Goal: Information Seeking & Learning: Compare options

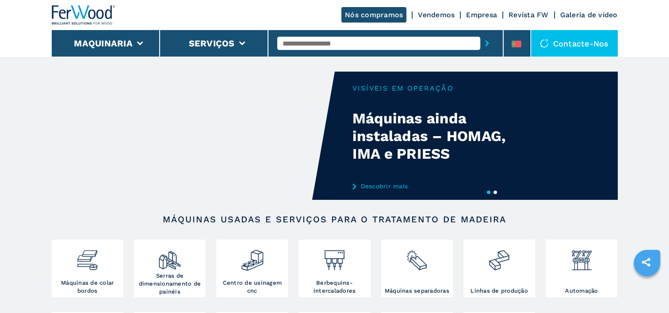
click at [331, 43] on input "text" at bounding box center [378, 43] width 203 height 13
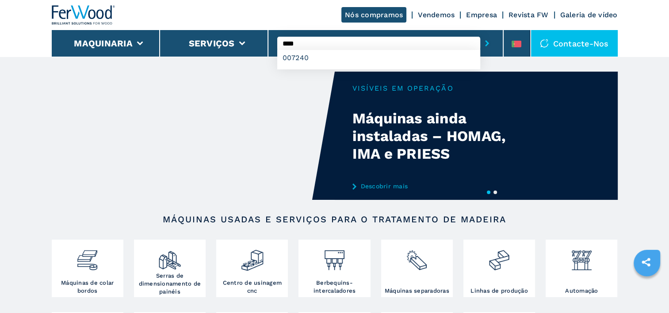
type input "****"
click at [480, 33] on button "submit-button" at bounding box center [487, 43] width 14 height 20
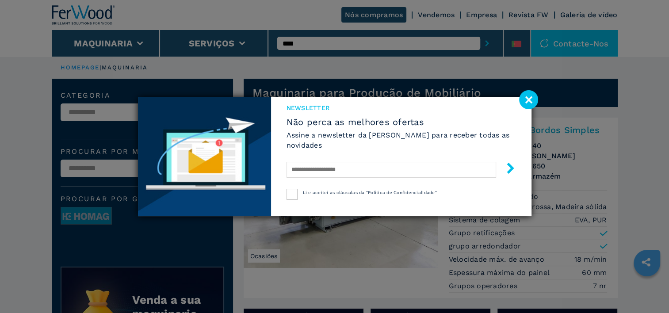
click at [528, 100] on image at bounding box center [528, 99] width 19 height 19
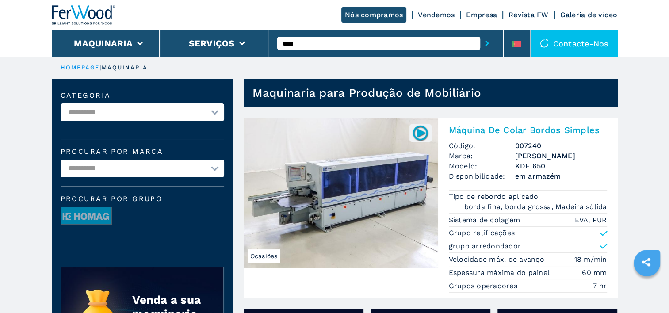
click at [316, 42] on input "****" at bounding box center [378, 43] width 203 height 13
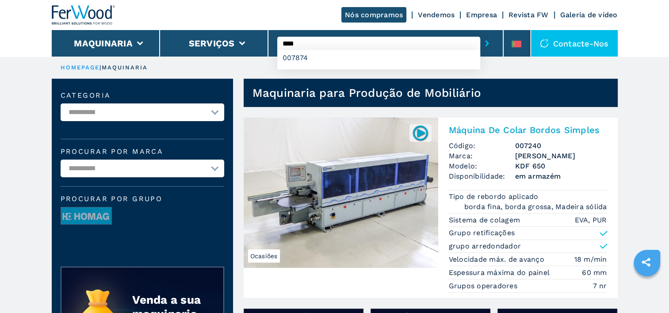
type input "****"
click at [480, 33] on button "submit-button" at bounding box center [487, 43] width 14 height 20
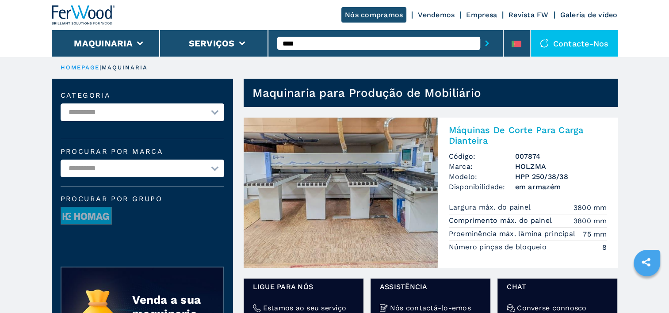
click at [314, 46] on input "****" at bounding box center [378, 43] width 203 height 13
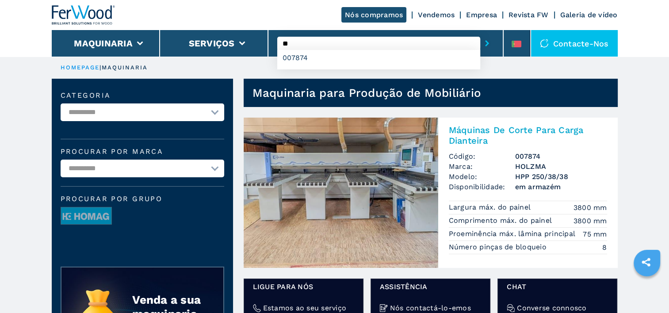
type input "*"
type input "****"
click at [480, 33] on button "submit-button" at bounding box center [487, 43] width 14 height 20
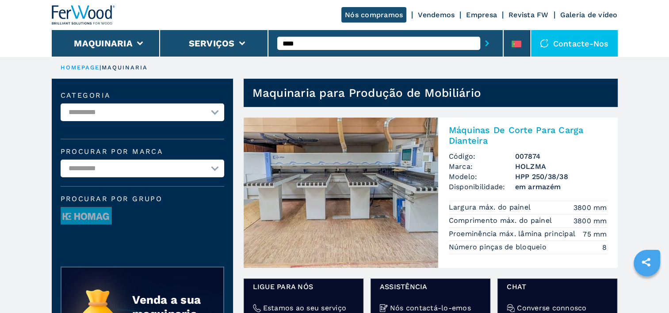
click at [487, 43] on icon "submit-button" at bounding box center [487, 43] width 4 height 6
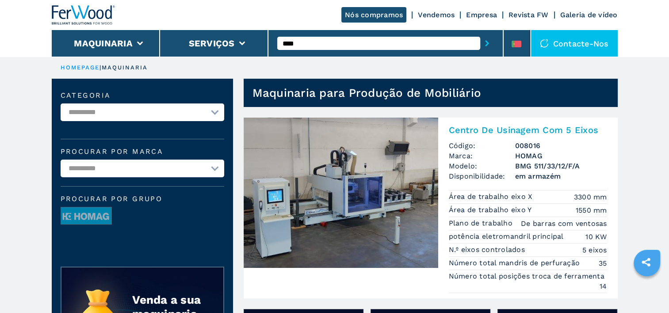
click at [349, 40] on input "****" at bounding box center [378, 43] width 203 height 13
type input "****"
click at [480, 33] on button "submit-button" at bounding box center [487, 43] width 14 height 20
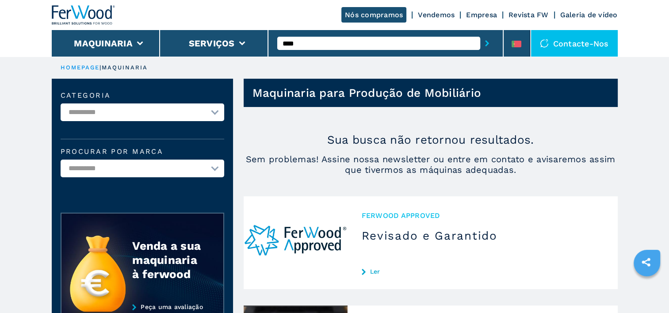
click at [487, 42] on icon "submit-button" at bounding box center [487, 43] width 4 height 6
click at [327, 41] on input "****" at bounding box center [378, 43] width 203 height 13
click at [489, 41] on icon "submit-button" at bounding box center [487, 43] width 4 height 6
click at [325, 44] on input "****" at bounding box center [378, 43] width 203 height 13
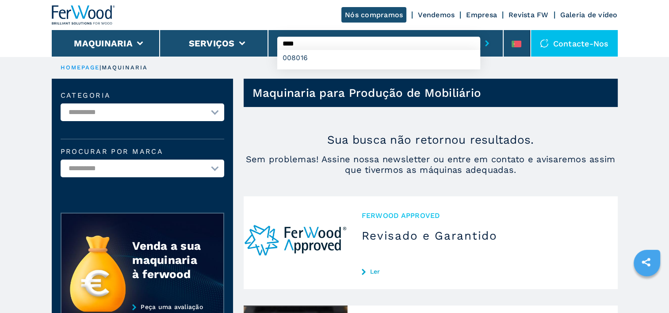
type input "****"
click at [480, 33] on button "submit-button" at bounding box center [487, 43] width 14 height 20
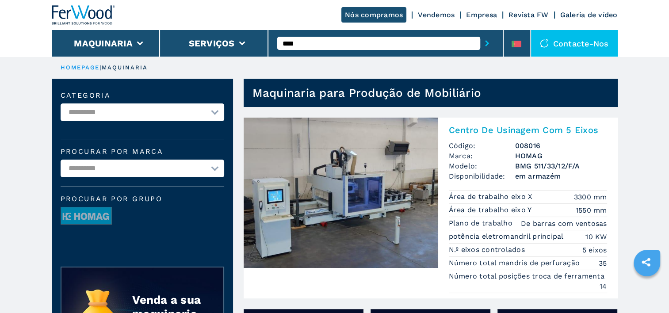
click at [325, 44] on input "****" at bounding box center [378, 43] width 203 height 13
type input "****"
click at [480, 33] on button "submit-button" at bounding box center [487, 43] width 14 height 20
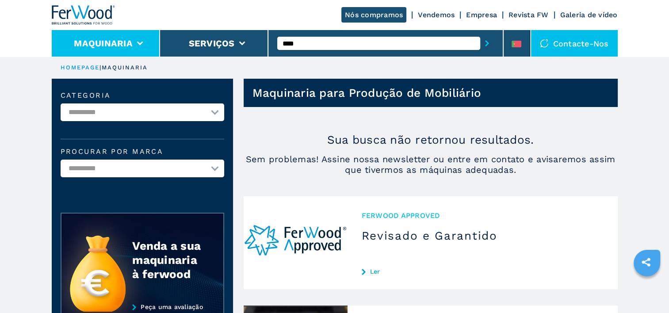
click at [140, 42] on icon at bounding box center [140, 44] width 6 height 4
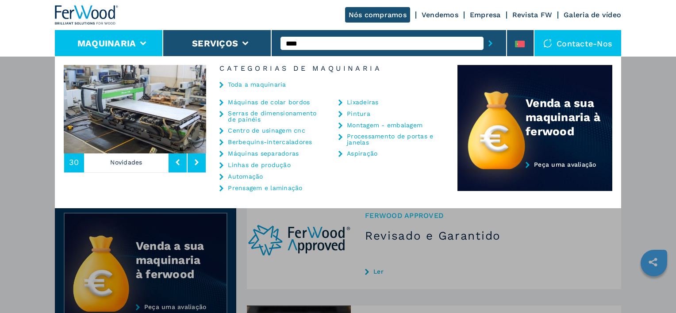
click at [256, 130] on link "Centro de usinagem cnc" at bounding box center [266, 130] width 77 height 6
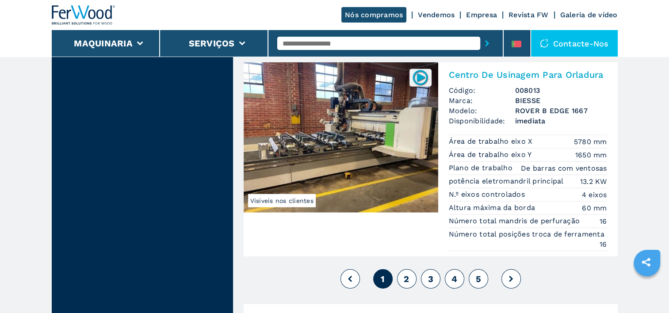
scroll to position [2246, 0]
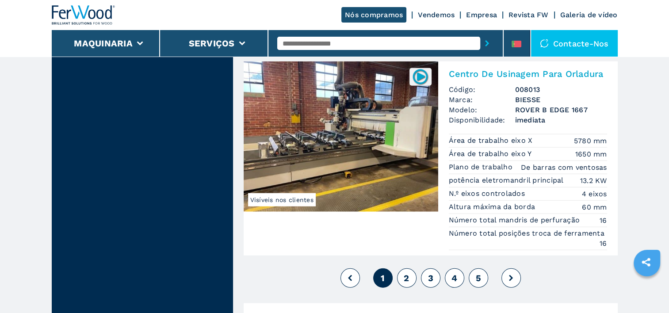
click at [409, 273] on span "2" at bounding box center [406, 278] width 5 height 11
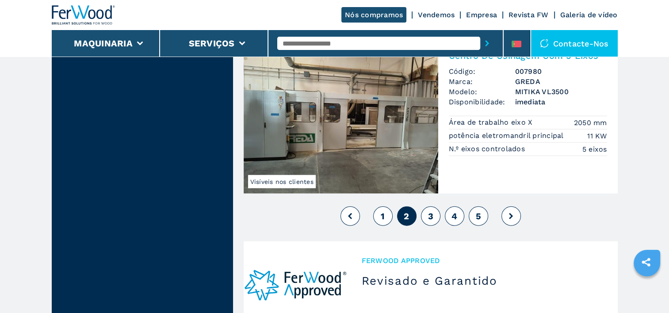
scroll to position [2293, 0]
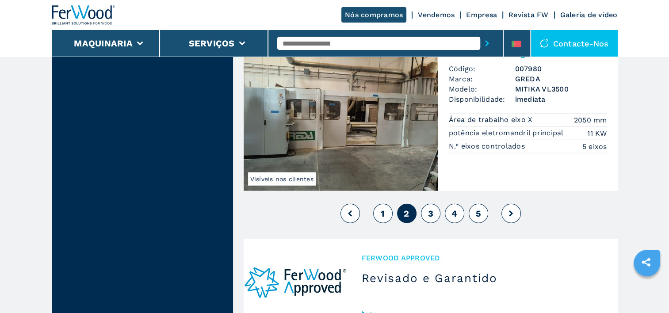
click at [432, 208] on span "3" at bounding box center [430, 213] width 5 height 11
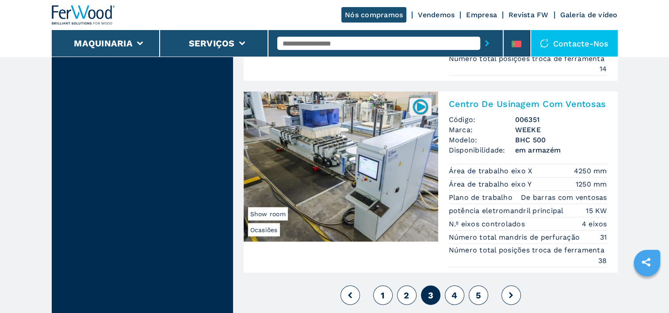
scroll to position [2250, 0]
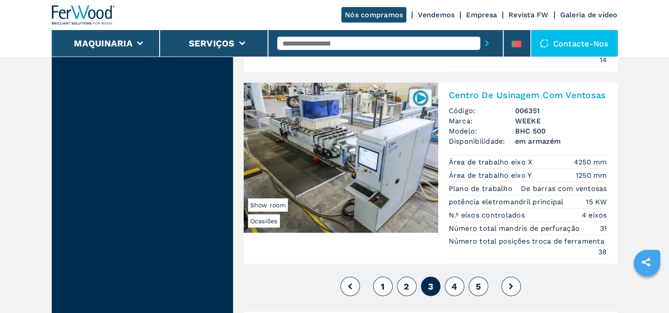
click at [455, 281] on span "4" at bounding box center [455, 286] width 6 height 11
click at [401, 282] on button "2" at bounding box center [406, 286] width 19 height 19
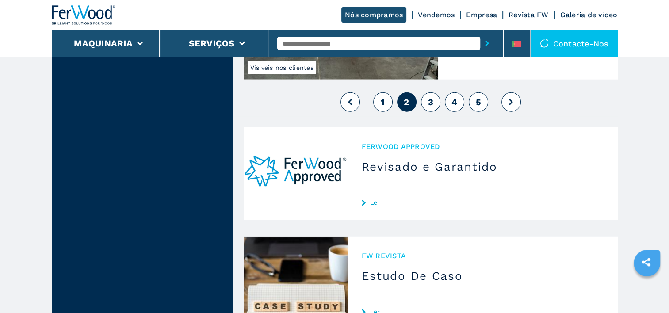
scroll to position [2408, 0]
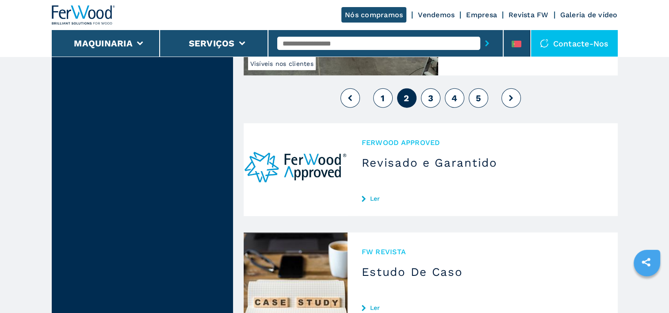
click at [428, 93] on span "3" at bounding box center [430, 98] width 5 height 11
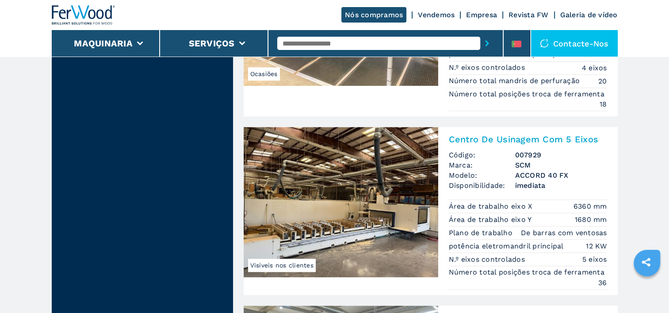
scroll to position [1203, 0]
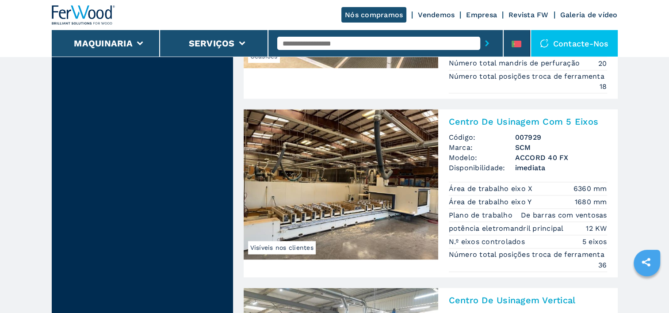
drag, startPoint x: 671, startPoint y: 308, endPoint x: 650, endPoint y: 73, distance: 235.8
click at [650, 73] on main "**********" at bounding box center [334, 276] width 669 height 2959
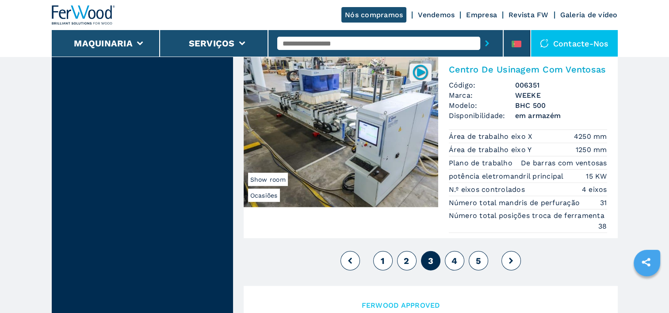
scroll to position [2276, 0]
click at [453, 255] on span "4" at bounding box center [455, 260] width 6 height 11
click at [456, 255] on span "4" at bounding box center [455, 260] width 6 height 11
click at [478, 255] on span "5" at bounding box center [478, 260] width 5 height 11
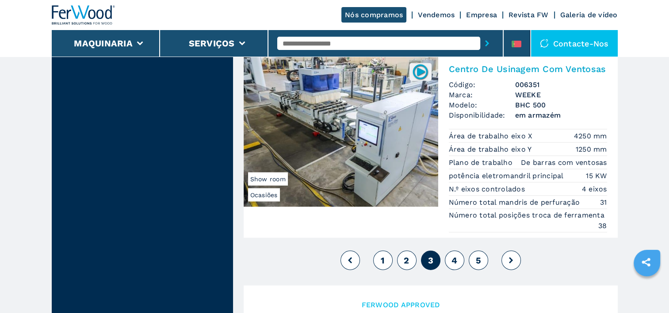
click at [478, 255] on span "5" at bounding box center [478, 260] width 5 height 11
click at [510, 257] on icon at bounding box center [511, 260] width 4 height 6
click at [408, 255] on span "2" at bounding box center [406, 260] width 5 height 11
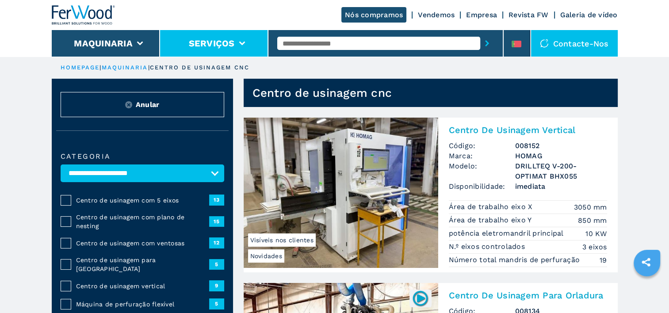
click at [240, 39] on li "Serviços" at bounding box center [214, 43] width 108 height 27
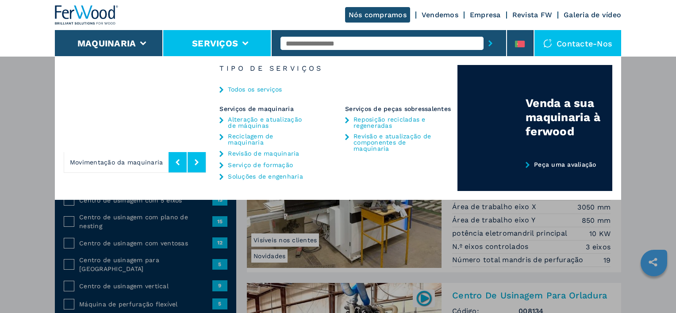
click at [258, 162] on link "Serviço de formação" at bounding box center [260, 165] width 65 height 6
click at [244, 177] on link "Soluções de engenharia" at bounding box center [265, 176] width 75 height 6
click at [241, 173] on link "Soluções de engenharia" at bounding box center [265, 176] width 75 height 6
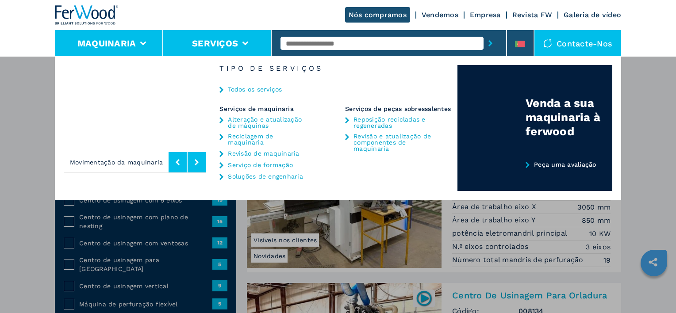
click at [146, 41] on li "Maquinaria" at bounding box center [109, 43] width 108 height 27
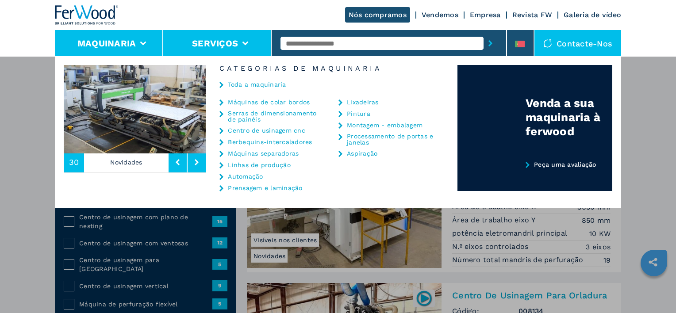
click at [242, 41] on li "Serviços" at bounding box center [217, 43] width 108 height 27
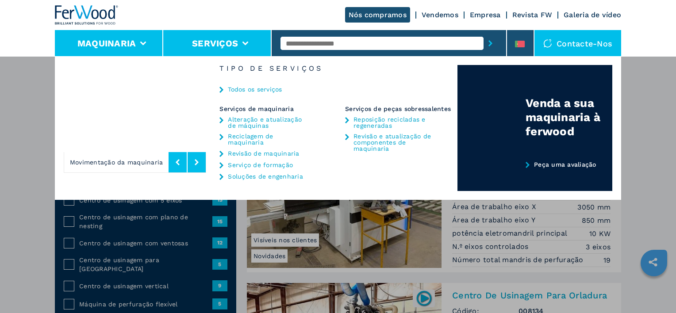
click at [145, 46] on li "Maquinaria" at bounding box center [109, 43] width 108 height 27
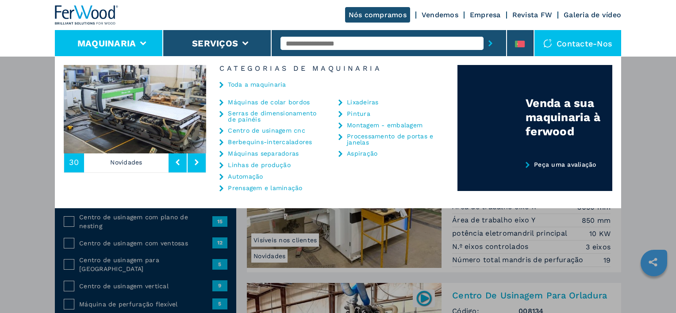
click at [240, 186] on link "Prensagem e laminação" at bounding box center [265, 188] width 74 height 6
click at [241, 186] on link "Prensagem e laminação" at bounding box center [265, 188] width 74 height 6
click at [249, 189] on link "Prensagem e laminação" at bounding box center [265, 188] width 74 height 6
click at [242, 166] on link "Linhas de produção" at bounding box center [259, 165] width 63 height 6
click at [241, 165] on link "Linhas de produção" at bounding box center [259, 165] width 63 height 6
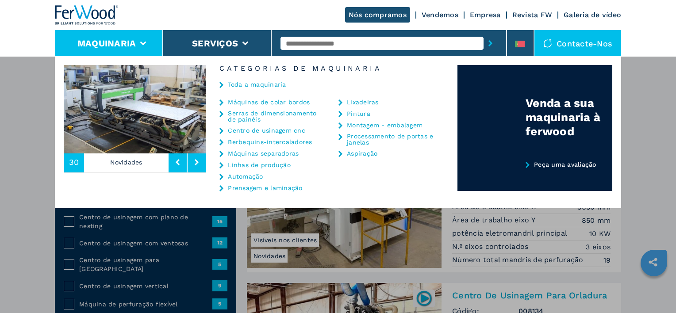
click at [249, 102] on link "Máquinas de colar bordos" at bounding box center [269, 102] width 82 height 6
click at [222, 101] on icon at bounding box center [221, 103] width 4 height 6
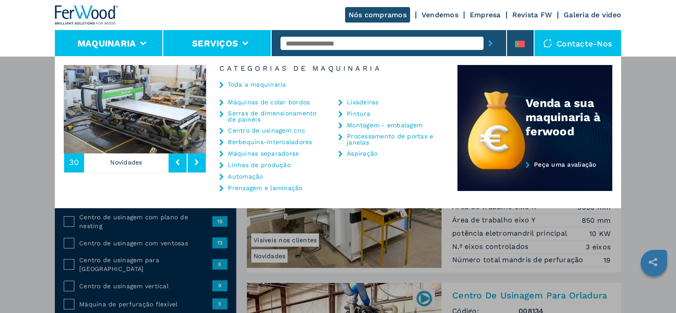
click at [234, 45] on button "Serviços" at bounding box center [215, 43] width 46 height 11
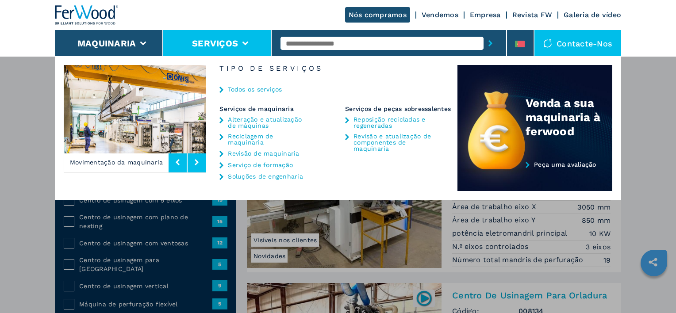
click at [276, 173] on link "Soluções de engenharia" at bounding box center [265, 176] width 75 height 6
click at [221, 174] on icon at bounding box center [221, 177] width 4 height 6
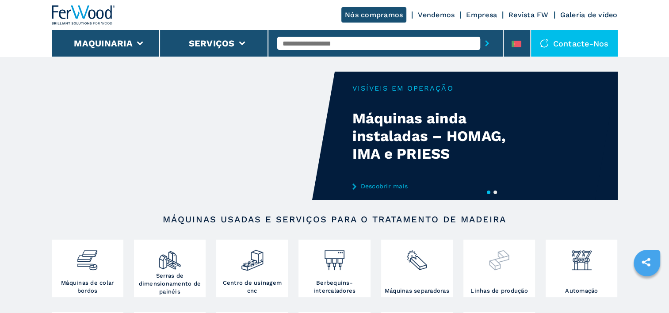
click at [500, 265] on img at bounding box center [498, 257] width 23 height 30
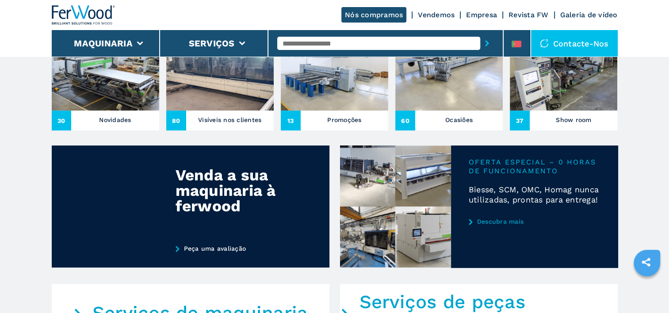
scroll to position [345, 0]
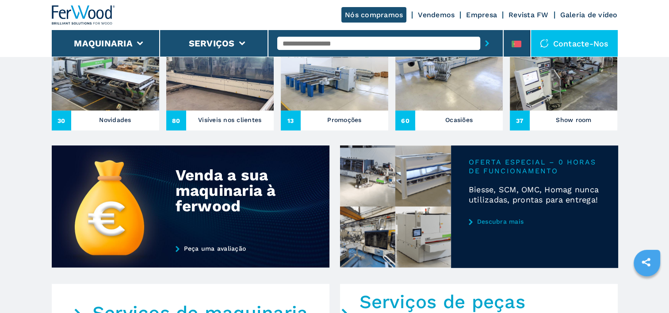
click at [501, 221] on link "Descubra mais" at bounding box center [534, 221] width 131 height 7
click at [471, 221] on icon at bounding box center [471, 222] width 4 height 6
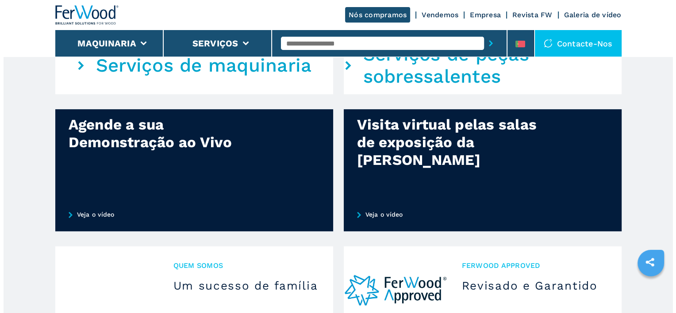
scroll to position [554, 0]
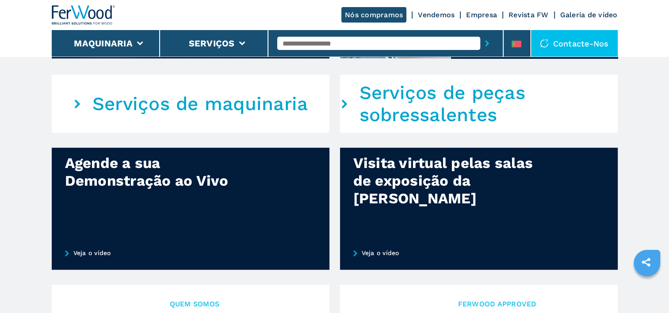
click at [389, 249] on link "Veja o vídeo" at bounding box center [479, 253] width 278 height 34
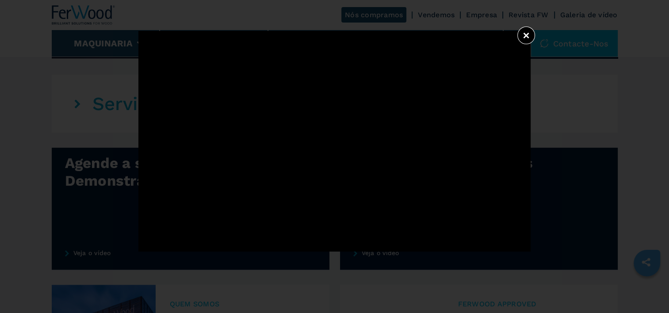
click at [526, 32] on button "×" at bounding box center [527, 36] width 18 height 18
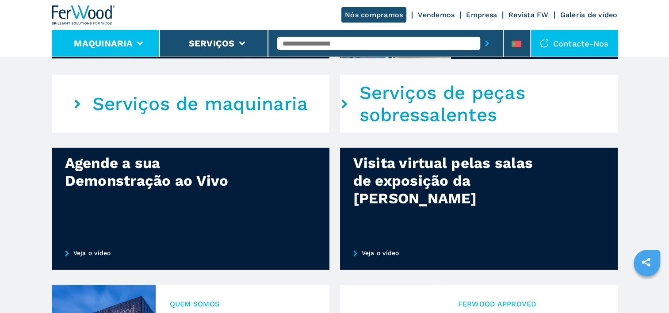
click at [142, 41] on li "Maquinaria" at bounding box center [106, 43] width 108 height 27
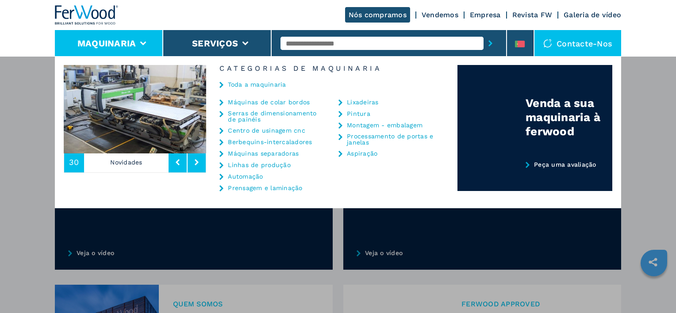
click at [239, 129] on link "Centro de usinagem cnc" at bounding box center [266, 130] width 77 height 6
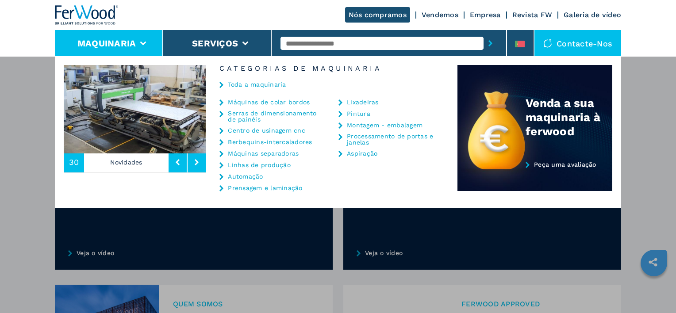
click at [221, 131] on icon at bounding box center [221, 131] width 4 height 6
click at [242, 129] on link "Centro de usinagem cnc" at bounding box center [266, 130] width 77 height 6
click at [228, 127] on link "Centro de usinagem cnc" at bounding box center [266, 130] width 77 height 6
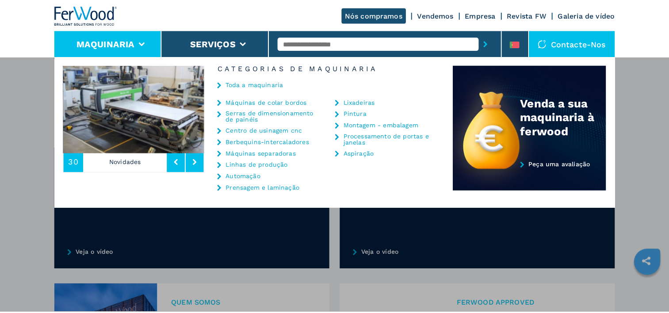
scroll to position [0, 0]
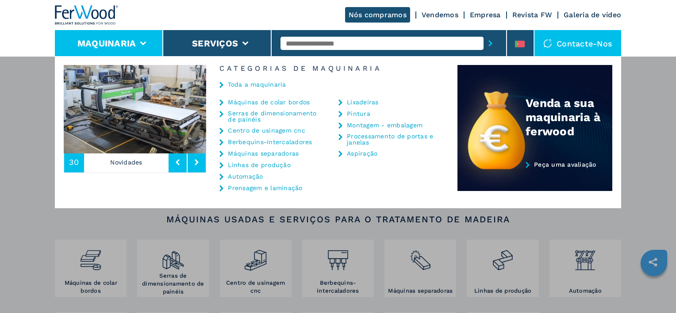
click at [274, 273] on div "Maquinaria Máquinas de colar bordos Serras de dimensionamento de painéis Centro…" at bounding box center [338, 212] width 676 height 313
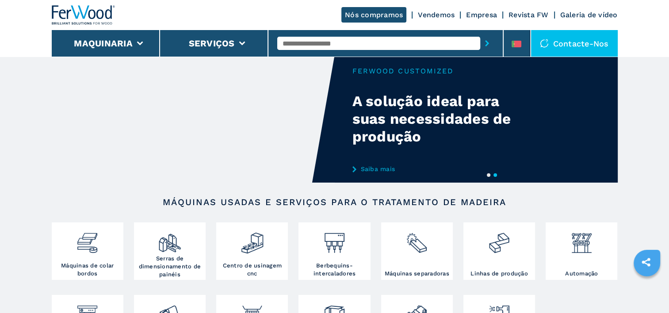
scroll to position [8, 0]
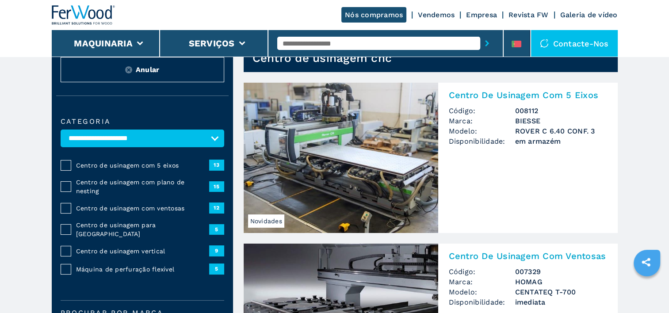
scroll to position [35, 0]
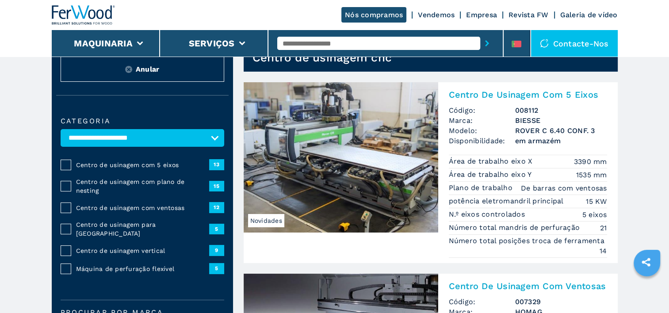
click at [373, 48] on input "text" at bounding box center [378, 43] width 203 height 13
type input "****"
click at [480, 33] on button "submit-button" at bounding box center [487, 43] width 14 height 20
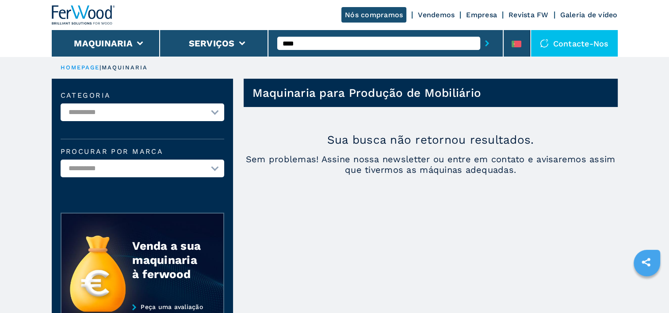
click at [333, 43] on input "****" at bounding box center [378, 43] width 203 height 13
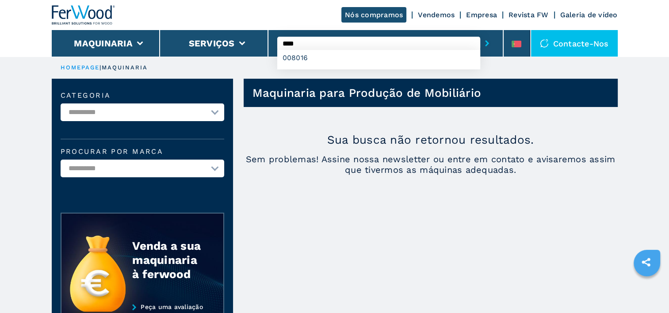
type input "****"
click at [480, 33] on button "submit-button" at bounding box center [487, 43] width 14 height 20
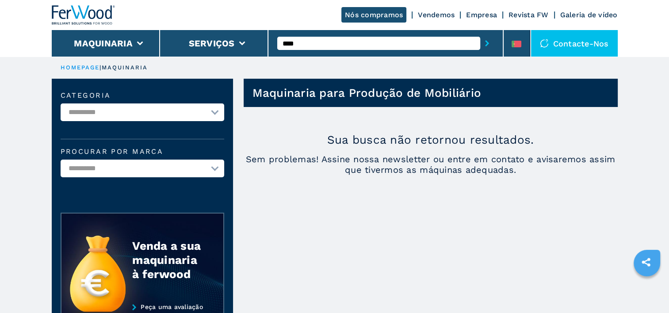
click at [488, 45] on icon "submit-button" at bounding box center [487, 43] width 4 height 6
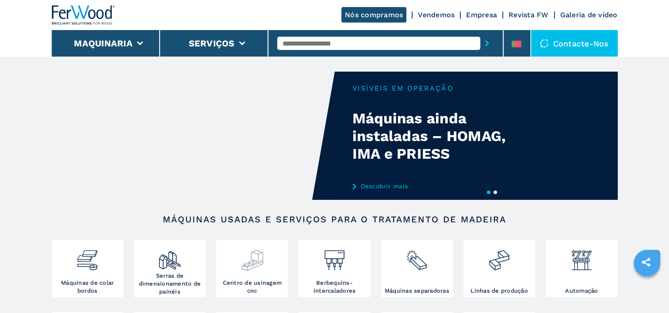
click at [251, 263] on img at bounding box center [252, 257] width 23 height 30
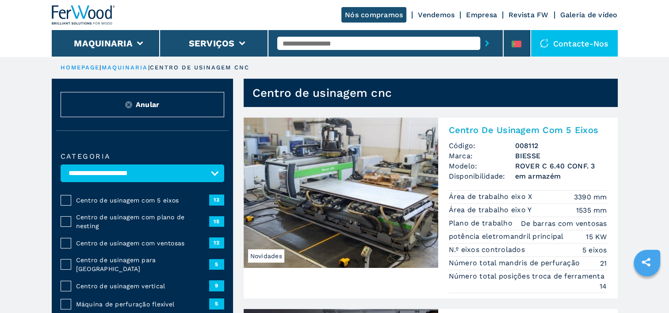
click at [376, 47] on input "text" at bounding box center [378, 43] width 203 height 13
type input "****"
click at [480, 33] on button "submit-button" at bounding box center [487, 43] width 14 height 20
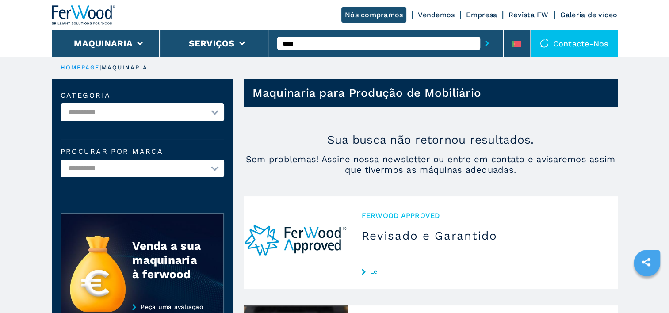
click at [318, 48] on input "****" at bounding box center [378, 43] width 203 height 13
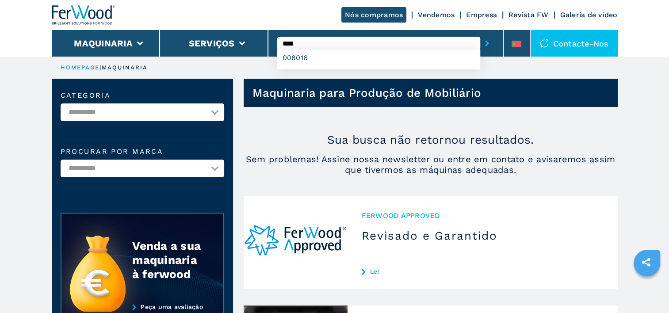
type input "****"
click at [480, 33] on button "submit-button" at bounding box center [487, 43] width 14 height 20
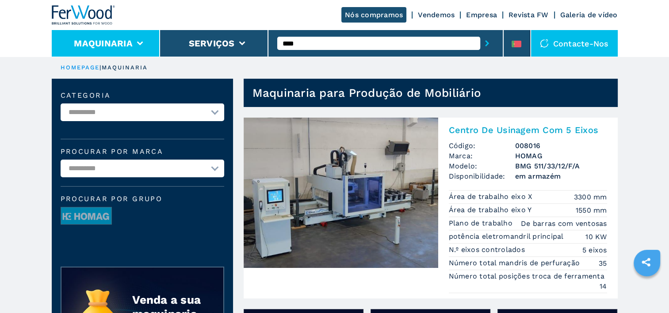
click at [138, 46] on li "Maquinaria" at bounding box center [106, 43] width 108 height 27
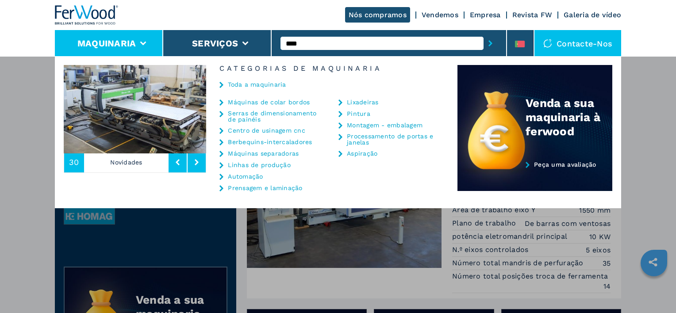
click at [245, 104] on link "Máquinas de colar bordos" at bounding box center [269, 102] width 82 height 6
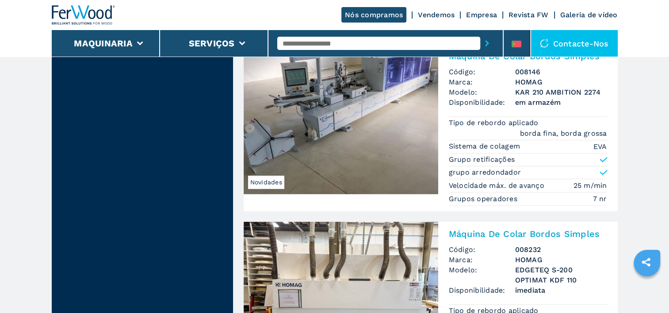
scroll to position [1301, 0]
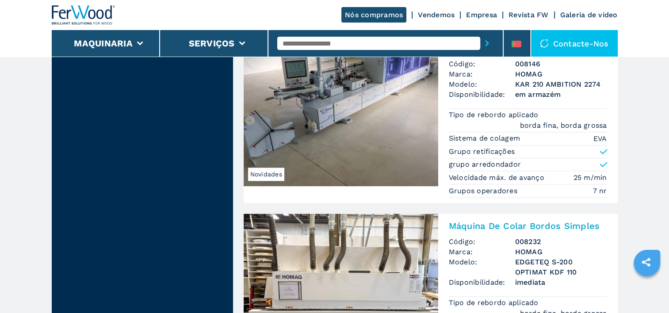
drag, startPoint x: 674, startPoint y: 307, endPoint x: 632, endPoint y: 90, distance: 221.2
click at [632, 90] on main "**********" at bounding box center [334, 266] width 669 height 3134
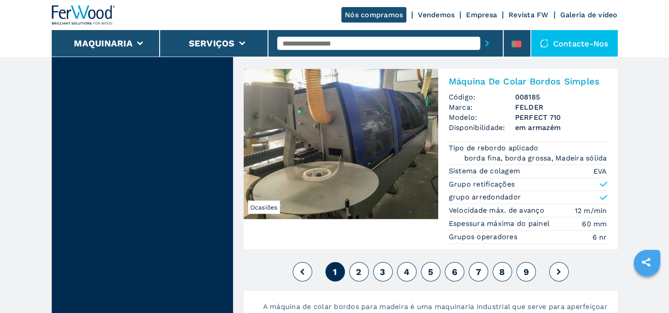
scroll to position [2281, 0]
click at [359, 267] on span "2" at bounding box center [358, 272] width 5 height 11
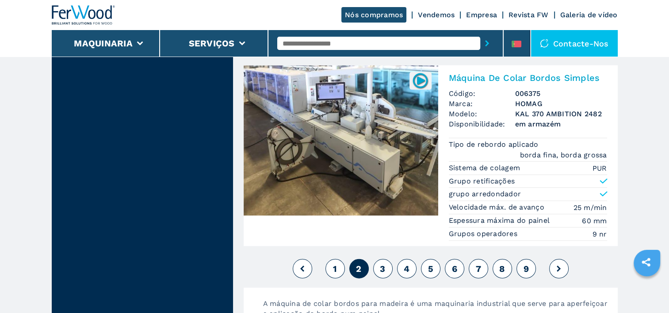
scroll to position [2130, 0]
click at [383, 263] on span "3" at bounding box center [382, 268] width 5 height 11
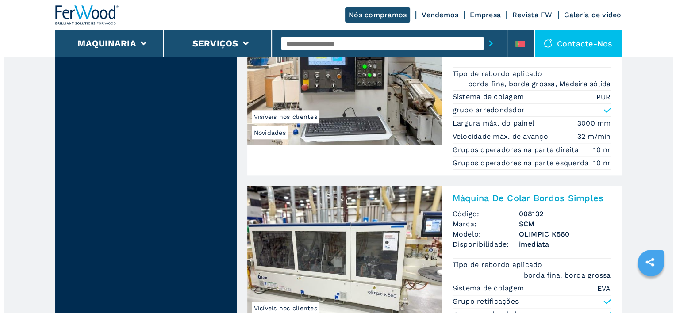
scroll to position [969, 0]
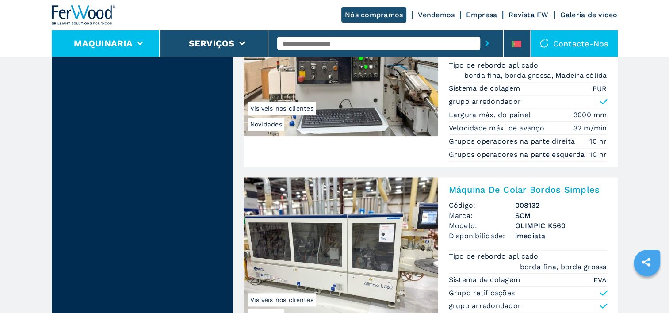
click at [139, 43] on icon at bounding box center [140, 44] width 6 height 4
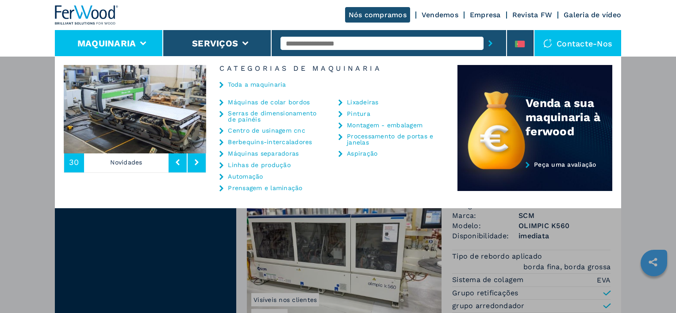
click at [353, 99] on link "Lixadeiras" at bounding box center [363, 102] width 32 height 6
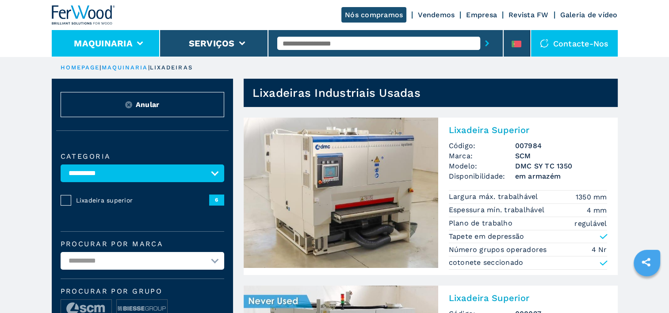
click at [141, 42] on icon at bounding box center [140, 44] width 6 height 4
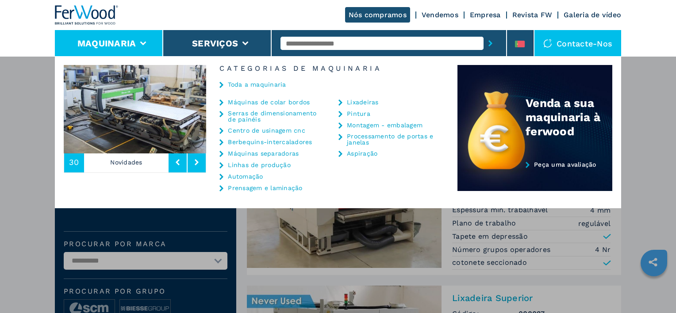
click at [360, 127] on link "Montagem - embalagem" at bounding box center [385, 125] width 76 height 6
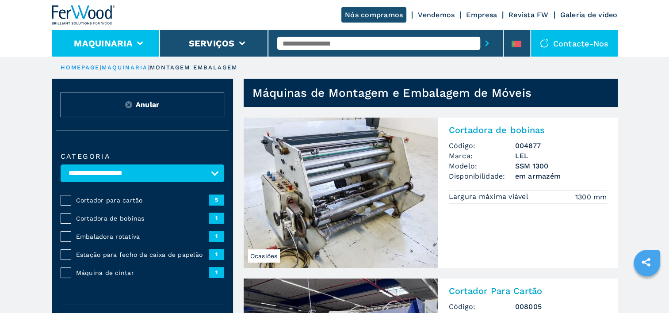
click at [139, 41] on li "Maquinaria" at bounding box center [106, 43] width 108 height 27
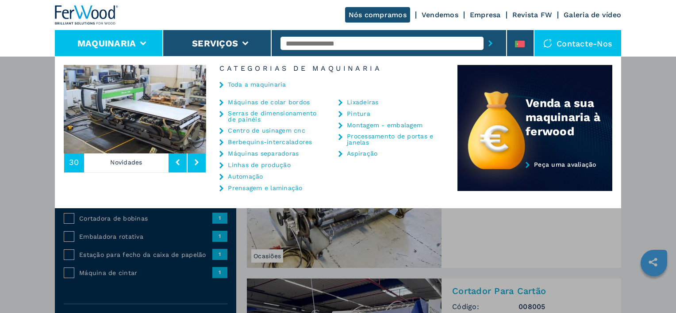
click at [353, 152] on link "Aspiração" at bounding box center [362, 153] width 31 height 6
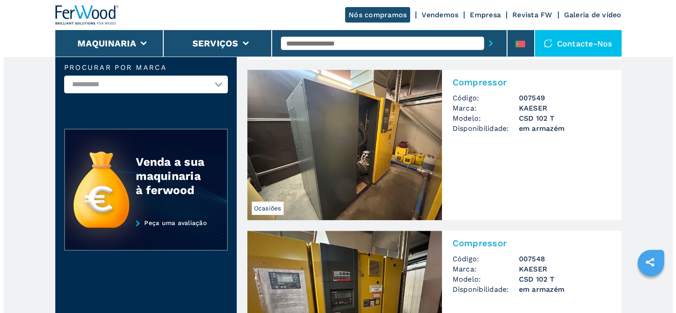
scroll to position [161, 0]
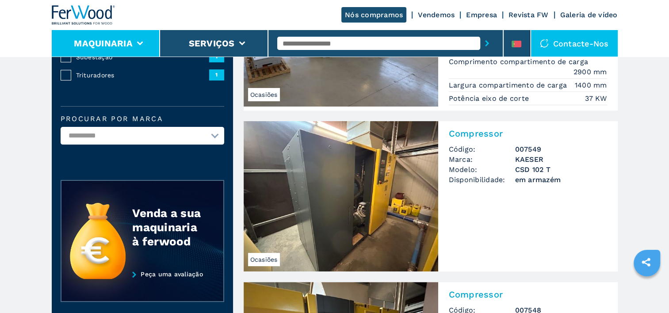
click at [138, 44] on icon at bounding box center [140, 44] width 6 height 4
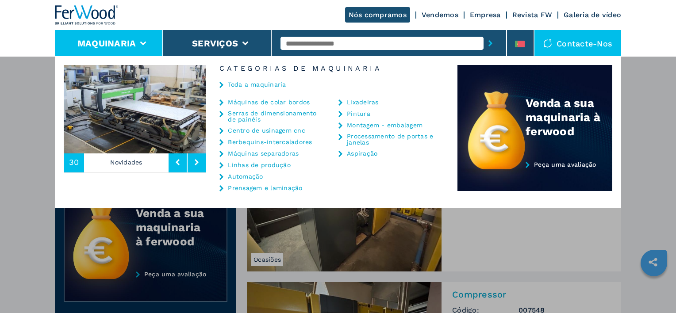
click at [352, 115] on link "Pintura" at bounding box center [358, 114] width 23 height 6
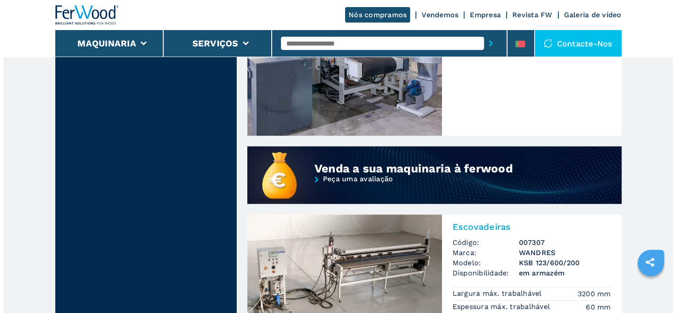
scroll to position [619, 0]
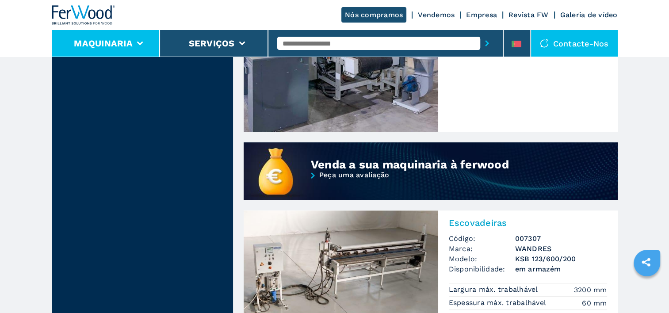
click at [137, 48] on li "Maquinaria" at bounding box center [106, 43] width 108 height 27
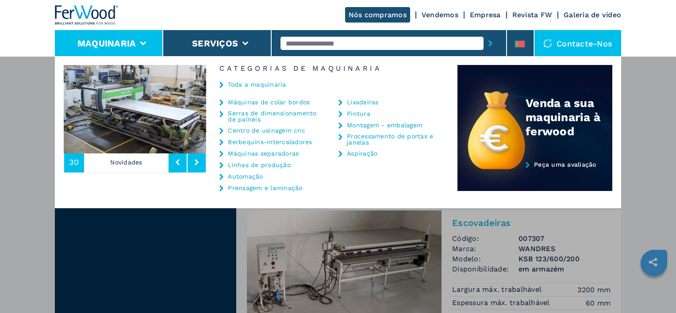
click at [258, 188] on link "Prensagem e laminação" at bounding box center [265, 188] width 74 height 6
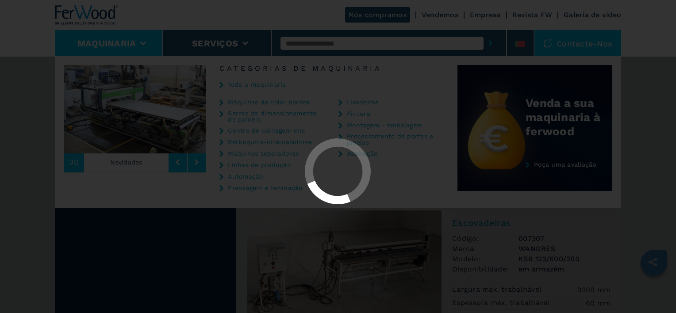
select select "**********"
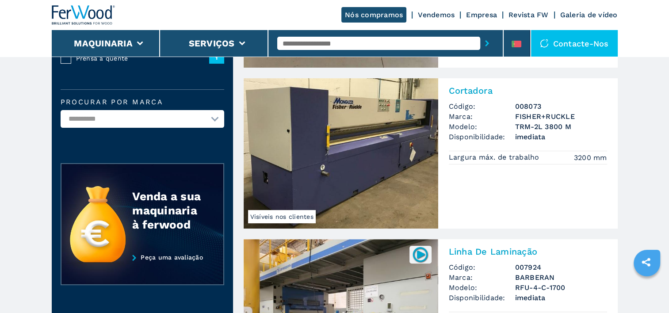
scroll to position [197, 0]
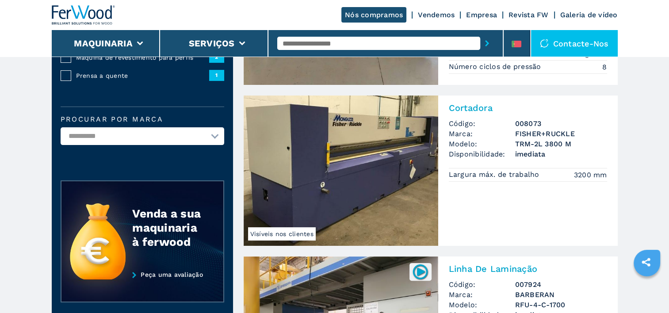
click at [482, 104] on h2 "Cortadora" at bounding box center [528, 108] width 158 height 11
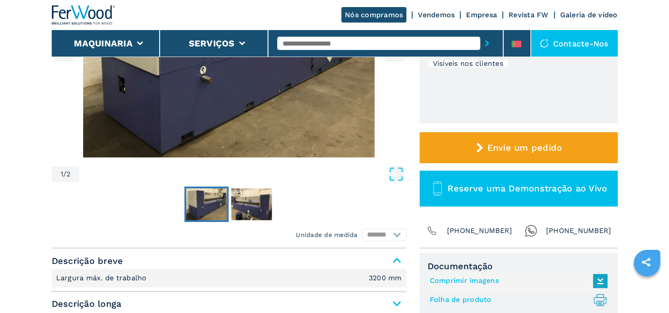
scroll to position [158, 0]
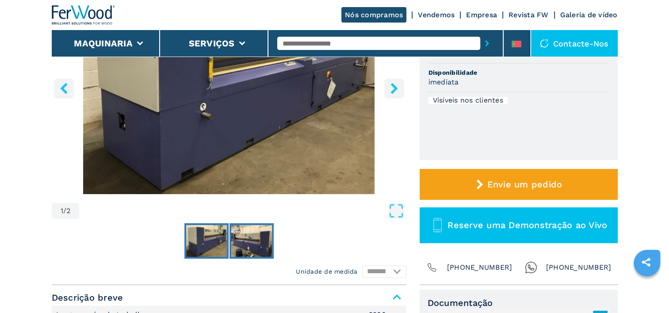
click at [258, 237] on img "Go to Slide 2" at bounding box center [251, 241] width 41 height 32
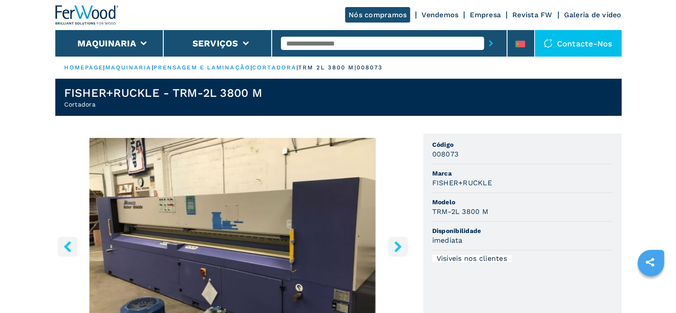
scroll to position [0, 0]
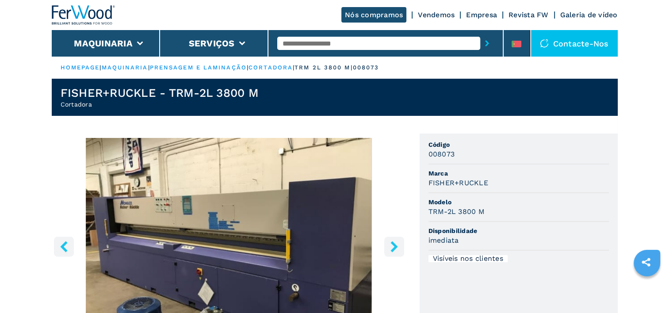
click at [389, 249] on icon "right-button" at bounding box center [394, 246] width 11 height 11
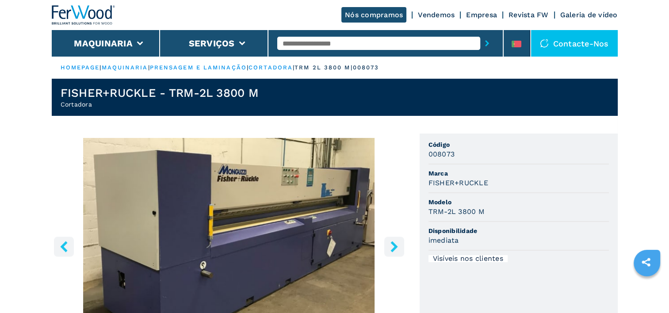
click at [389, 249] on icon "right-button" at bounding box center [394, 246] width 11 height 11
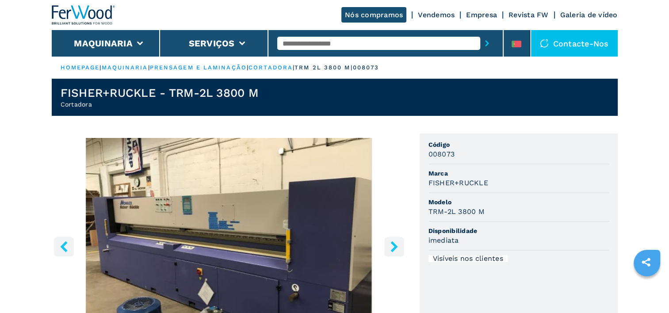
click at [389, 249] on icon "right-button" at bounding box center [394, 246] width 11 height 11
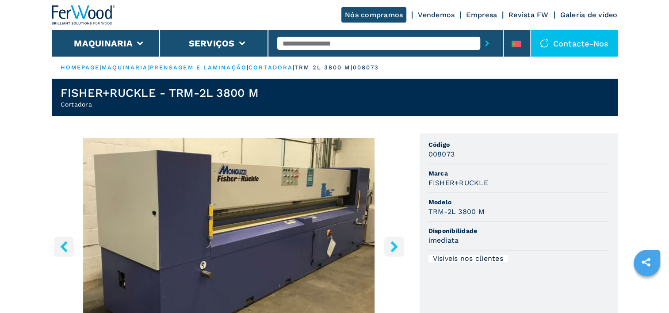
click at [389, 249] on icon "right-button" at bounding box center [394, 246] width 11 height 11
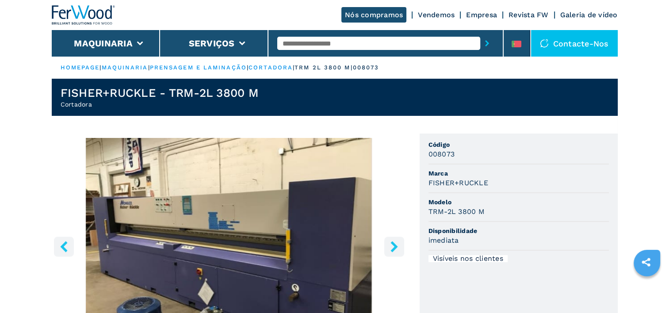
click at [389, 249] on icon "right-button" at bounding box center [394, 246] width 11 height 11
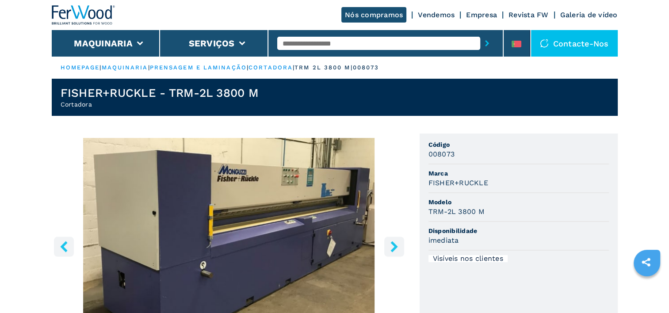
click at [65, 249] on icon "left-button" at bounding box center [63, 246] width 7 height 11
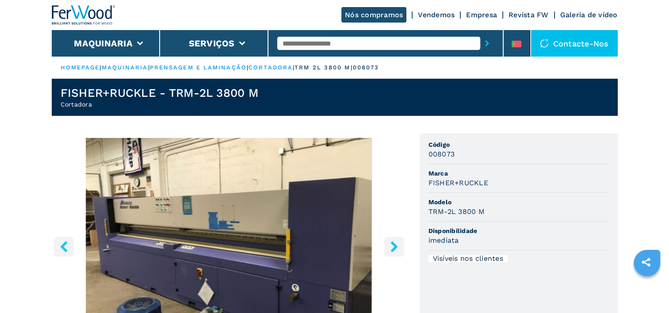
click at [393, 252] on button "right-button" at bounding box center [394, 247] width 20 height 20
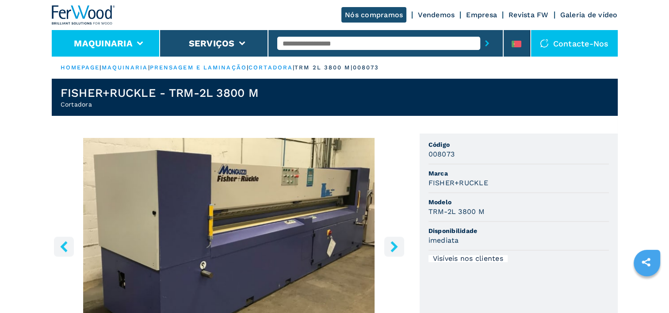
click at [140, 42] on icon at bounding box center [140, 44] width 6 height 4
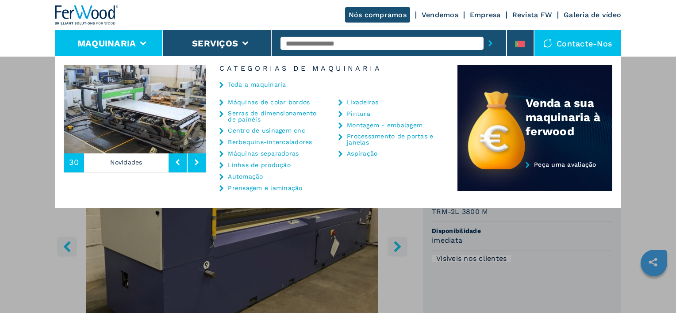
click at [243, 189] on link "Prensagem e laminação" at bounding box center [265, 188] width 74 height 6
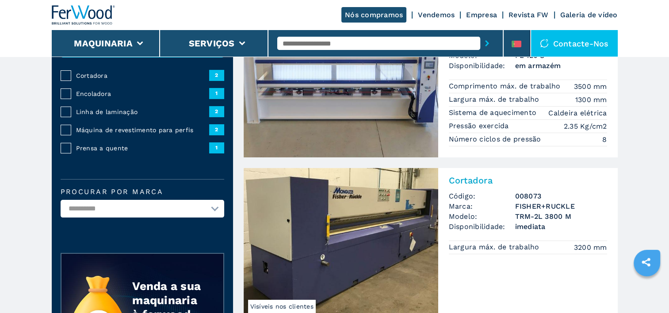
scroll to position [124, 0]
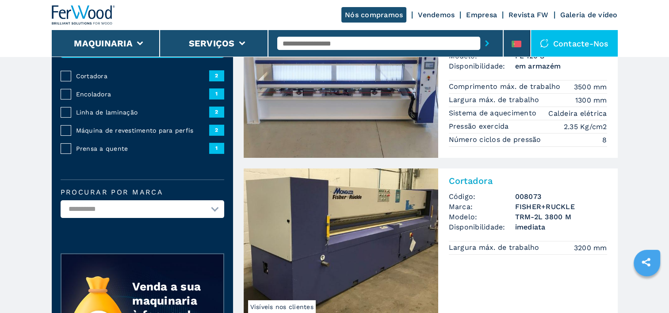
click at [667, 11] on header "Nós compramos Vendemos Empresa Revista FW Galeria de vídeo Maquinaria Serviços …" at bounding box center [334, 28] width 669 height 57
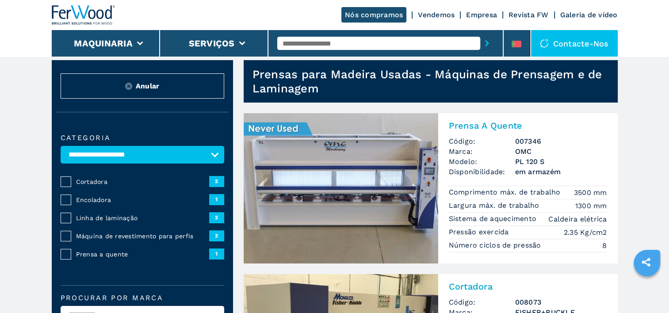
scroll to position [18, 0]
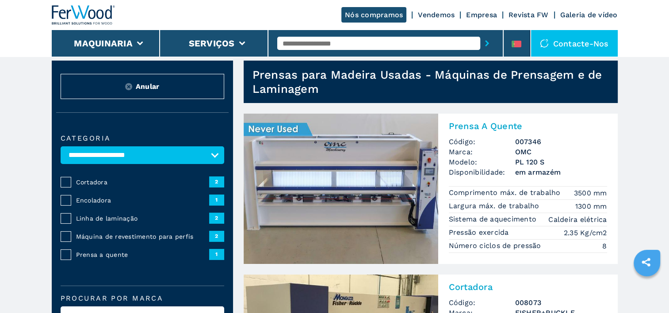
click at [532, 176] on span "em armazém" at bounding box center [561, 172] width 92 height 10
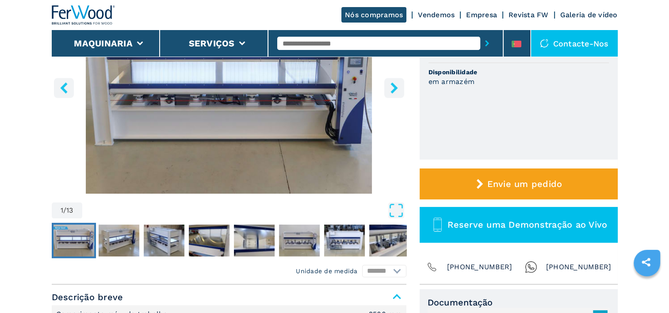
scroll to position [159, 0]
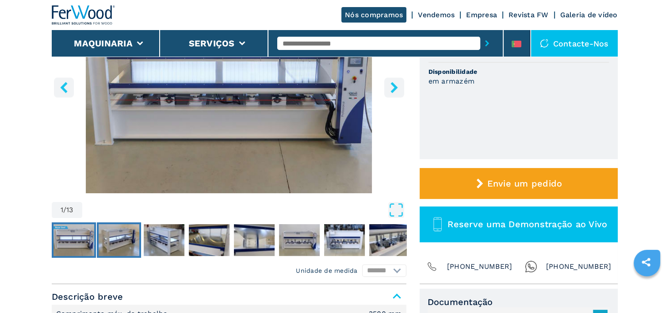
click at [125, 243] on img "Go to Slide 2" at bounding box center [119, 240] width 41 height 32
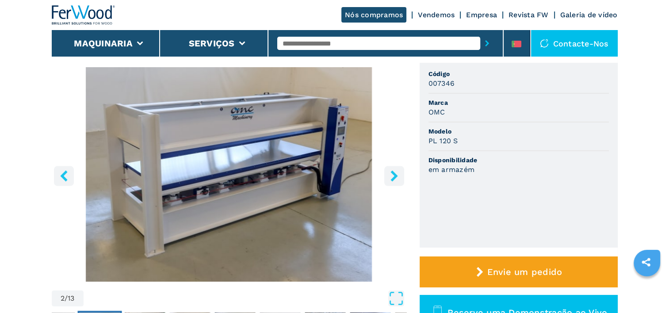
scroll to position [71, 0]
click at [392, 176] on icon "right-button" at bounding box center [394, 175] width 11 height 11
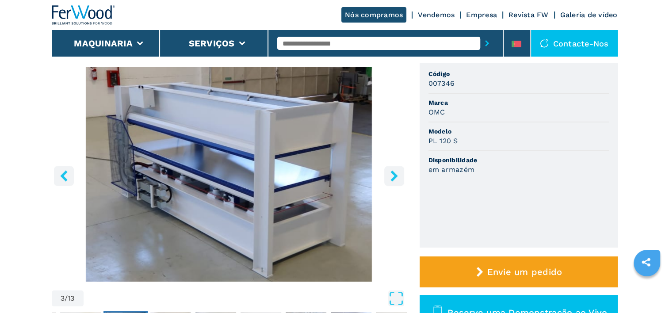
click at [392, 176] on icon "right-button" at bounding box center [394, 175] width 11 height 11
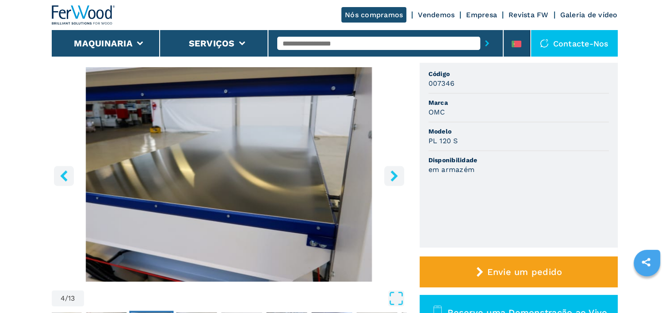
click at [392, 176] on icon "right-button" at bounding box center [394, 175] width 11 height 11
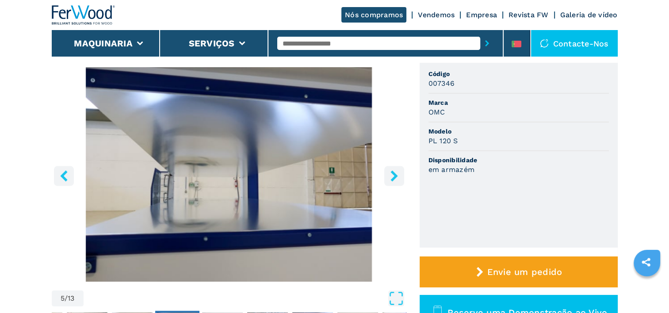
click at [392, 176] on icon "right-button" at bounding box center [394, 175] width 11 height 11
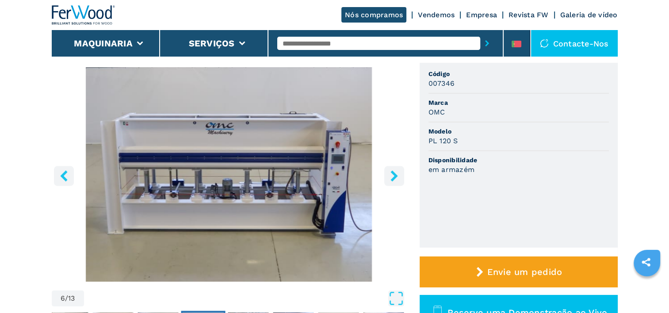
click at [392, 176] on icon "right-button" at bounding box center [394, 175] width 11 height 11
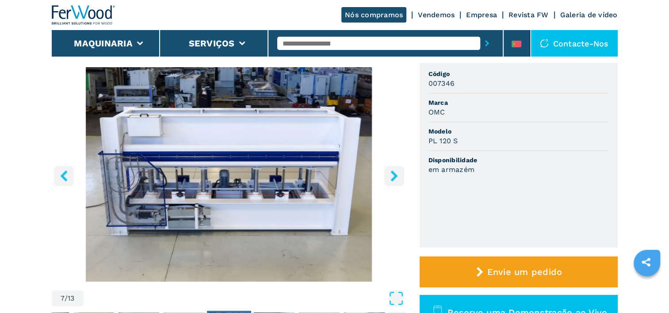
click at [392, 176] on icon "right-button" at bounding box center [394, 175] width 11 height 11
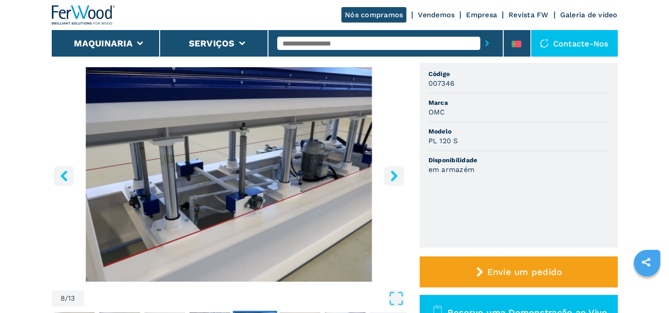
click at [392, 176] on icon "right-button" at bounding box center [394, 175] width 11 height 11
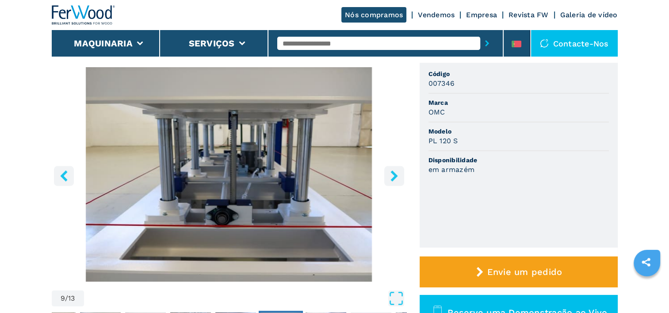
click at [392, 176] on icon "right-button" at bounding box center [394, 175] width 11 height 11
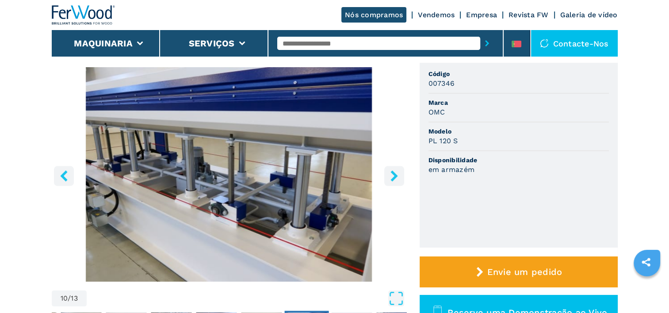
click at [392, 176] on icon "right-button" at bounding box center [394, 175] width 11 height 11
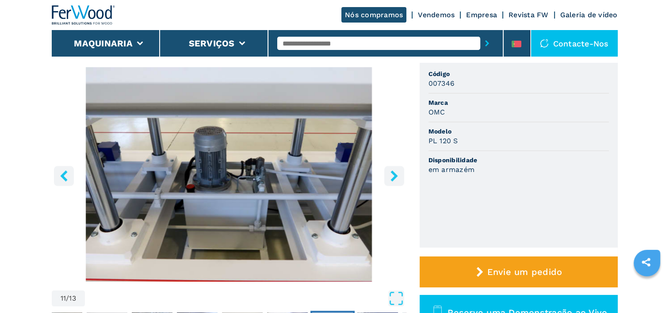
click at [392, 176] on icon "right-button" at bounding box center [394, 175] width 11 height 11
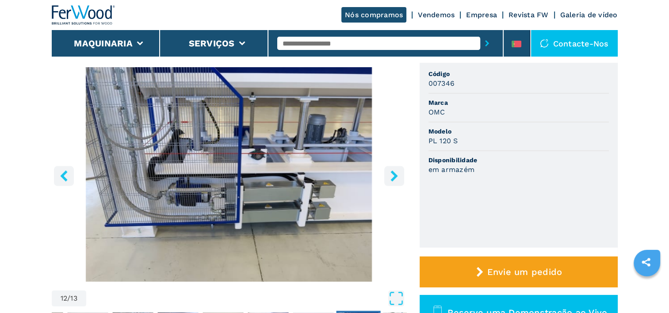
click at [392, 176] on icon "right-button" at bounding box center [394, 175] width 11 height 11
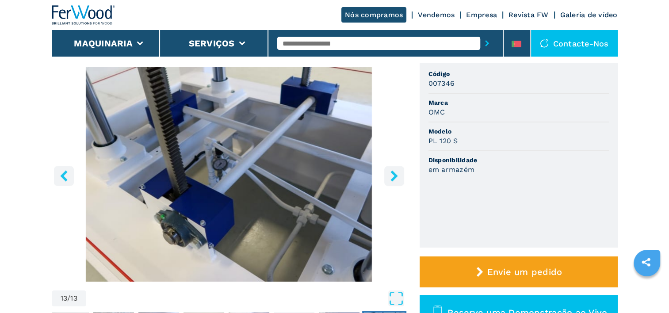
click at [392, 176] on icon "right-button" at bounding box center [394, 175] width 11 height 11
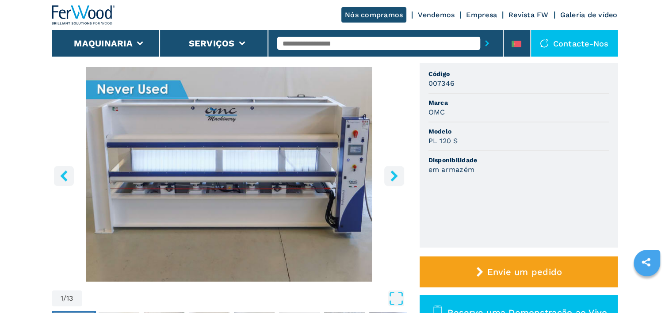
click at [392, 176] on icon "right-button" at bounding box center [394, 175] width 11 height 11
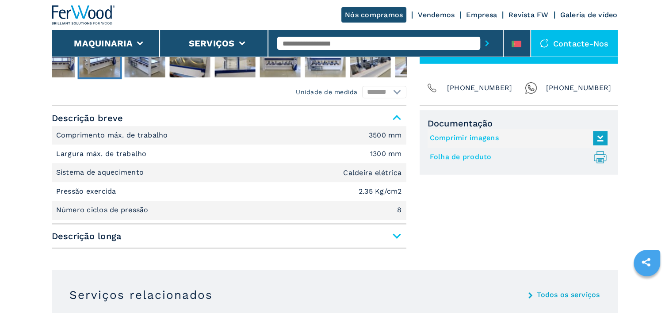
scroll to position [338, 0]
click at [397, 235] on span "Descrição longa" at bounding box center [229, 236] width 355 height 16
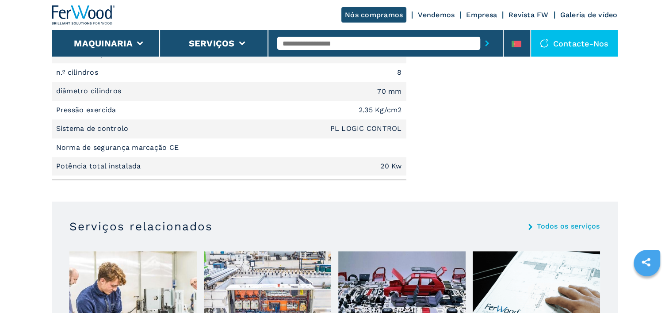
scroll to position [736, 0]
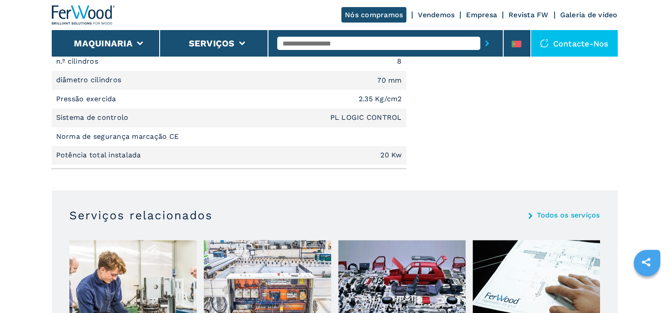
click at [665, 286] on main "HOMEPAGE | maquinaria | prensagem e laminação | prensa a quente | pl 120 s | 00…" at bounding box center [334, 109] width 669 height 1691
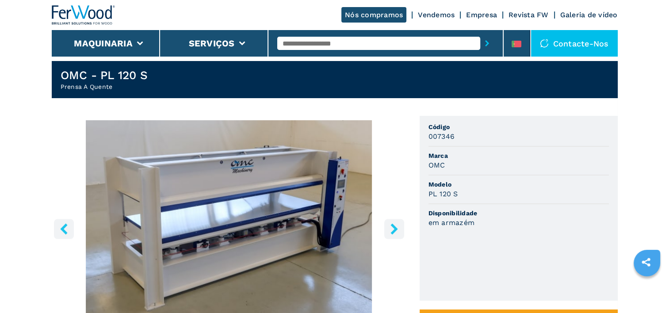
scroll to position [0, 0]
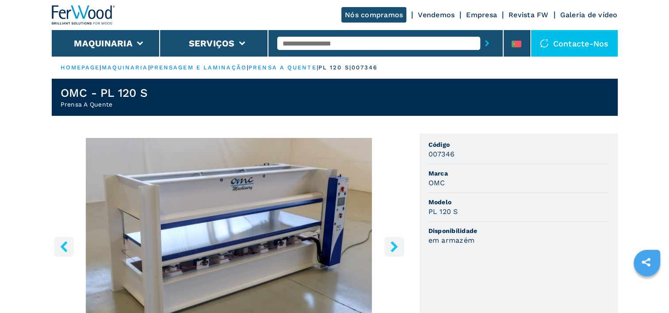
click at [144, 65] on link "maquinaria" at bounding box center [125, 67] width 46 height 7
click at [140, 67] on link "maquinaria" at bounding box center [125, 67] width 46 height 7
click at [88, 69] on link "HOMEPAGE" at bounding box center [80, 67] width 39 height 7
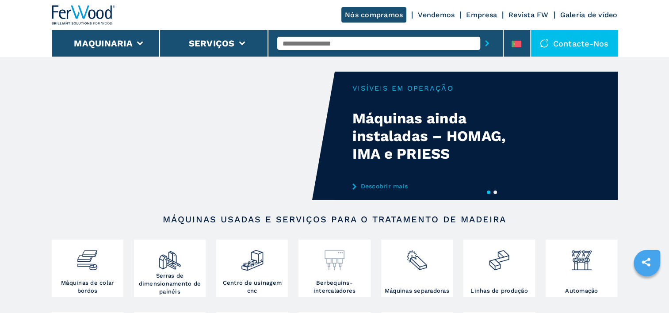
click at [334, 272] on div at bounding box center [334, 260] width 67 height 37
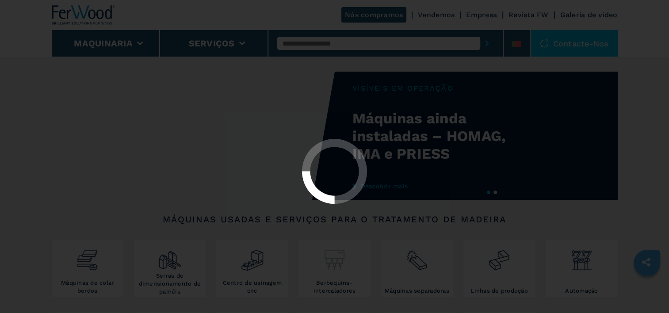
select select "**********"
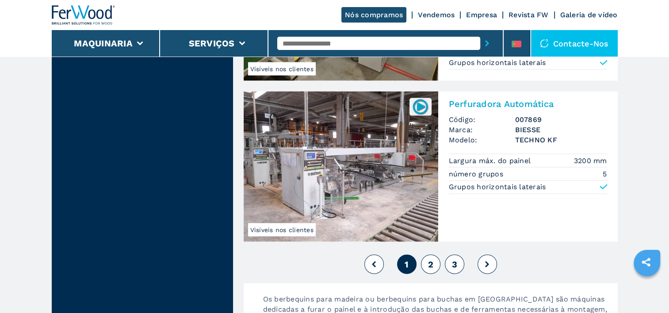
scroll to position [1979, 0]
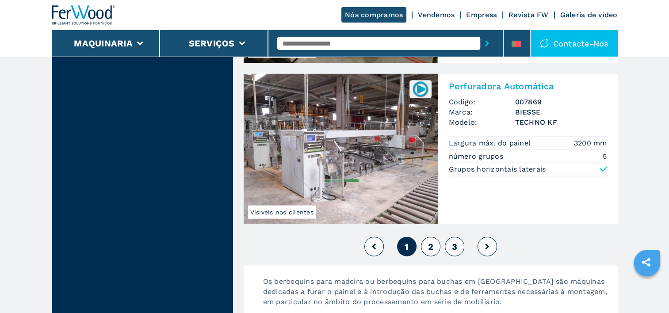
click at [426, 248] on button "2" at bounding box center [430, 246] width 19 height 19
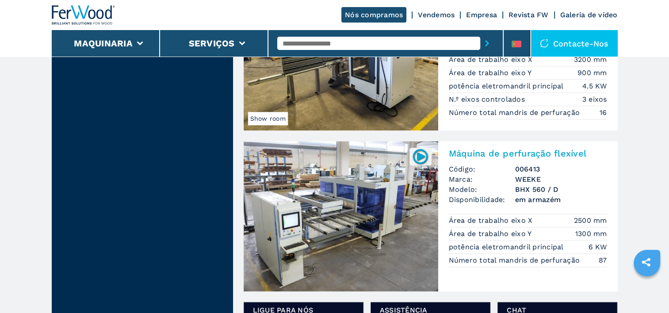
scroll to position [1191, 0]
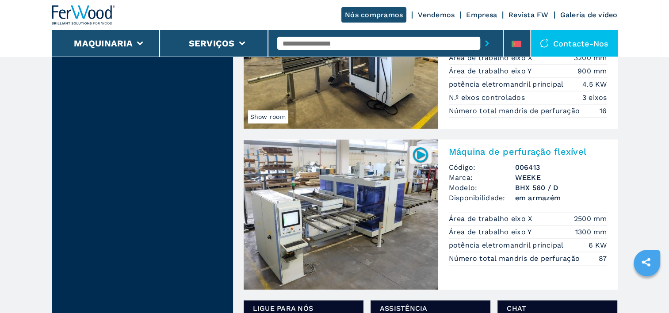
click at [668, 304] on main "**********" at bounding box center [334, 210] width 669 height 2803
click at [564, 183] on h3 "BHX 560 / D" at bounding box center [561, 188] width 92 height 10
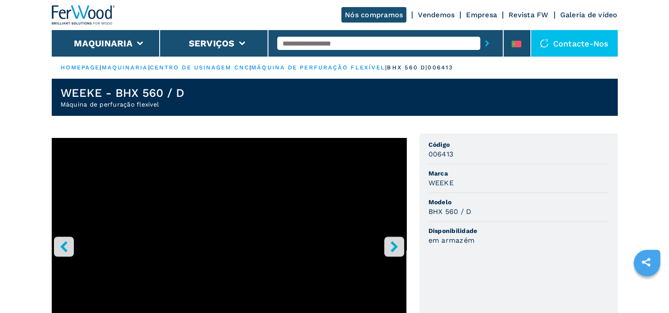
click at [84, 67] on link "HOMEPAGE" at bounding box center [80, 67] width 39 height 7
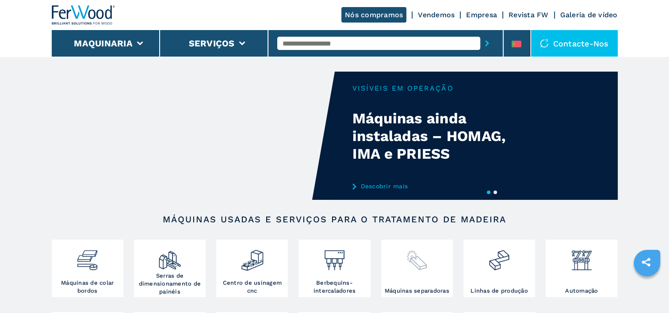
click at [423, 263] on img at bounding box center [416, 257] width 23 height 30
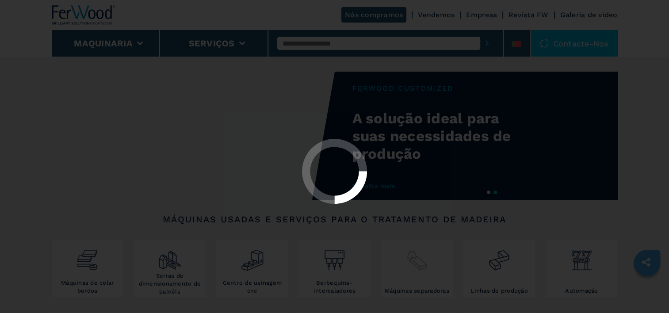
select select "**********"
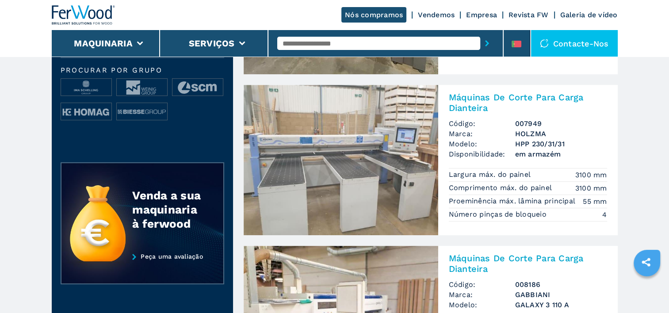
scroll to position [354, 0]
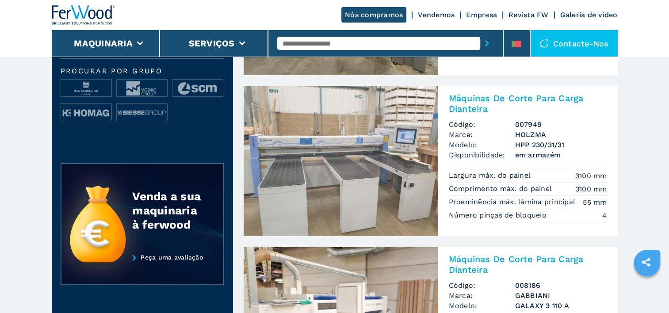
click at [551, 145] on h3 "HPP 230/31/31" at bounding box center [561, 145] width 92 height 10
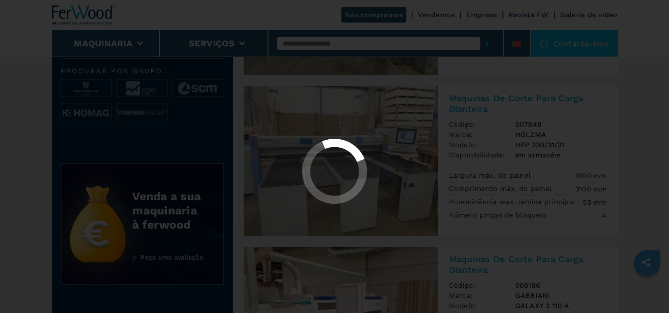
scroll to position [0, 0]
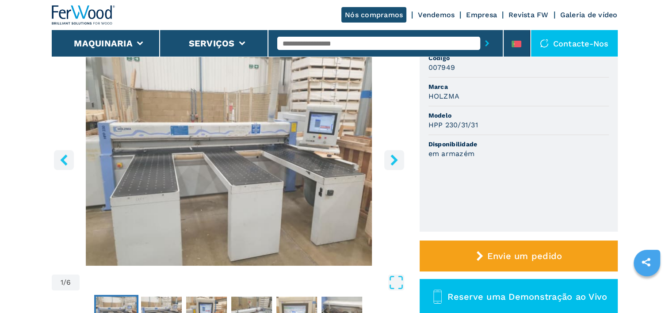
scroll to position [69, 0]
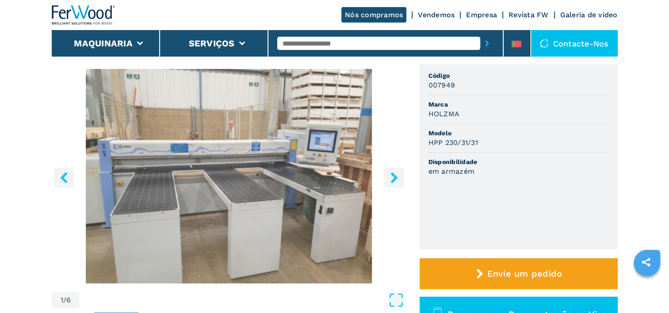
click at [393, 179] on icon "right-button" at bounding box center [394, 177] width 7 height 11
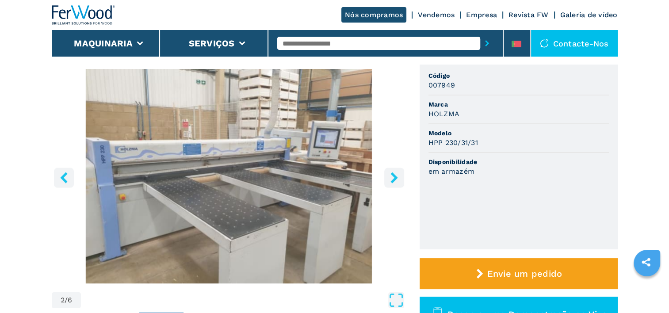
click at [393, 179] on icon "right-button" at bounding box center [394, 177] width 7 height 11
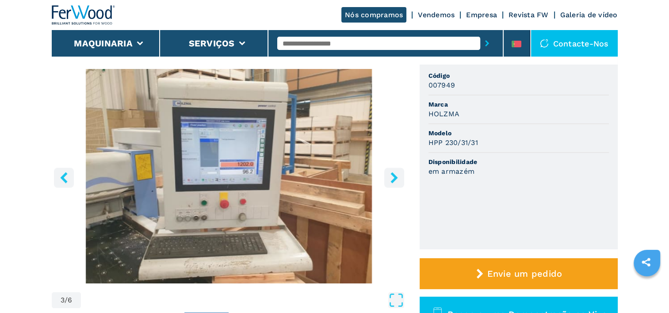
click at [393, 179] on icon "right-button" at bounding box center [394, 177] width 7 height 11
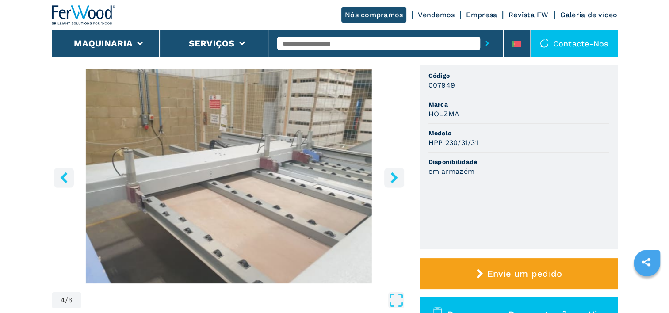
click at [393, 179] on icon "right-button" at bounding box center [394, 177] width 7 height 11
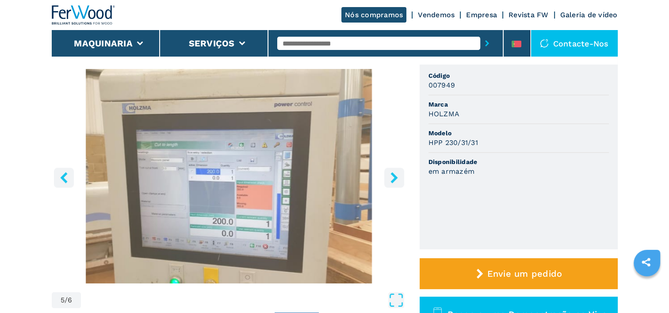
click at [393, 179] on icon "right-button" at bounding box center [394, 177] width 7 height 11
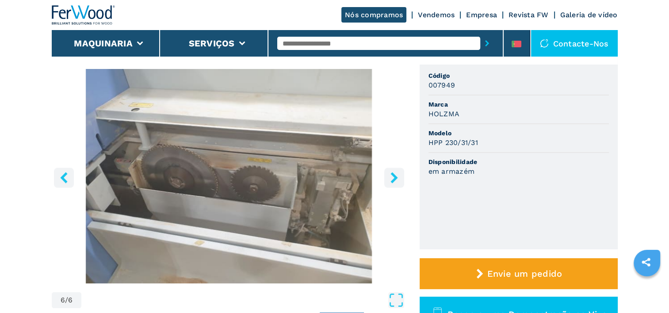
click at [393, 179] on icon "right-button" at bounding box center [394, 177] width 7 height 11
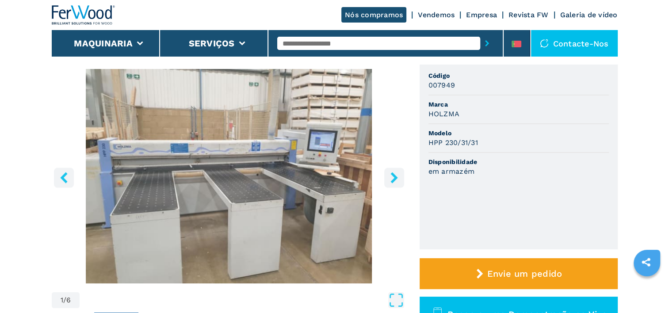
click at [393, 179] on icon "right-button" at bounding box center [394, 177] width 7 height 11
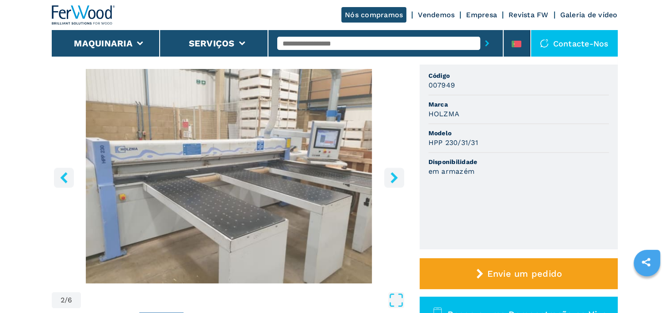
click at [393, 179] on icon "right-button" at bounding box center [394, 177] width 7 height 11
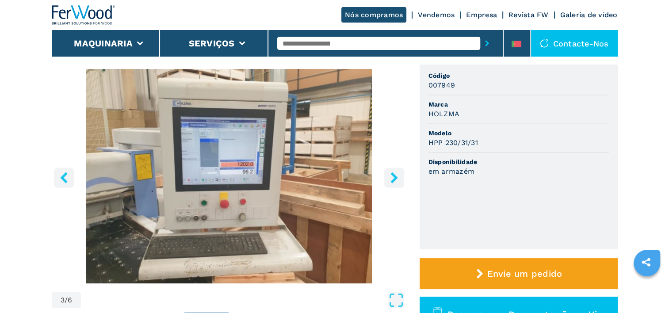
click at [393, 179] on icon "right-button" at bounding box center [394, 177] width 7 height 11
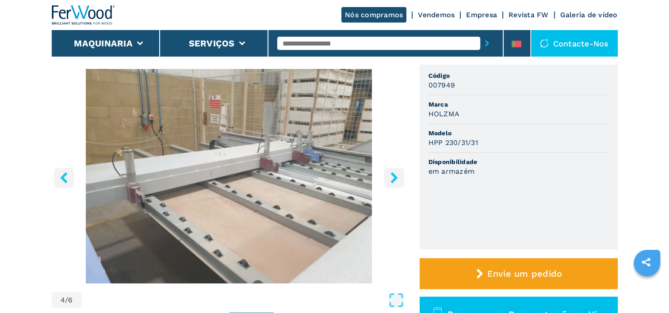
click at [393, 179] on icon "right-button" at bounding box center [394, 177] width 7 height 11
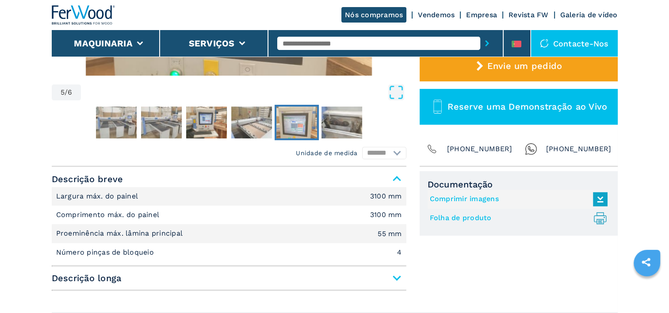
scroll to position [281, 0]
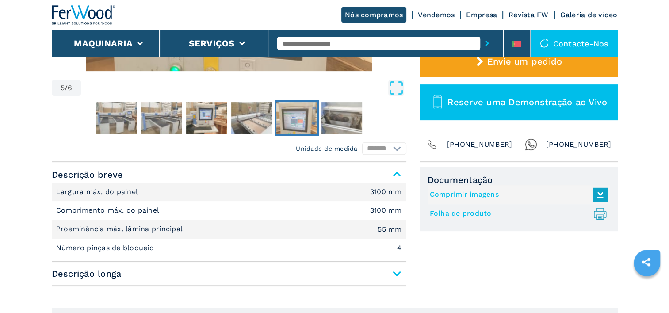
click at [396, 273] on span "Descrição longa" at bounding box center [229, 274] width 355 height 16
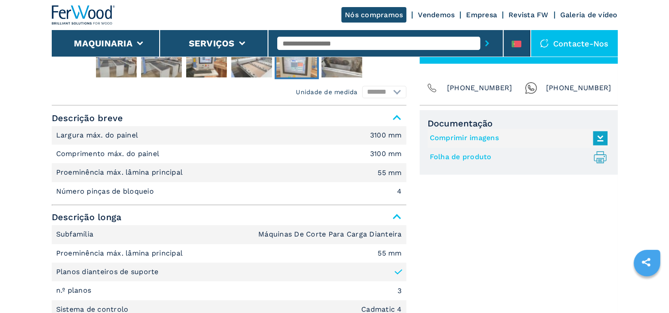
scroll to position [338, 0]
click at [446, 161] on link "Folha de produto .prefix__st0{stroke-linecap:round;stroke-linejoin:round}.prefi…" at bounding box center [516, 157] width 173 height 15
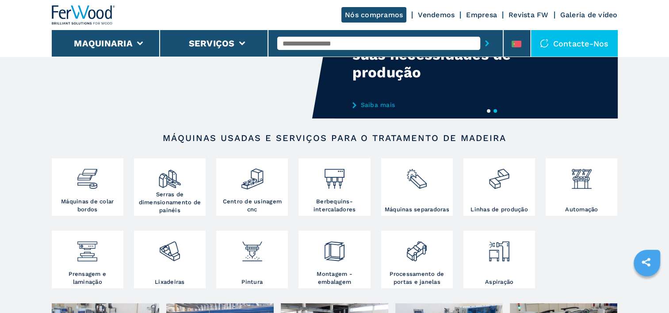
scroll to position [81, 0]
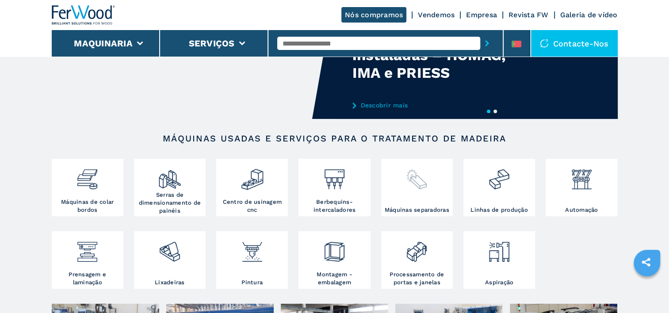
click at [420, 187] on img at bounding box center [416, 176] width 23 height 30
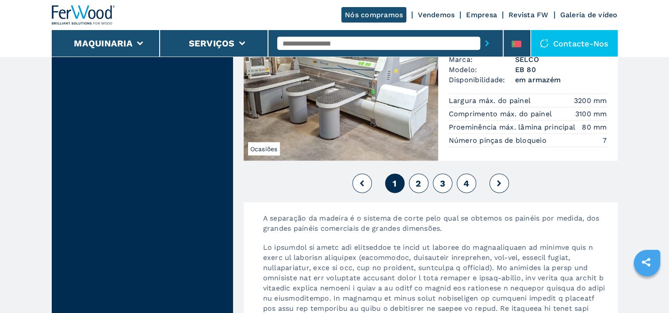
scroll to position [2082, 0]
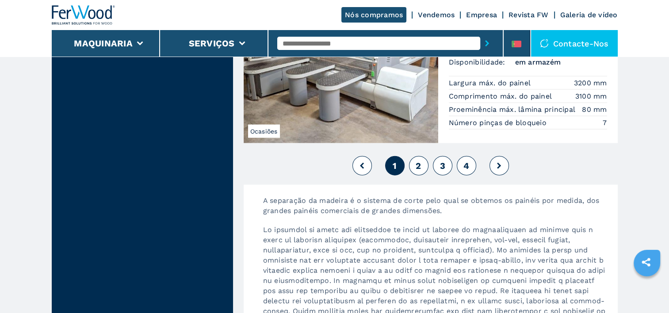
click at [419, 166] on span "2" at bounding box center [418, 166] width 5 height 11
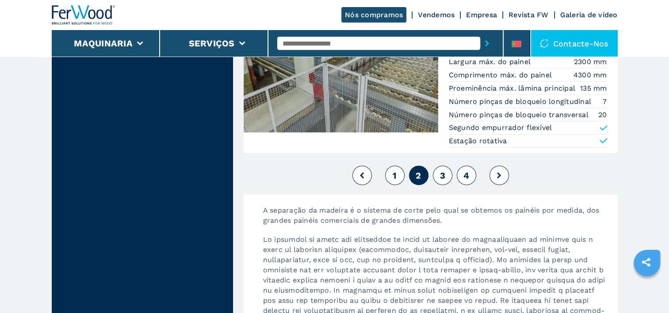
scroll to position [2095, 0]
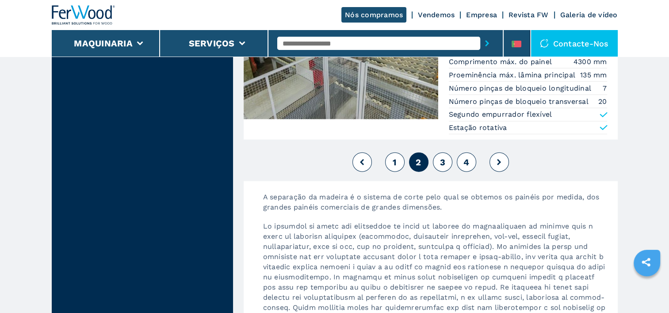
click at [438, 164] on button "3" at bounding box center [442, 162] width 19 height 19
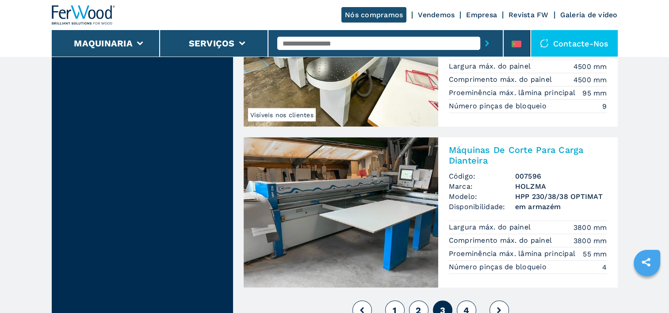
scroll to position [1942, 0]
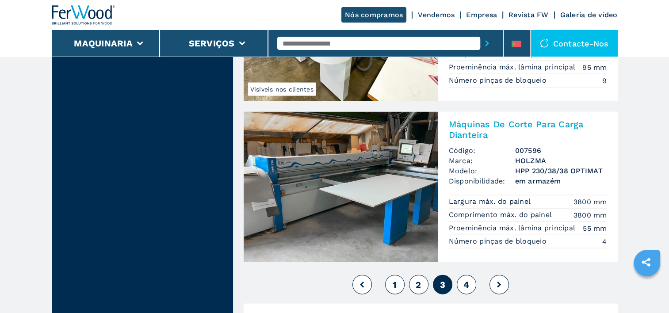
click at [467, 284] on span "4" at bounding box center [467, 285] width 6 height 11
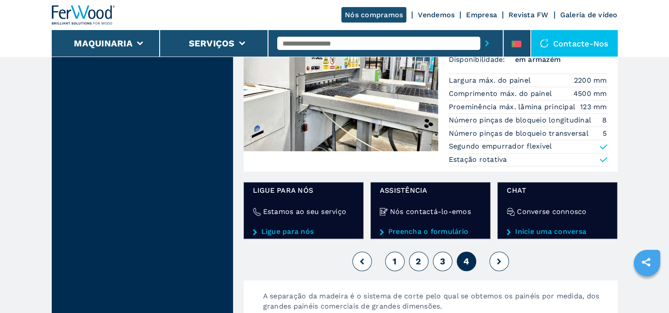
scroll to position [1039, 0]
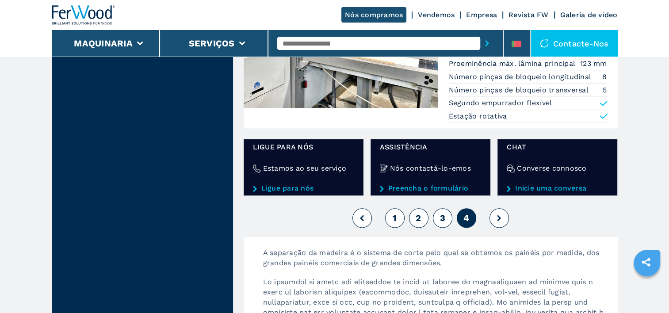
click at [396, 215] on span "1" at bounding box center [395, 218] width 4 height 11
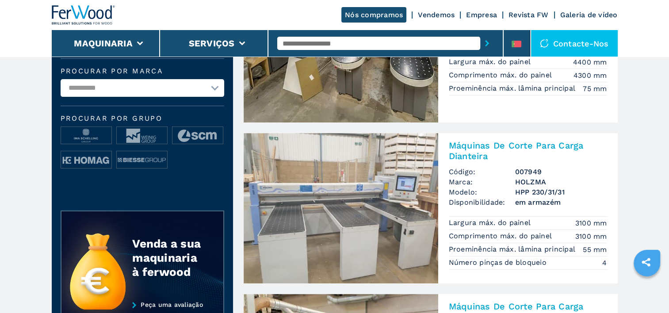
scroll to position [318, 0]
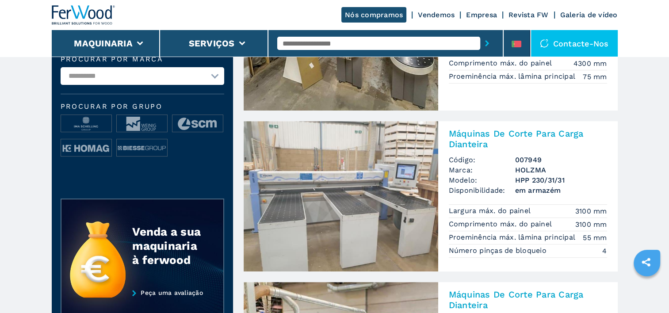
click at [387, 160] on img at bounding box center [341, 196] width 195 height 150
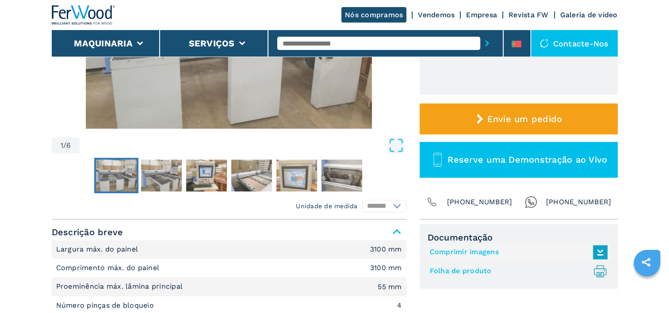
scroll to position [230, 0]
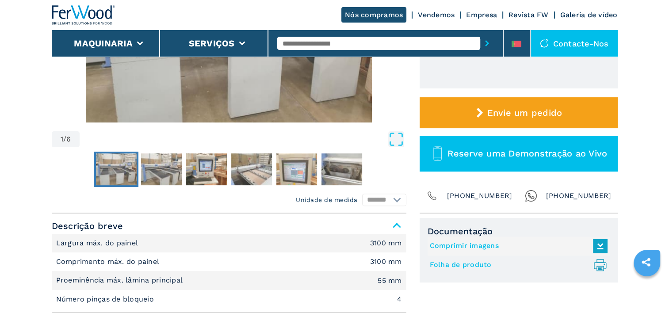
click at [478, 266] on link "Folha de produto .prefix__st0{stroke-linecap:round;stroke-linejoin:round}.prefi…" at bounding box center [516, 265] width 173 height 15
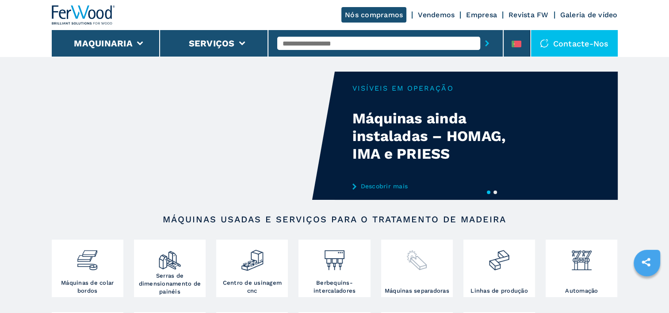
click at [417, 261] on img at bounding box center [416, 257] width 23 height 30
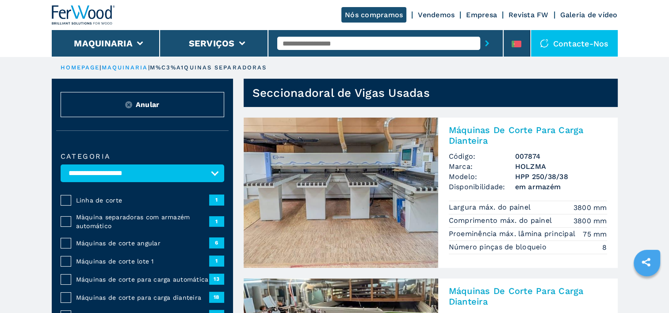
click at [129, 67] on link "maquinaria" at bounding box center [125, 67] width 46 height 7
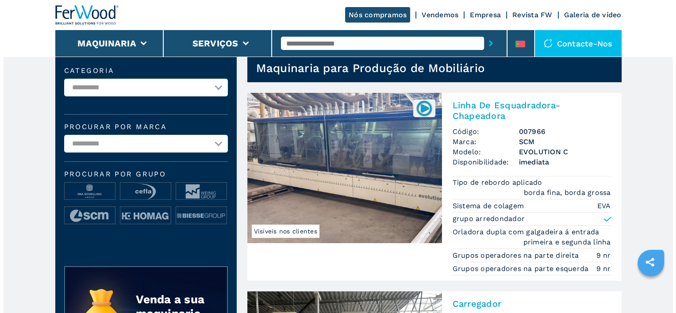
scroll to position [35, 0]
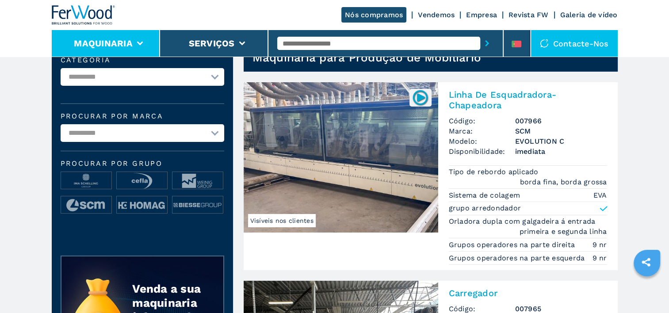
click at [138, 44] on icon at bounding box center [140, 44] width 6 height 4
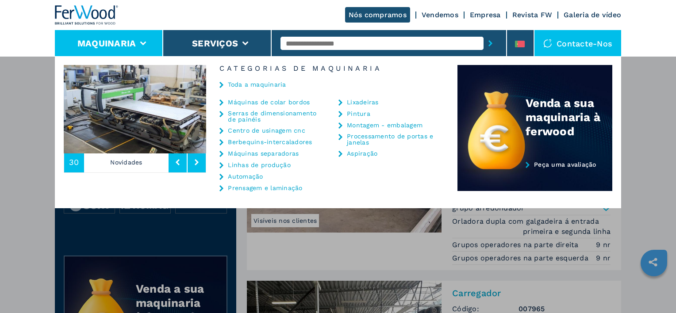
click at [255, 186] on link "Prensagem e laminação" at bounding box center [265, 188] width 74 height 6
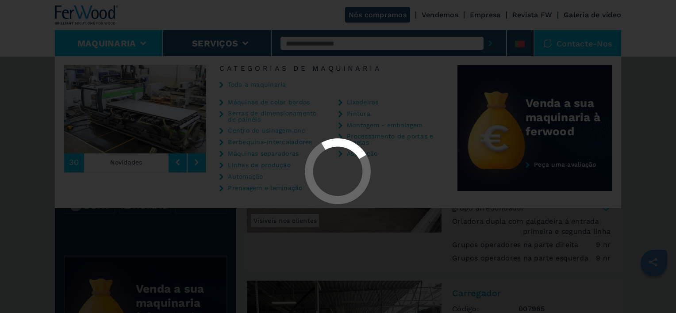
select select "**********"
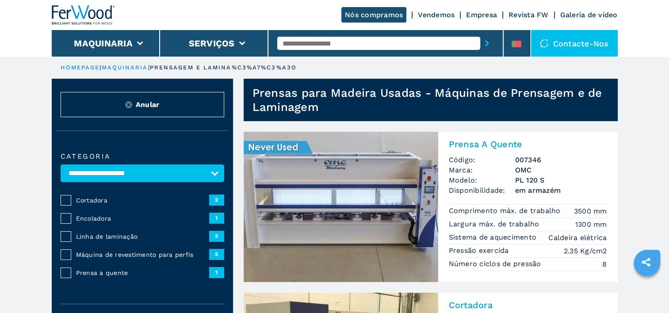
click at [392, 184] on img at bounding box center [341, 207] width 195 height 150
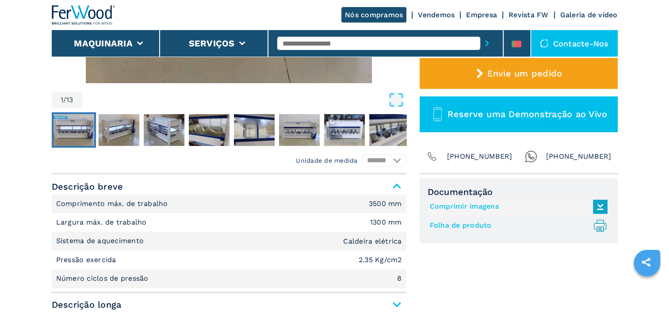
scroll to position [287, 0]
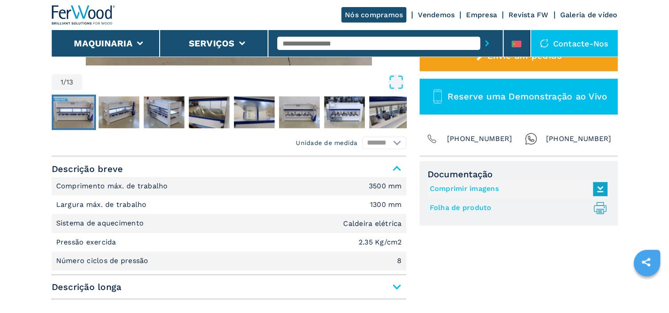
click at [397, 287] on span "Descrição longa" at bounding box center [229, 287] width 355 height 16
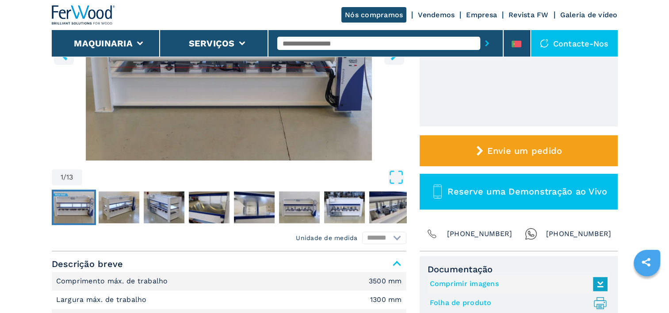
scroll to position [192, 0]
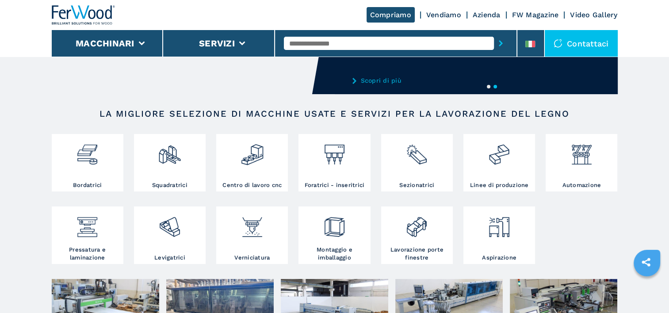
scroll to position [106, 0]
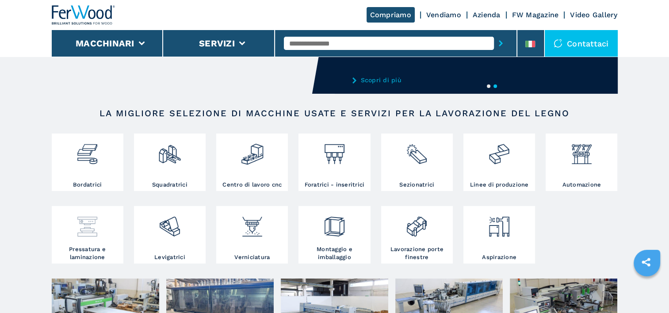
click at [85, 232] on img at bounding box center [87, 223] width 23 height 30
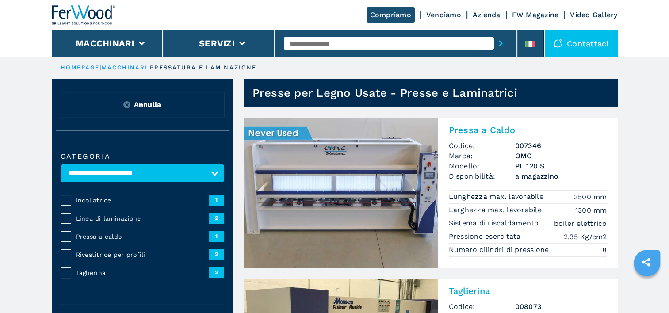
click at [648, 261] on icon "sharethis" at bounding box center [646, 262] width 22 height 22
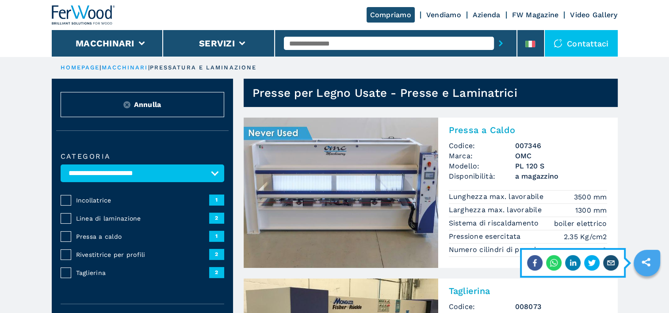
click at [610, 261] on icon "email" at bounding box center [610, 263] width 7 height 5
click at [644, 262] on icon "sharethis" at bounding box center [646, 262] width 8 height 8
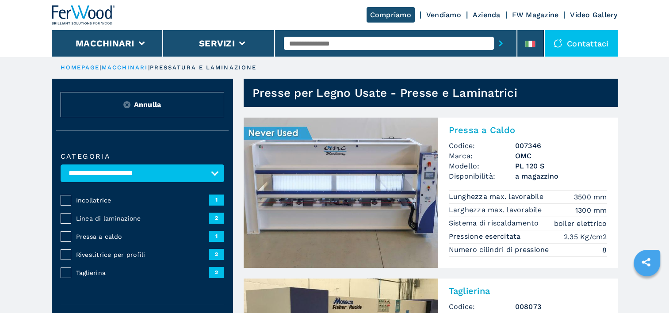
click at [644, 262] on icon "sharethis" at bounding box center [646, 262] width 8 height 8
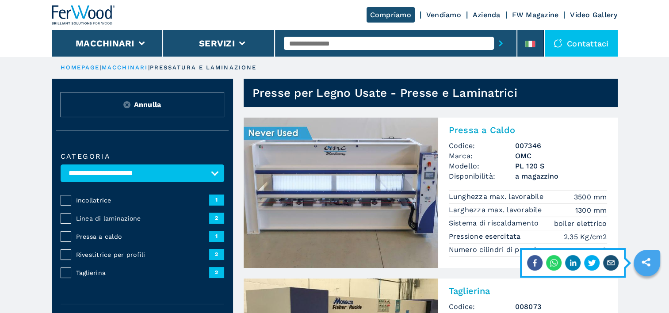
click at [555, 262] on icon "whatsapp" at bounding box center [553, 262] width 15 height 15
click at [594, 170] on h3 "PL 120 S" at bounding box center [561, 166] width 92 height 10
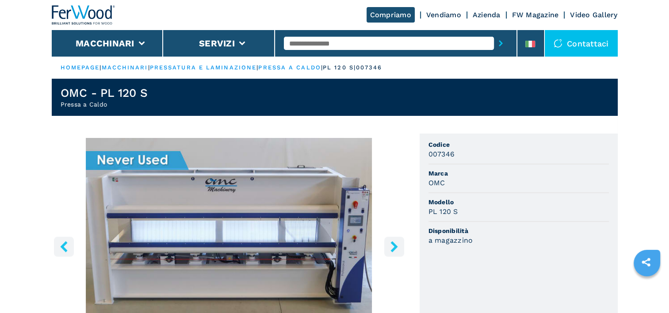
click at [645, 261] on icon "sharethis" at bounding box center [646, 262] width 8 height 8
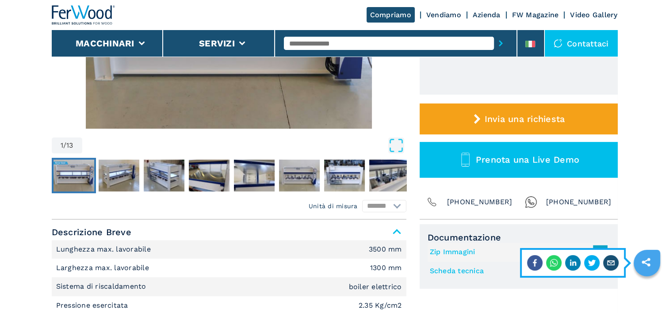
scroll to position [267, 0]
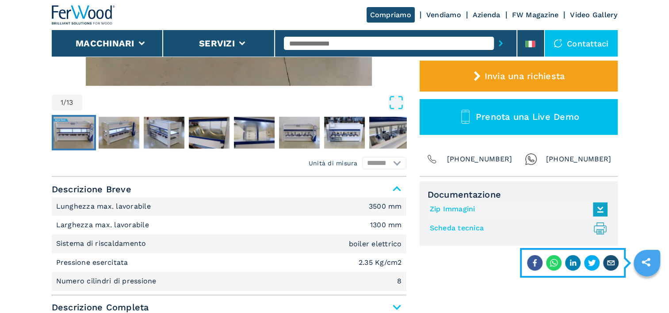
click at [451, 227] on link "Scheda tecnica .prefix__st0{stroke-linecap:round;stroke-linejoin:round}.prefix_…" at bounding box center [516, 228] width 173 height 15
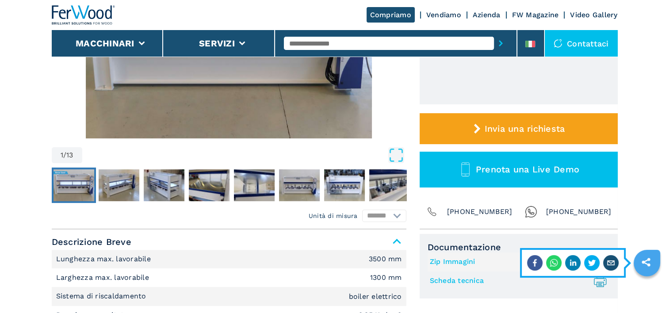
scroll to position [214, 0]
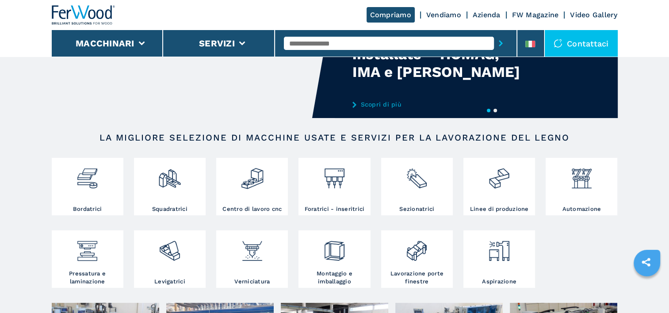
scroll to position [88, 0]
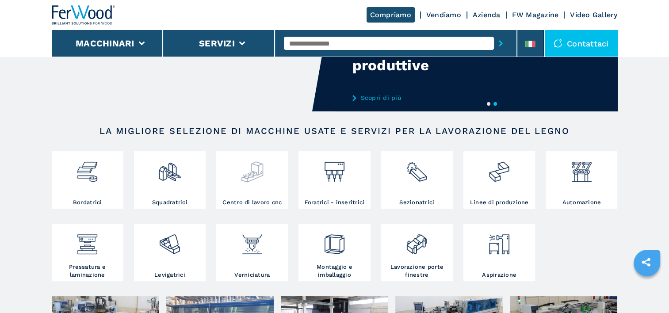
click at [253, 172] on img at bounding box center [252, 168] width 23 height 30
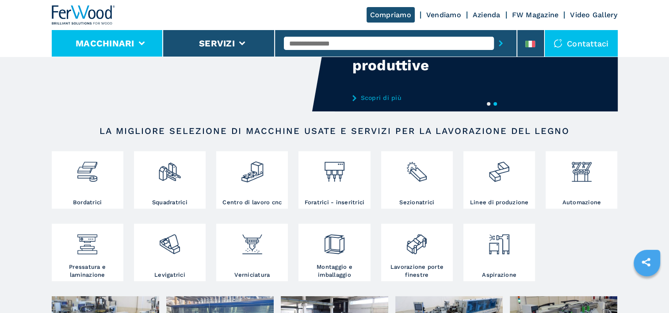
scroll to position [0, 0]
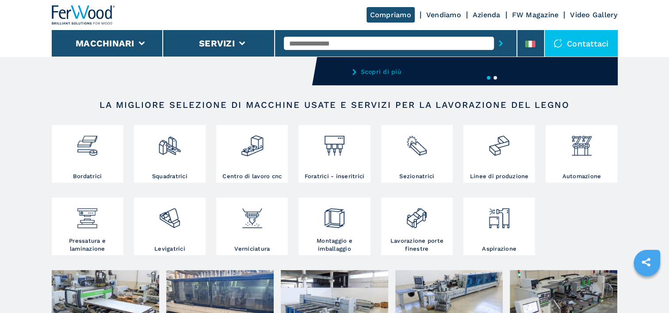
scroll to position [124, 0]
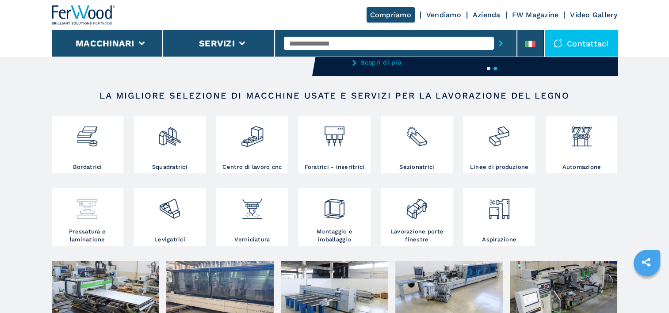
click at [84, 215] on img at bounding box center [87, 206] width 23 height 30
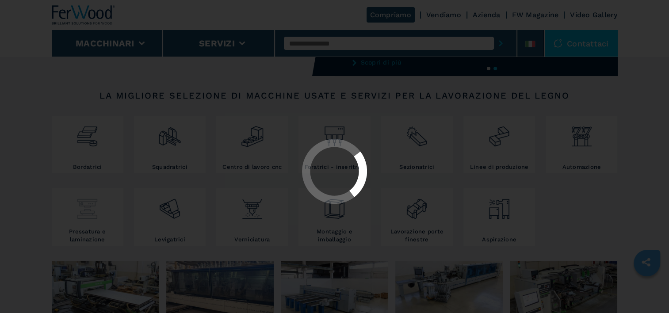
scroll to position [0, 0]
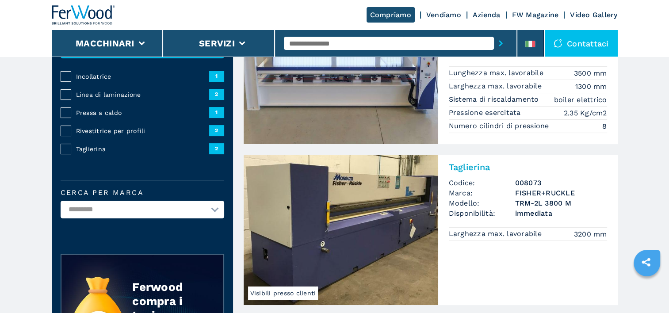
scroll to position [106, 0]
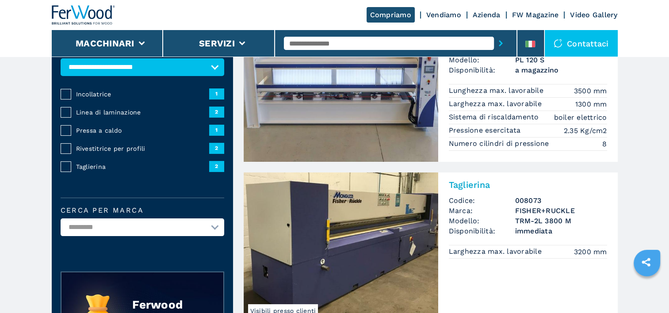
click at [474, 211] on span "Marca:" at bounding box center [482, 211] width 66 height 10
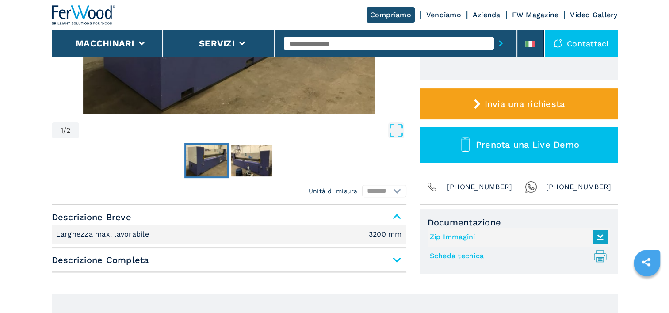
scroll to position [248, 0]
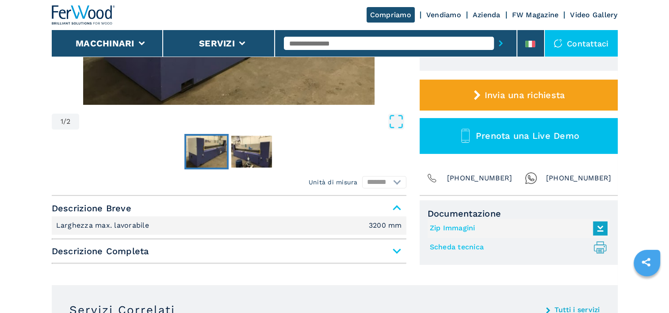
click at [464, 250] on link "Scheda tecnica .prefix__st0{stroke-linecap:round;stroke-linejoin:round}.prefix_…" at bounding box center [516, 247] width 173 height 15
click at [249, 151] on img "Go to Slide 2" at bounding box center [251, 152] width 41 height 32
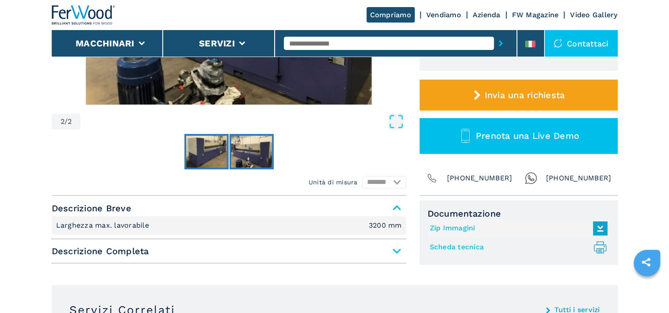
click at [204, 146] on img "Go to Slide 1" at bounding box center [206, 152] width 41 height 32
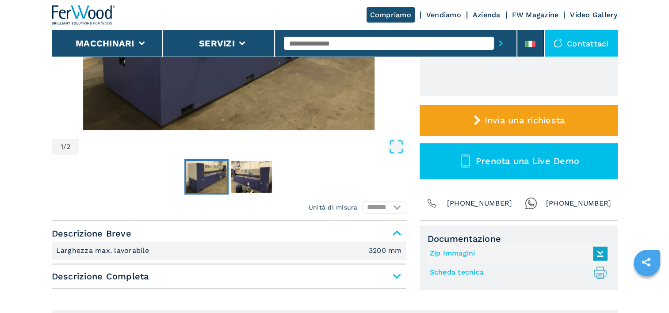
scroll to position [237, 0]
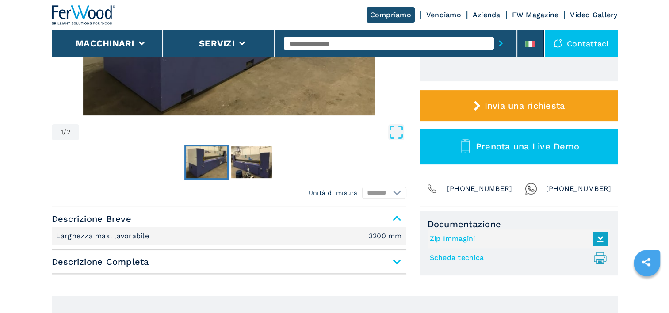
click at [462, 257] on link "Scheda tecnica .prefix__st0{stroke-linecap:round;stroke-linejoin:round}.prefix_…" at bounding box center [516, 258] width 173 height 15
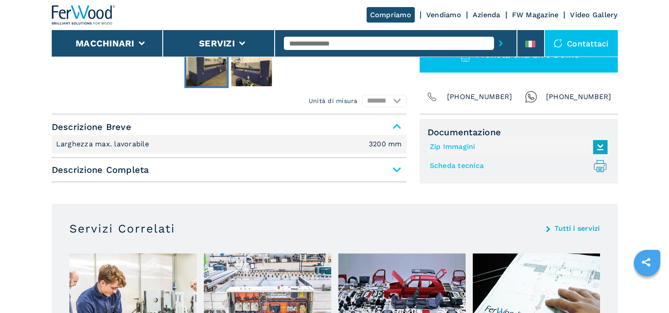
scroll to position [343, 0]
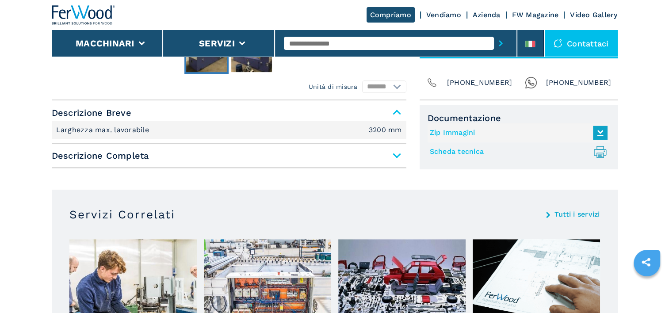
click at [468, 153] on link "Scheda tecnica .prefix__st0{stroke-linecap:round;stroke-linejoin:round}.prefix_…" at bounding box center [516, 152] width 173 height 15
click at [664, 88] on main "HOMEPAGE | macchinari | pressatura e laminazione | taglierina | trm 2l 3800 m |…" at bounding box center [334, 298] width 669 height 1282
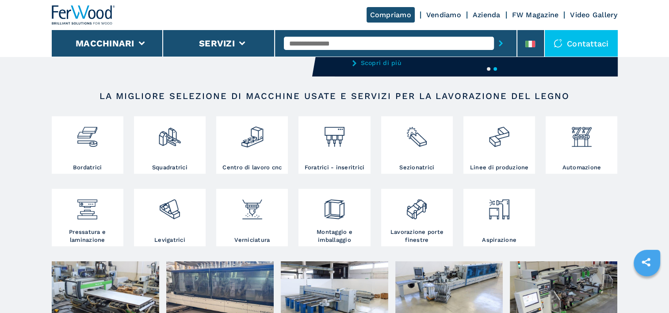
scroll to position [124, 0]
click at [84, 222] on div at bounding box center [87, 209] width 67 height 37
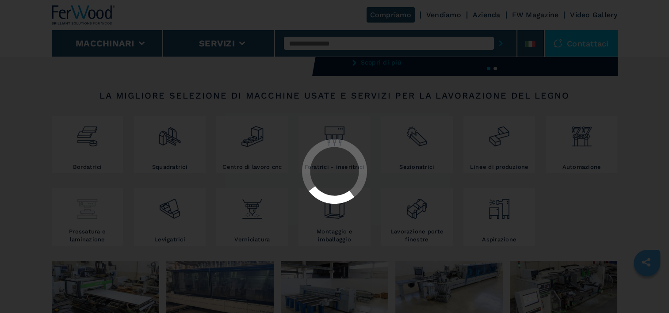
scroll to position [0, 0]
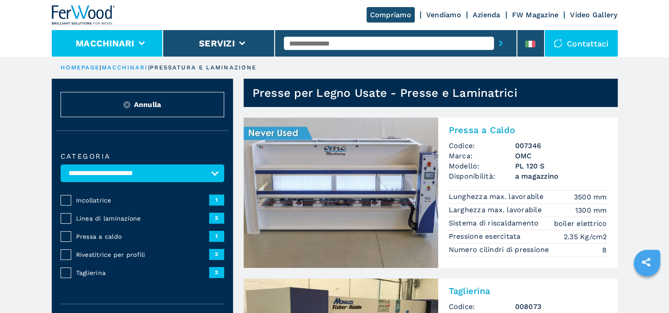
click at [141, 44] on icon at bounding box center [141, 44] width 6 height 4
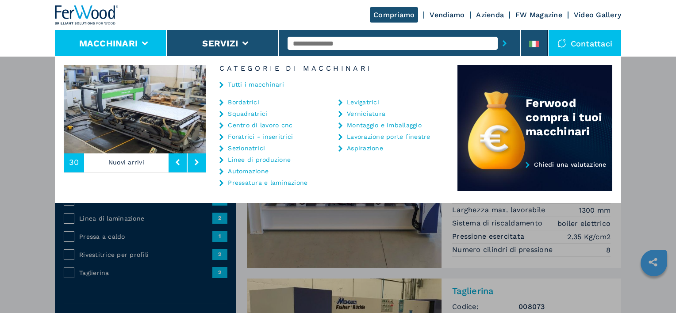
click at [241, 104] on link "Bordatrici" at bounding box center [243, 102] width 31 height 6
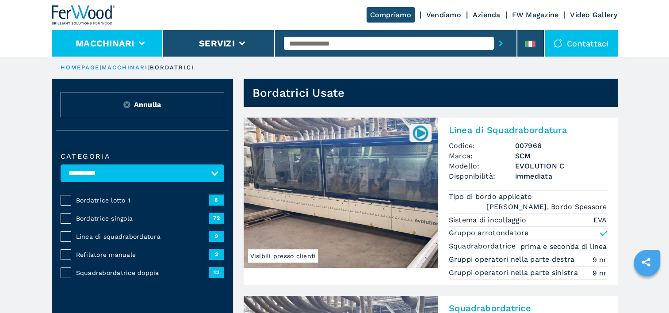
click at [144, 45] on icon at bounding box center [141, 44] width 6 height 4
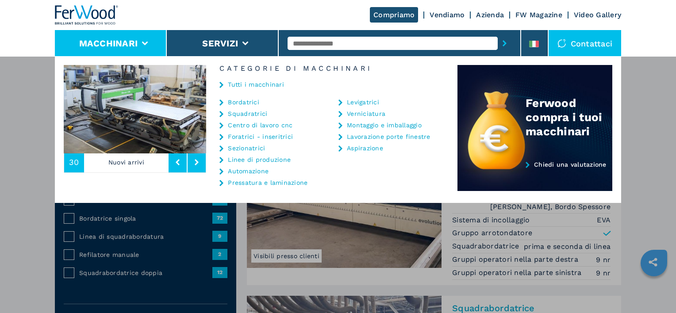
click at [239, 111] on link "Squadratrici" at bounding box center [247, 114] width 39 height 6
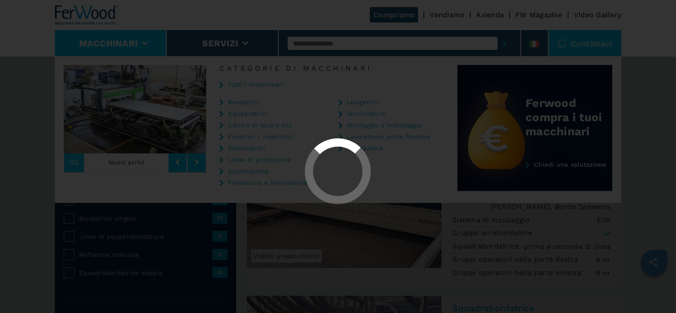
select select "**********"
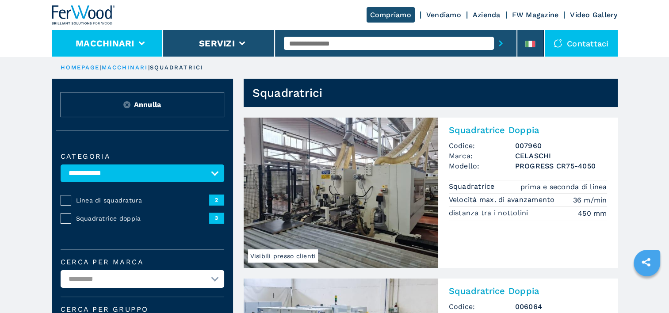
click at [138, 41] on li "Macchinari" at bounding box center [108, 43] width 112 height 27
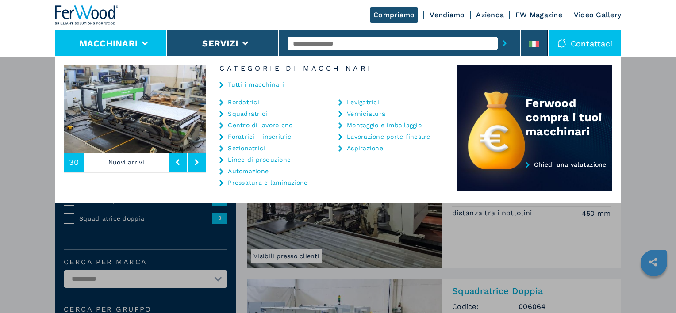
click at [236, 100] on link "Bordatrici" at bounding box center [243, 102] width 31 height 6
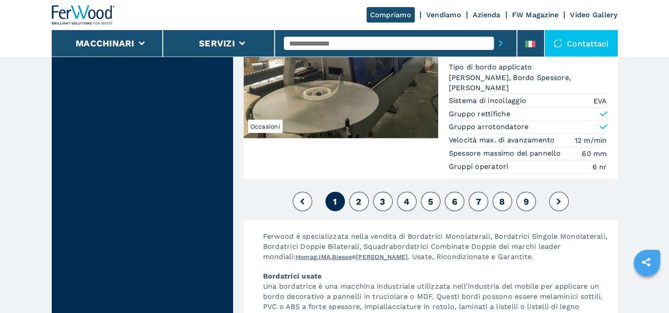
scroll to position [2350, 0]
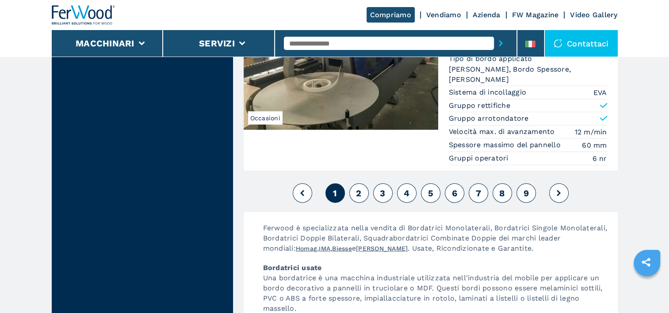
click at [358, 188] on span "2" at bounding box center [358, 193] width 5 height 11
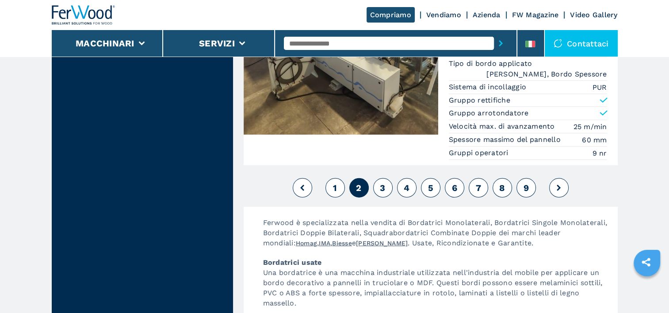
scroll to position [2241, 0]
click at [384, 182] on span "3" at bounding box center [382, 187] width 5 height 11
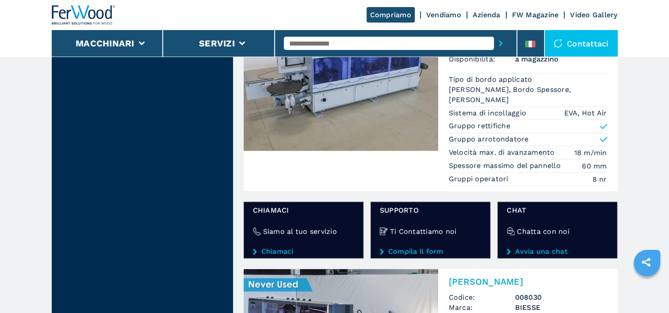
scroll to position [1536, 0]
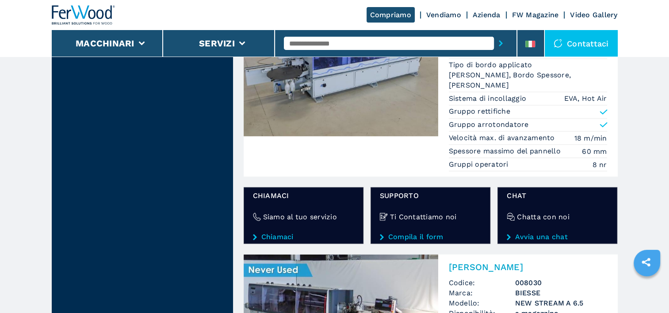
click at [541, 105] on li "Gruppo rettifiche" at bounding box center [528, 111] width 158 height 13
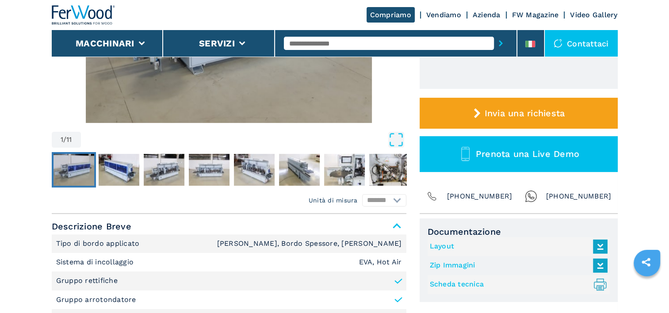
scroll to position [230, 0]
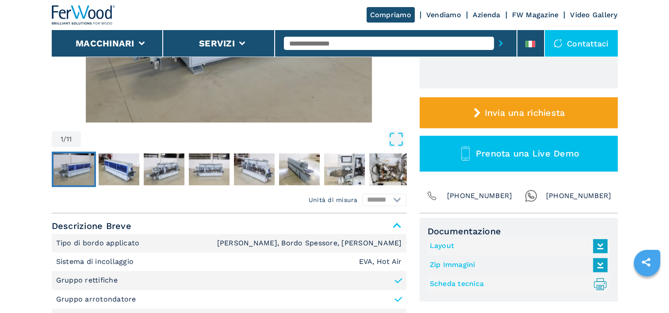
click at [461, 285] on link "Scheda tecnica .prefix__st0{stroke-linecap:round;stroke-linejoin:round}.prefix_…" at bounding box center [516, 284] width 173 height 15
click at [648, 50] on header "Compriamo Vendiamo Azienda FW Magazine Video Gallery Macchinari Servizi Contatt…" at bounding box center [334, 28] width 669 height 57
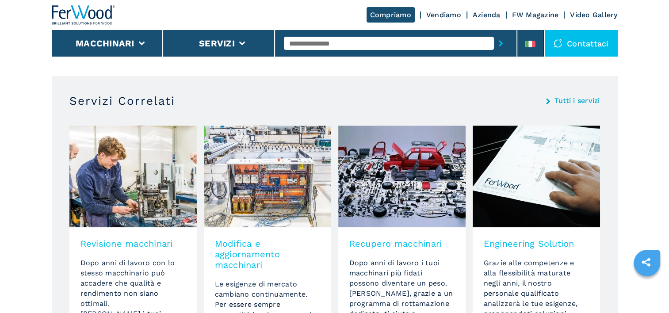
scroll to position [593, 0]
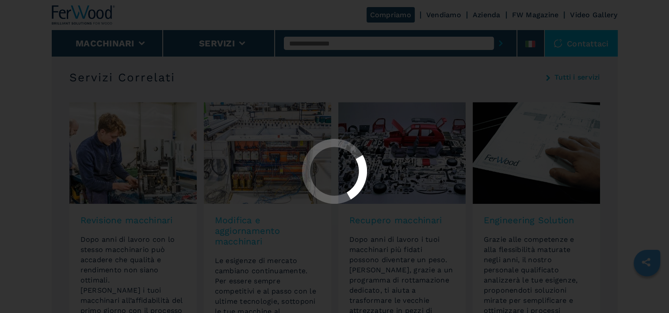
select select "**********"
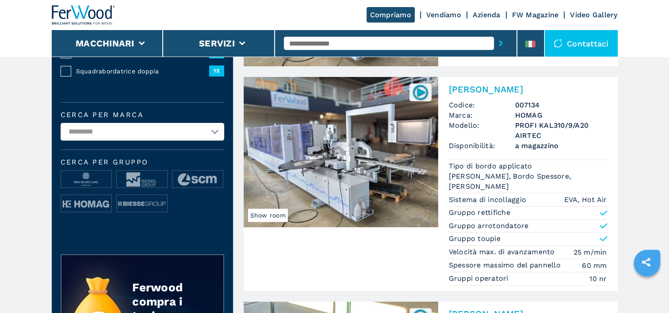
scroll to position [201, 0]
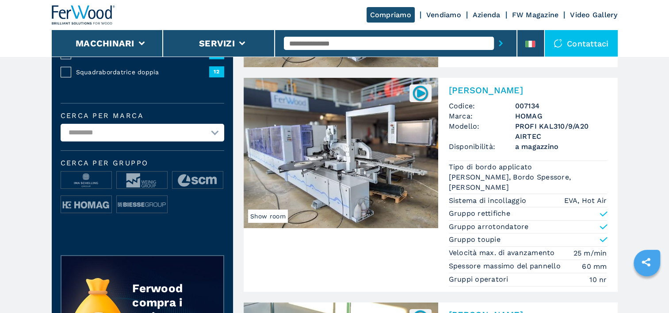
click at [380, 199] on img at bounding box center [341, 153] width 195 height 150
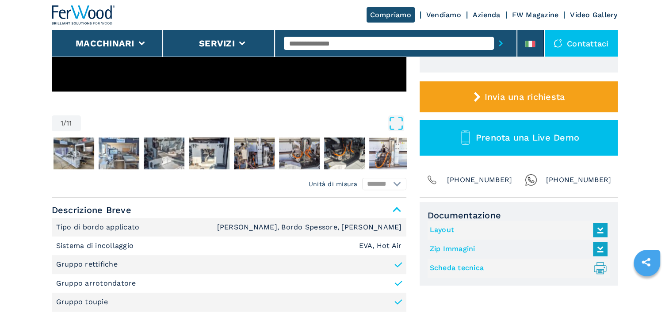
scroll to position [248, 0]
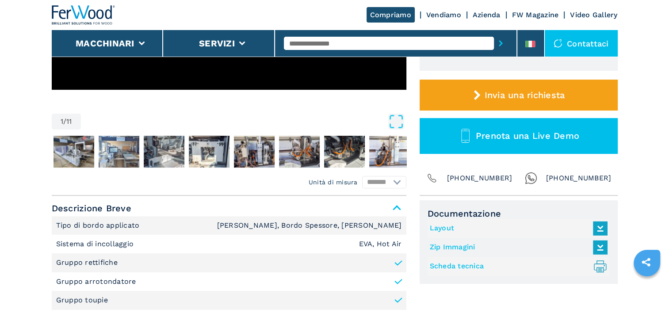
click at [442, 263] on link "Scheda tecnica .prefix__st0{stroke-linecap:round;stroke-linejoin:round}.prefix_…" at bounding box center [516, 266] width 173 height 15
click at [657, 45] on header "Compriamo Vendiamo Azienda FW Magazine Video Gallery Macchinari Servizi Contatt…" at bounding box center [334, 28] width 669 height 57
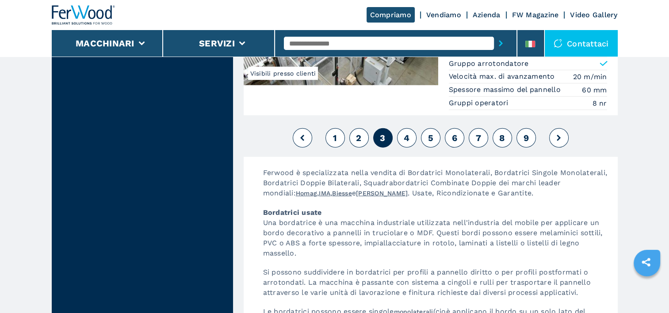
scroll to position [2466, 0]
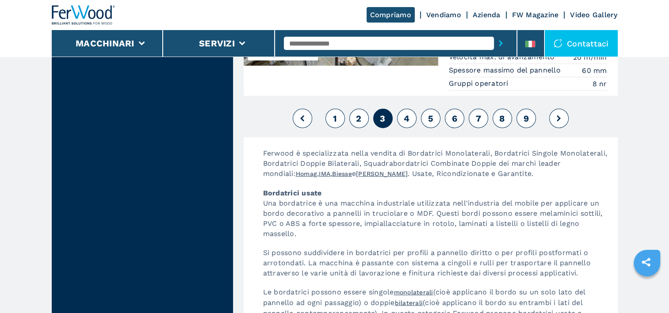
click at [332, 109] on button "1" at bounding box center [335, 118] width 19 height 19
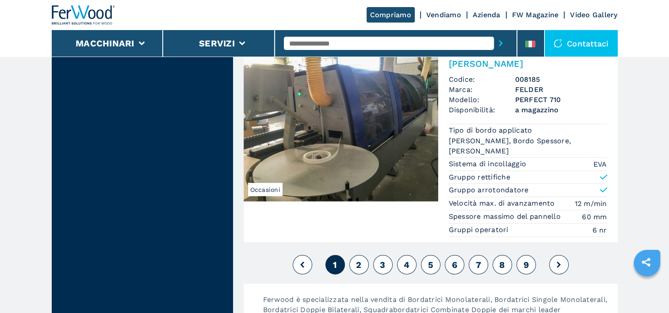
scroll to position [2278, 0]
click at [357, 259] on span "2" at bounding box center [358, 264] width 5 height 11
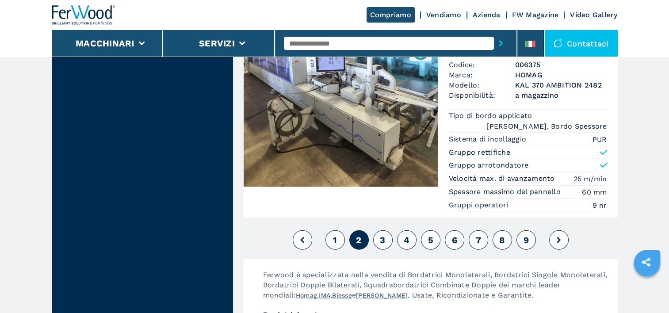
scroll to position [2189, 0]
click at [383, 237] on span "3" at bounding box center [382, 240] width 5 height 11
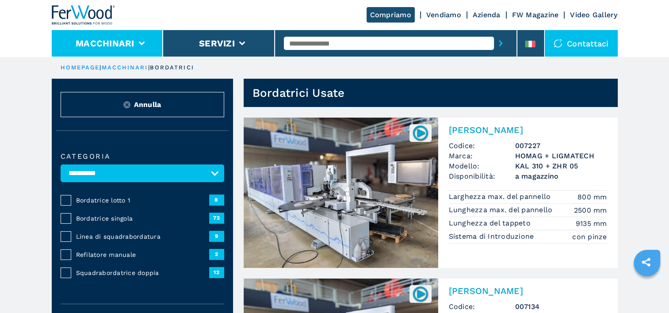
click at [142, 45] on icon at bounding box center [141, 44] width 6 height 4
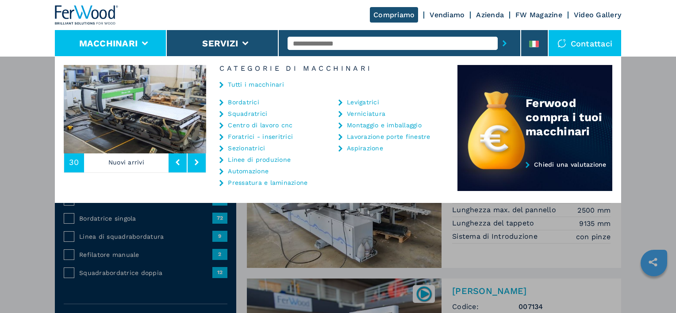
click at [242, 149] on link "Sezionatrici" at bounding box center [246, 148] width 37 height 6
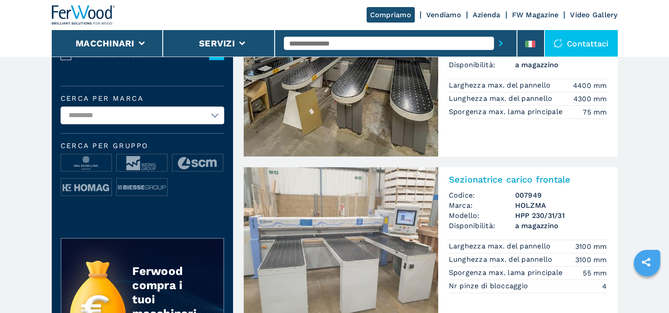
scroll to position [283, 0]
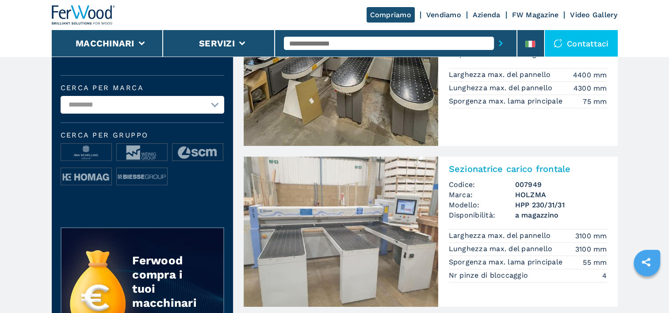
click at [529, 208] on h3 "HPP 230/31/31" at bounding box center [561, 205] width 92 height 10
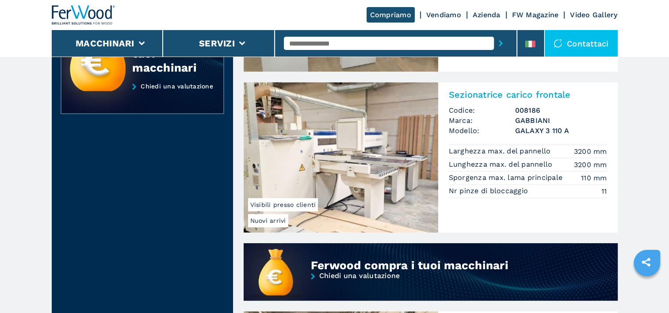
scroll to position [536, 0]
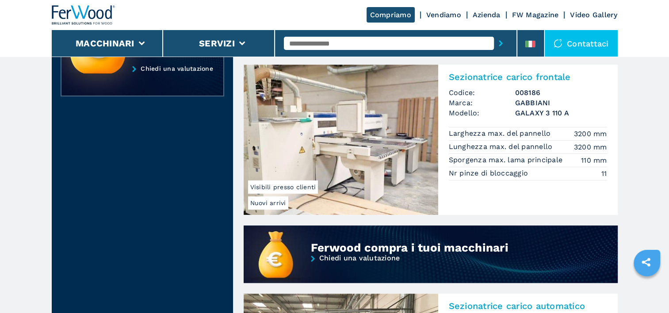
click at [386, 173] on img at bounding box center [341, 140] width 195 height 150
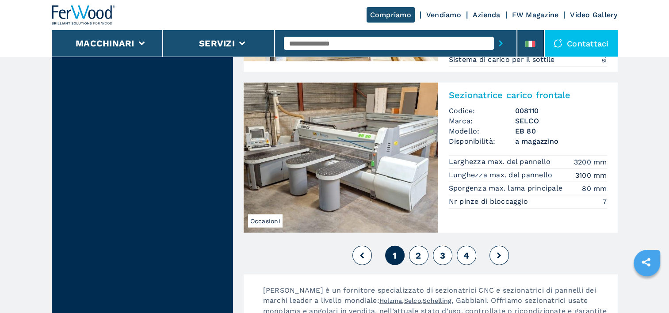
scroll to position [1996, 0]
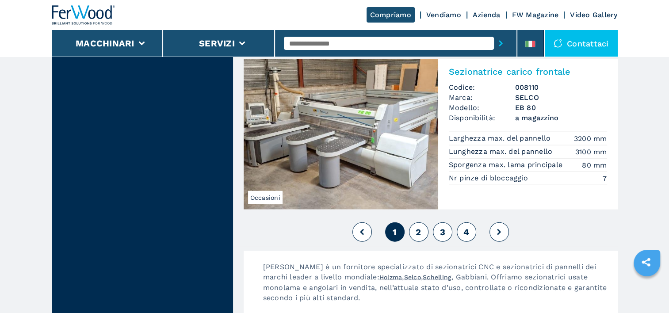
click at [419, 234] on span "2" at bounding box center [418, 232] width 5 height 11
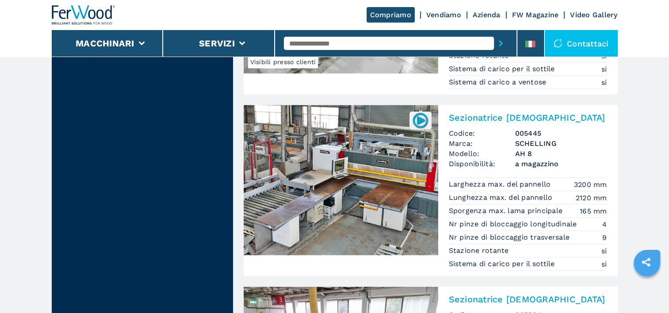
scroll to position [1631, 0]
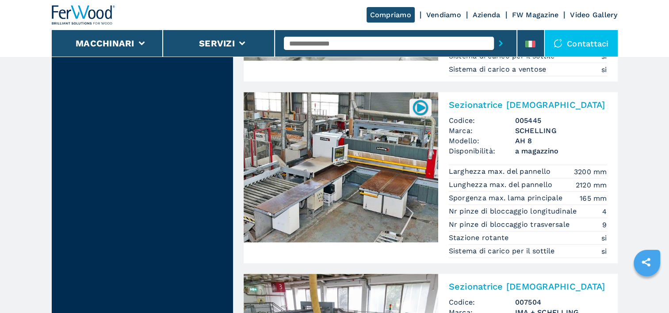
click at [369, 159] on img at bounding box center [341, 167] width 195 height 150
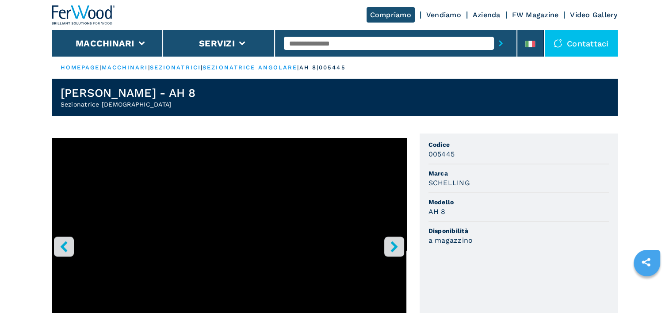
scroll to position [172, 0]
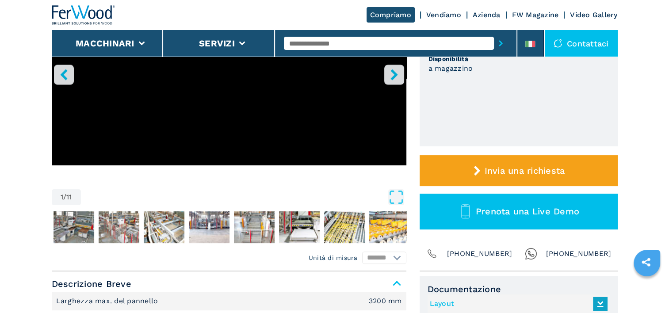
click at [394, 74] on icon "right-button" at bounding box center [394, 74] width 7 height 11
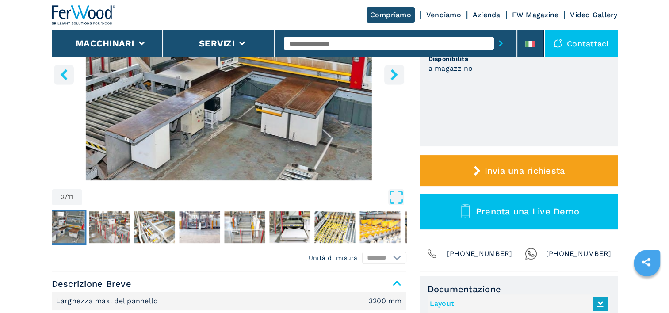
click at [394, 74] on icon "right-button" at bounding box center [394, 74] width 7 height 11
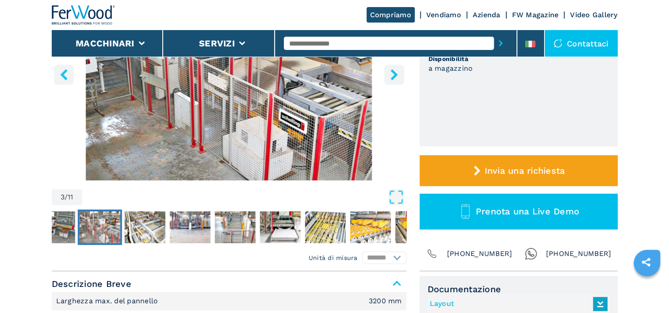
click at [394, 74] on icon "right-button" at bounding box center [394, 74] width 7 height 11
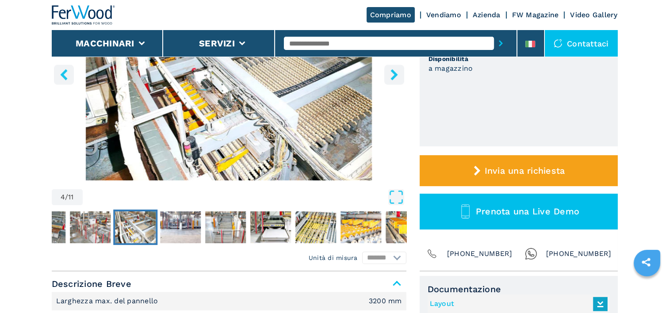
click at [394, 74] on icon "right-button" at bounding box center [394, 74] width 7 height 11
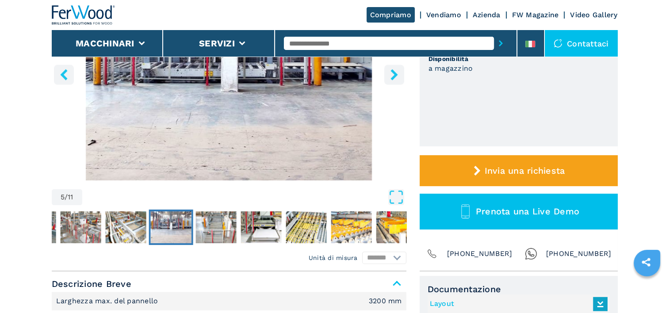
click at [394, 74] on icon "right-button" at bounding box center [394, 74] width 7 height 11
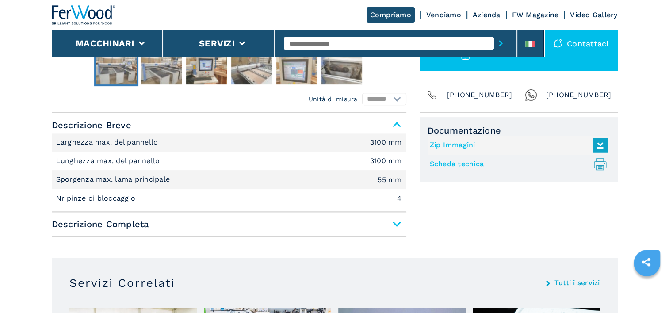
scroll to position [338, 0]
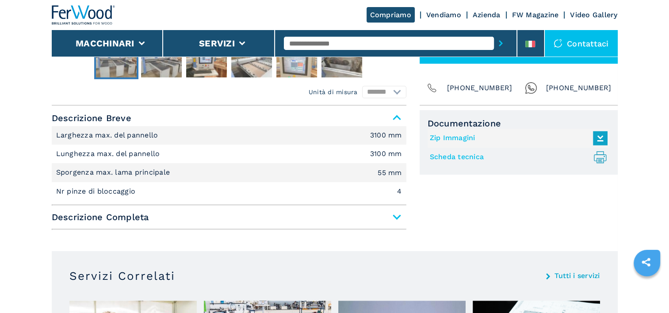
click at [395, 222] on span "Descrizione Completa" at bounding box center [229, 217] width 355 height 16
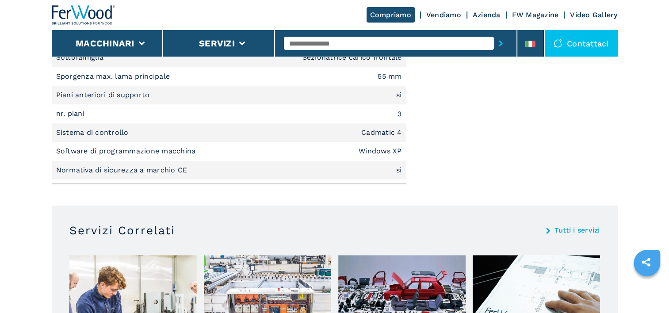
scroll to position [533, 0]
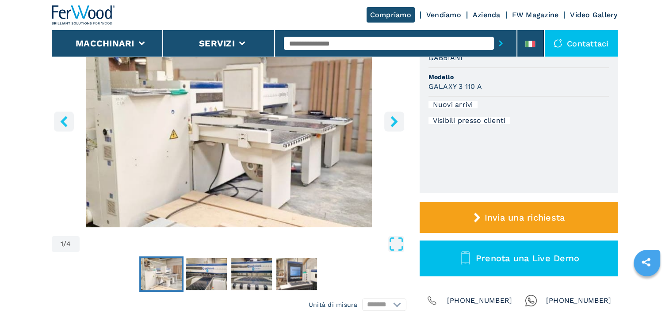
scroll to position [142, 0]
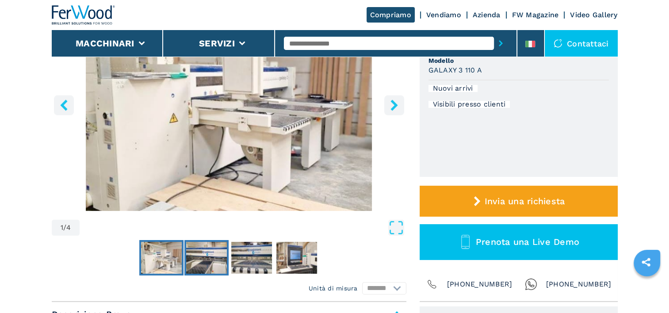
click at [200, 259] on img "Go to Slide 2" at bounding box center [206, 258] width 41 height 32
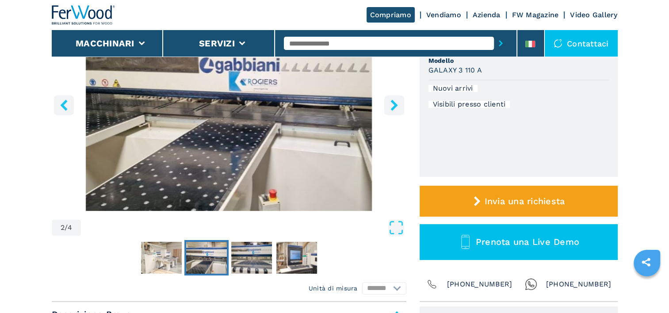
click at [200, 259] on img "Go to Slide 2" at bounding box center [206, 258] width 41 height 32
click at [256, 262] on img "Go to Slide 3" at bounding box center [251, 258] width 41 height 32
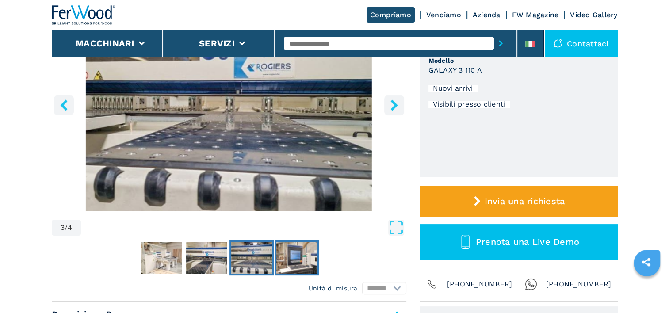
click at [309, 262] on img "Go to Slide 4" at bounding box center [296, 258] width 41 height 32
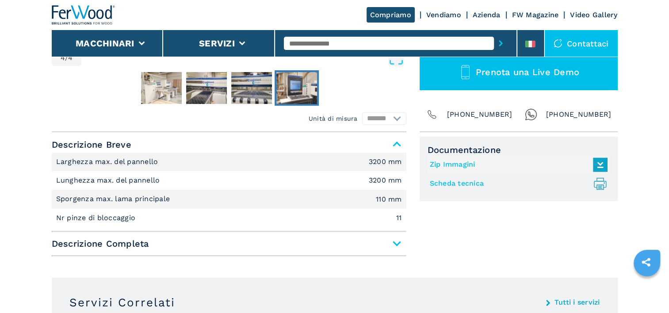
scroll to position [318, 0]
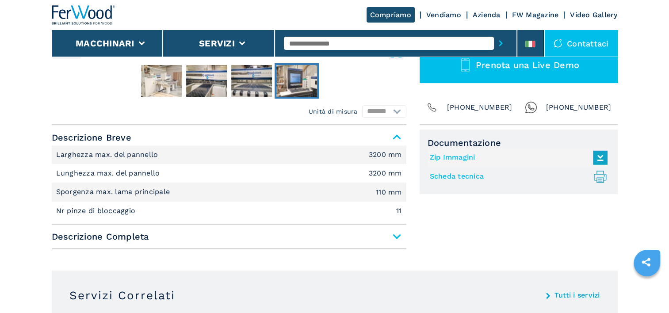
click at [395, 233] on span "Descrizione Completa" at bounding box center [229, 237] width 355 height 16
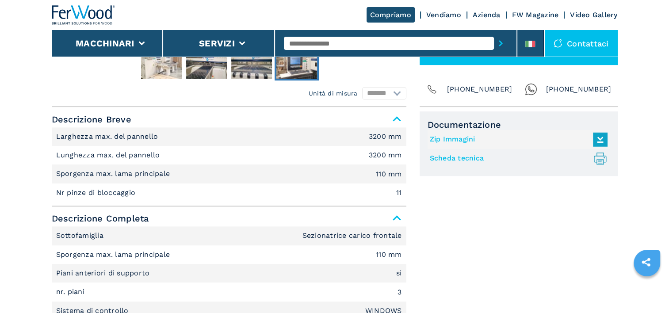
scroll to position [276, 0]
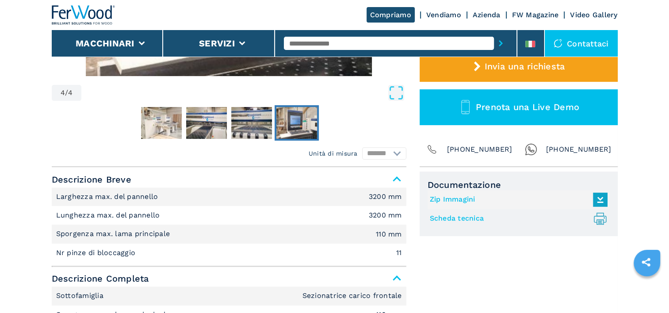
click at [453, 222] on link "Scheda tecnica .prefix__st0{stroke-linecap:round;stroke-linejoin:round}.prefix_…" at bounding box center [516, 218] width 173 height 15
click at [522, 271] on div "Documentazione Zip Immagini Scheda tecnica .prefix__st0{stroke-linecap:round;st…" at bounding box center [519, 309] width 198 height 274
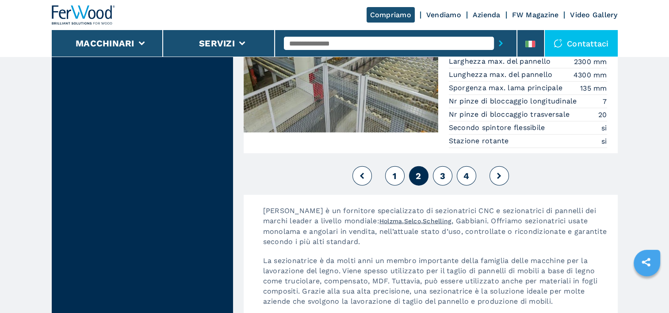
scroll to position [2130, 0]
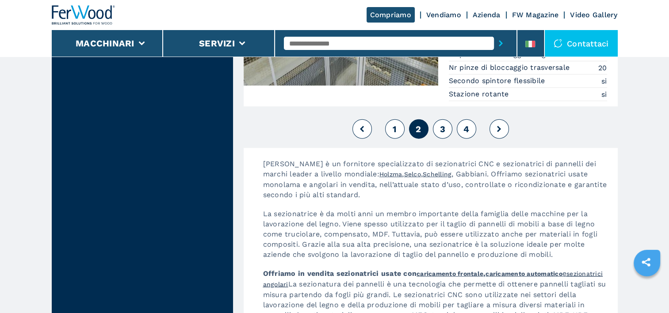
click at [442, 127] on span "3" at bounding box center [442, 129] width 5 height 11
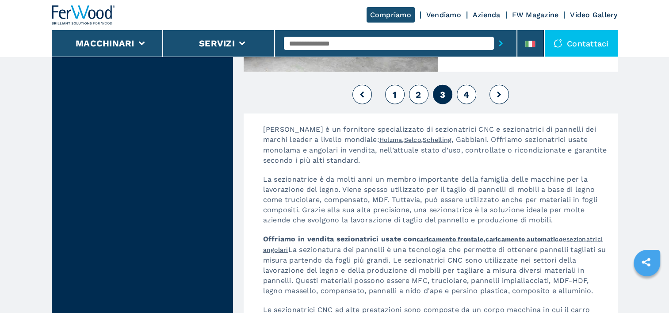
scroll to position [2154, 0]
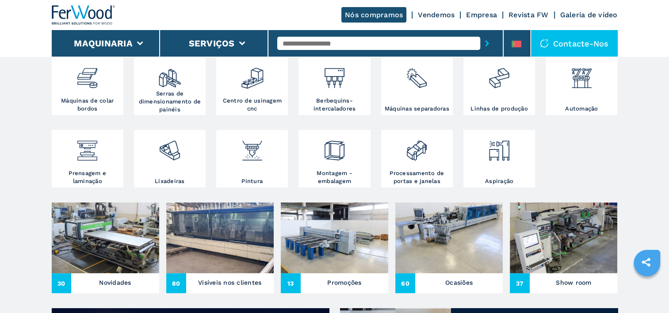
scroll to position [196, 0]
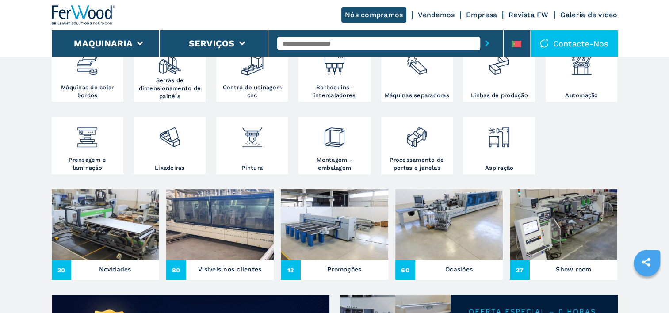
click at [338, 231] on img at bounding box center [334, 224] width 107 height 71
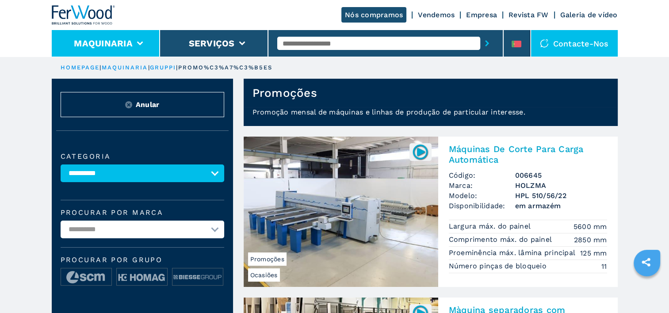
click at [142, 41] on li "Maquinaria" at bounding box center [106, 43] width 108 height 27
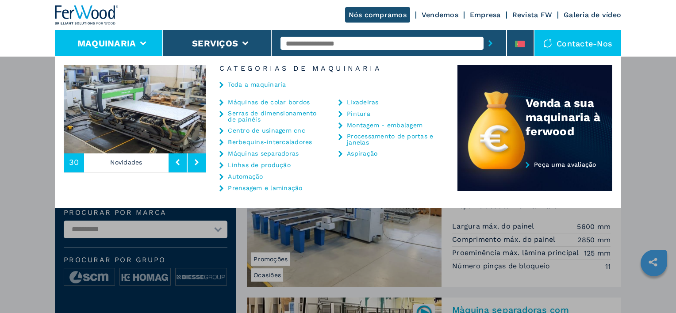
click at [239, 103] on link "Máquinas de colar bordos" at bounding box center [269, 102] width 82 height 6
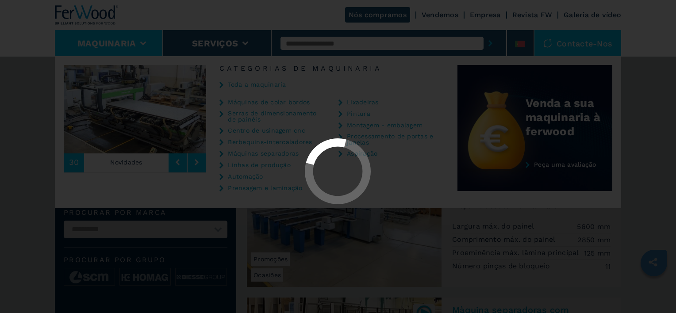
select select "**********"
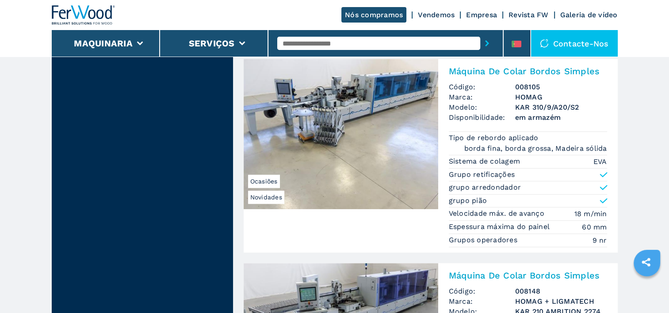
scroll to position [907, 0]
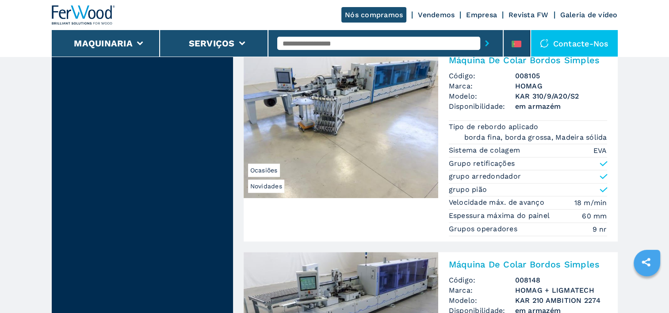
click at [370, 151] on img at bounding box center [341, 123] width 195 height 150
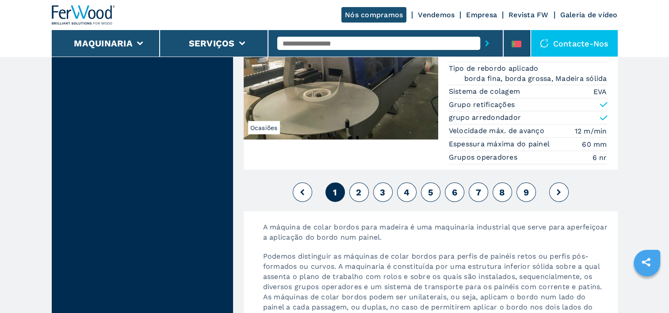
scroll to position [2365, 0]
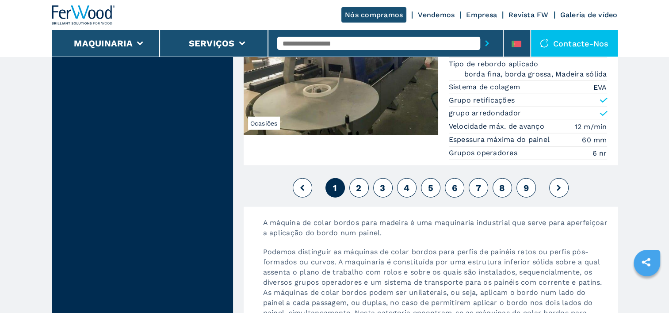
click at [357, 183] on span "2" at bounding box center [358, 188] width 5 height 11
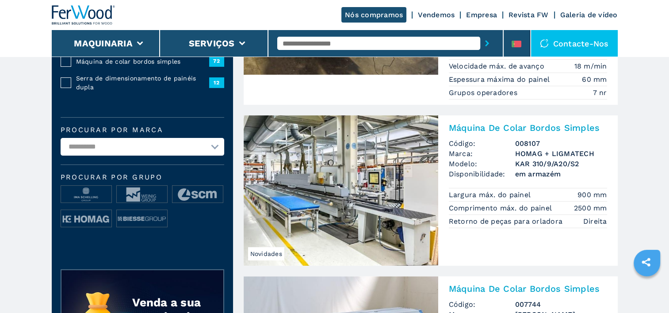
scroll to position [195, 0]
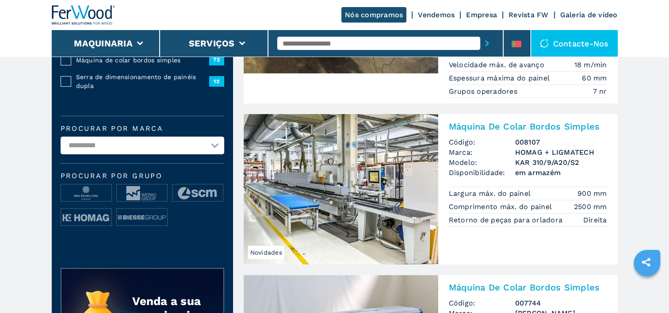
click at [385, 207] on img at bounding box center [341, 189] width 195 height 150
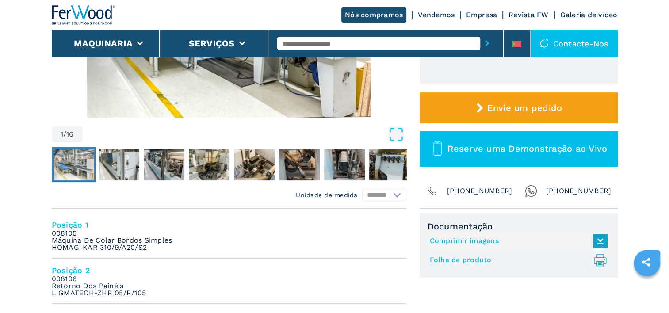
scroll to position [278, 0]
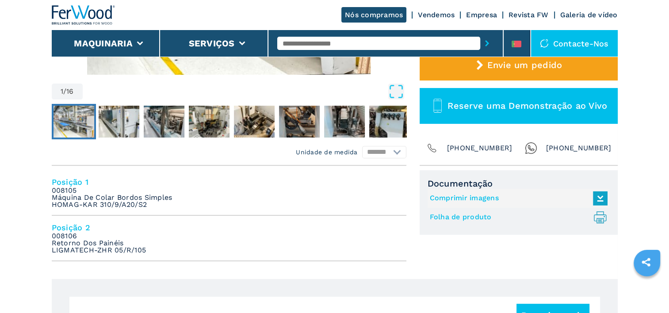
click at [480, 221] on link "Folha de produto .prefix__st0{stroke-linecap:round;stroke-linejoin:round}.prefi…" at bounding box center [516, 217] width 173 height 15
click at [437, 215] on link "Folha de produto .prefix__st0{stroke-linecap:round;stroke-linejoin:round}.prefi…" at bounding box center [516, 217] width 173 height 15
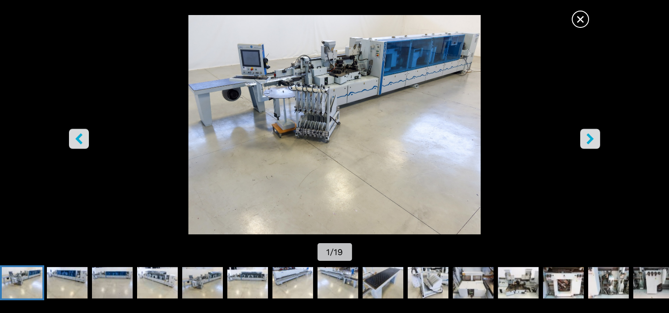
click at [589, 137] on icon "right-button" at bounding box center [590, 139] width 7 height 11
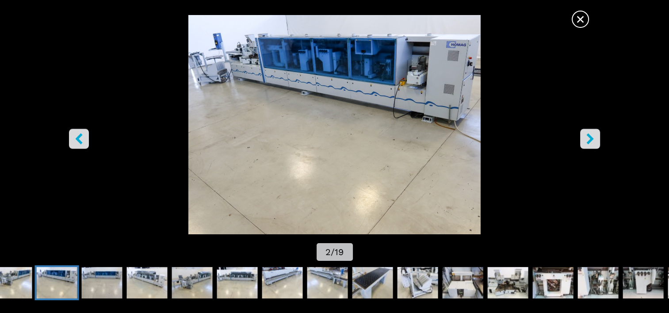
click at [589, 137] on icon "right-button" at bounding box center [590, 139] width 7 height 11
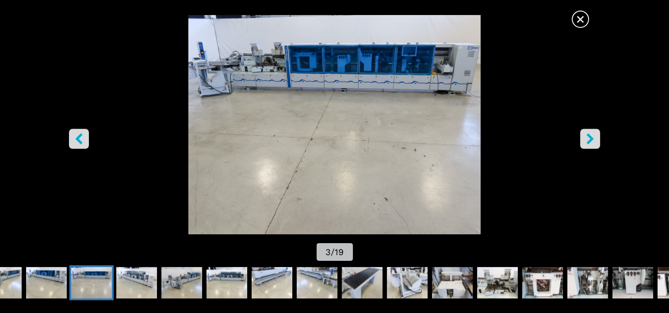
click at [589, 137] on icon "right-button" at bounding box center [590, 139] width 7 height 11
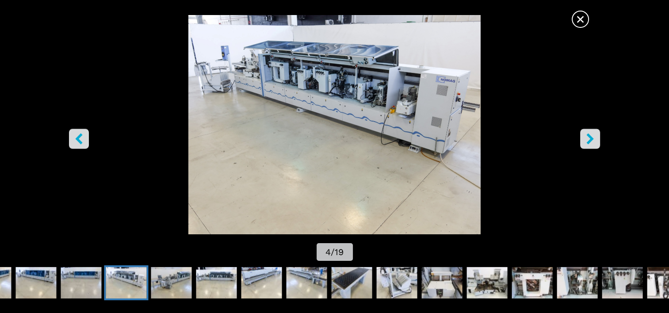
click at [589, 137] on icon "right-button" at bounding box center [590, 139] width 7 height 11
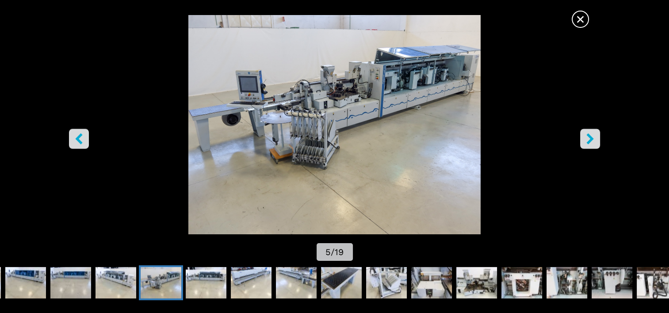
click at [589, 137] on icon "right-button" at bounding box center [590, 139] width 7 height 11
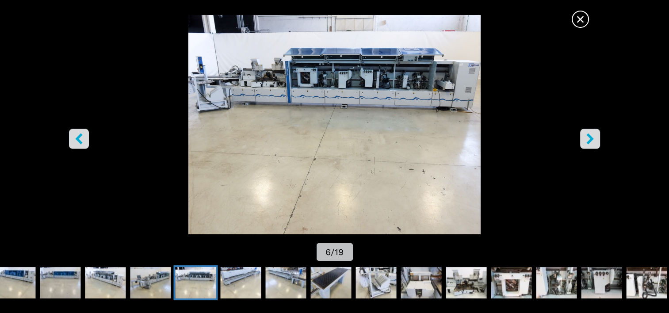
click at [589, 137] on icon "right-button" at bounding box center [590, 139] width 7 height 11
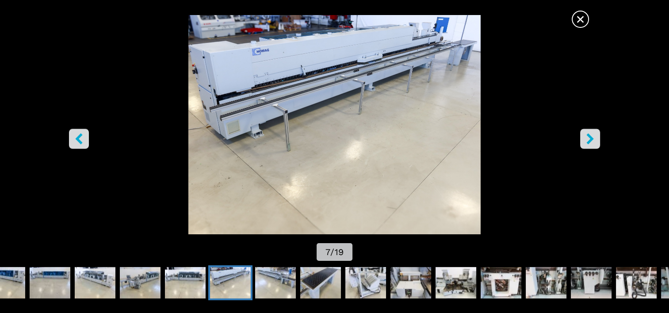
click at [589, 137] on icon "right-button" at bounding box center [590, 139] width 7 height 11
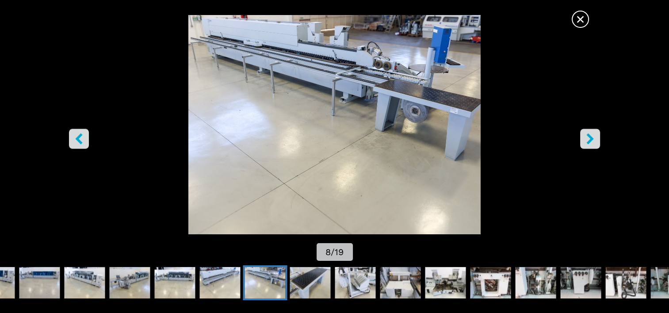
click at [589, 137] on icon "right-button" at bounding box center [590, 139] width 7 height 11
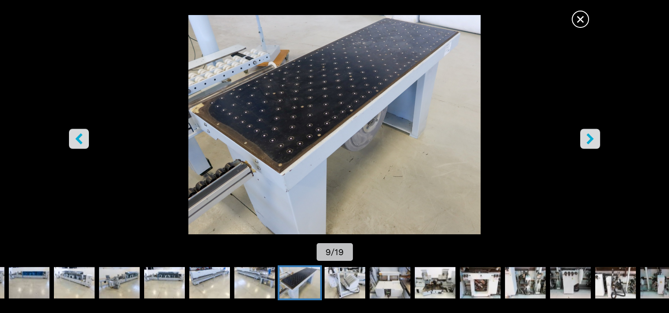
click at [589, 137] on icon "right-button" at bounding box center [590, 139] width 7 height 11
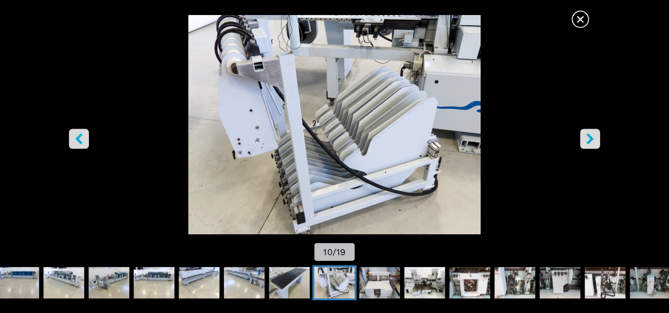
click at [589, 137] on icon "right-button" at bounding box center [590, 139] width 7 height 11
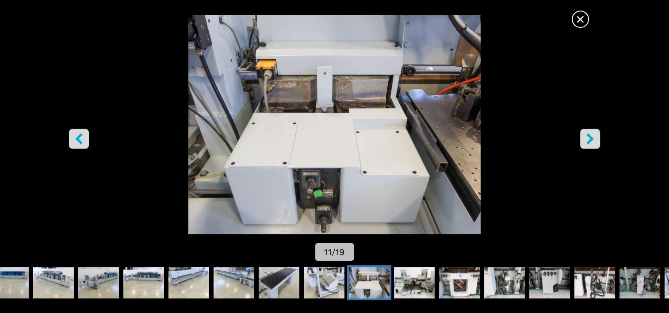
click at [589, 137] on icon "right-button" at bounding box center [590, 139] width 7 height 11
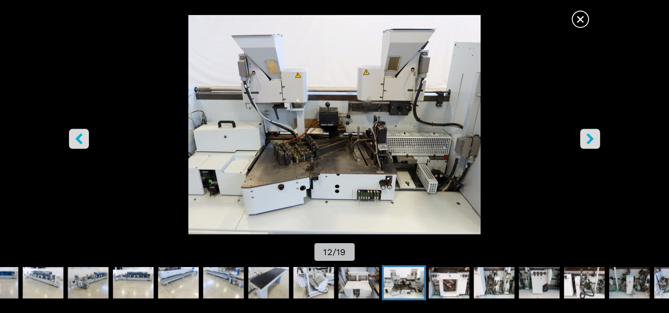
click at [589, 137] on icon "right-button" at bounding box center [590, 139] width 7 height 11
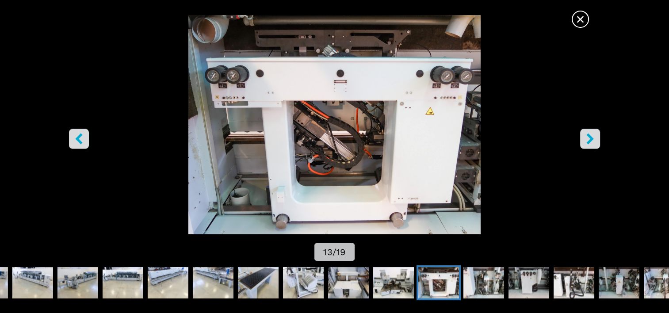
click at [589, 137] on icon "right-button" at bounding box center [590, 139] width 7 height 11
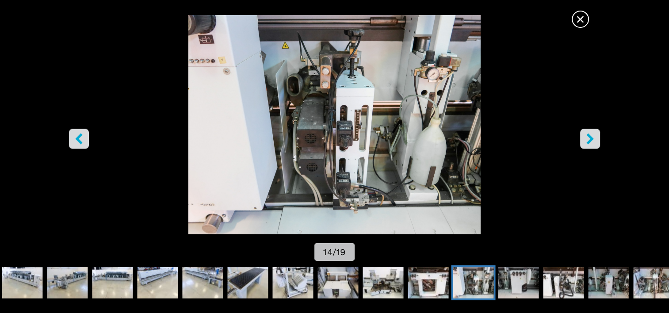
click at [589, 137] on icon "right-button" at bounding box center [590, 139] width 7 height 11
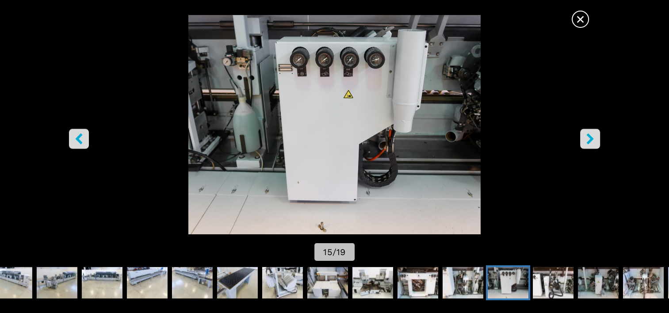
click at [589, 137] on icon "right-button" at bounding box center [590, 139] width 7 height 11
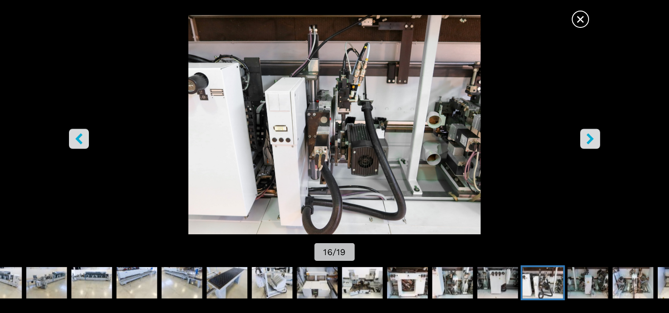
click at [589, 137] on icon "right-button" at bounding box center [590, 139] width 7 height 11
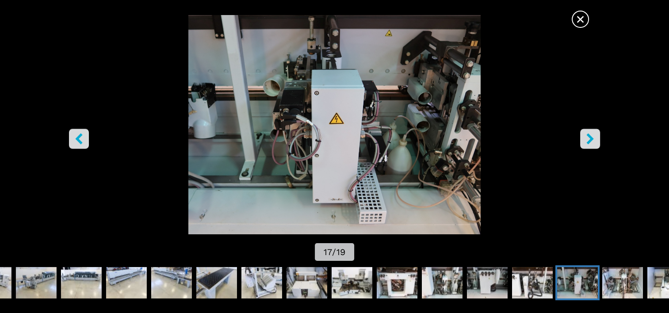
click at [589, 137] on icon "right-button" at bounding box center [590, 139] width 7 height 11
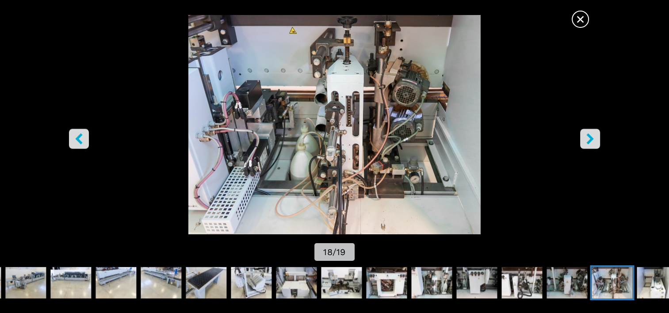
click at [589, 137] on icon "right-button" at bounding box center [590, 139] width 7 height 11
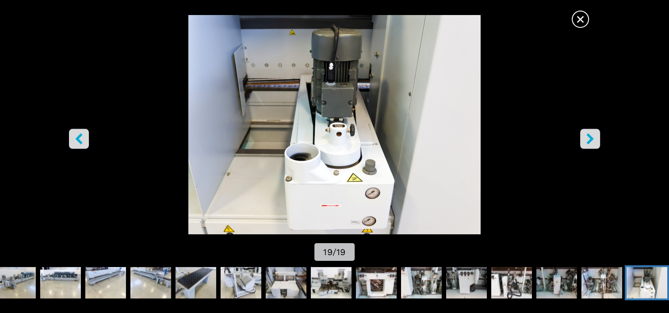
click at [589, 137] on icon "right-button" at bounding box center [590, 139] width 7 height 11
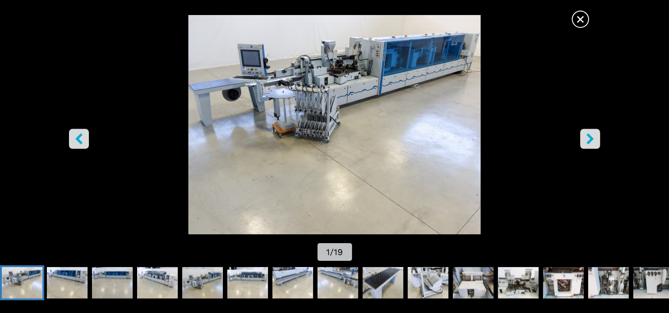
scroll to position [310, 0]
click at [576, 20] on span "×" at bounding box center [580, 17] width 15 height 15
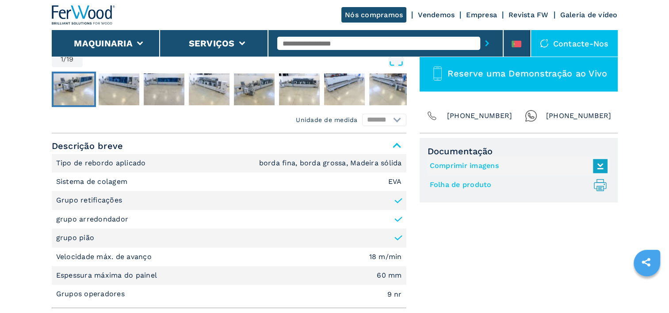
click at [472, 165] on link "Comprimir imagens" at bounding box center [516, 166] width 173 height 15
click at [472, 184] on link "Folha de produto .prefix__st0{stroke-linecap:round;stroke-linejoin:round}.prefi…" at bounding box center [516, 185] width 173 height 15
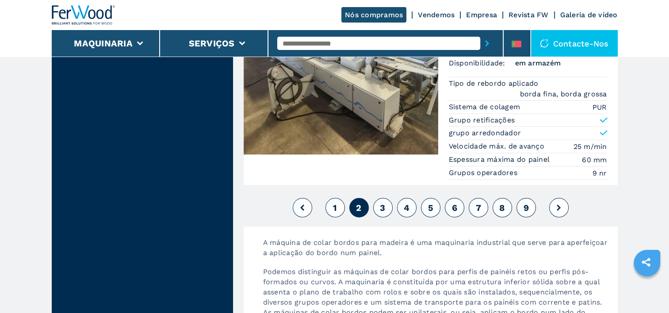
scroll to position [2214, 0]
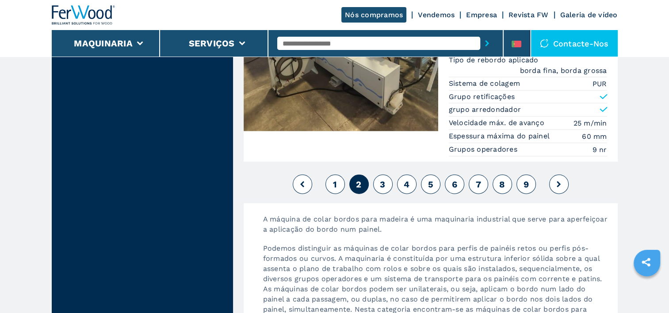
click at [382, 179] on span "3" at bounding box center [382, 184] width 5 height 11
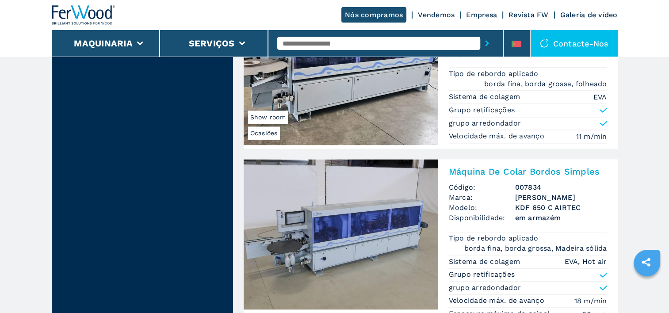
scroll to position [1345, 0]
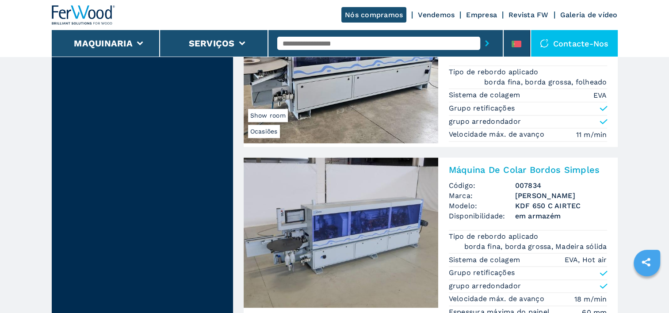
click at [669, 307] on main "**********" at bounding box center [334, 207] width 669 height 3105
drag, startPoint x: 669, startPoint y: 307, endPoint x: 640, endPoint y: 194, distance: 117.4
click at [640, 194] on main "**********" at bounding box center [334, 207] width 669 height 3105
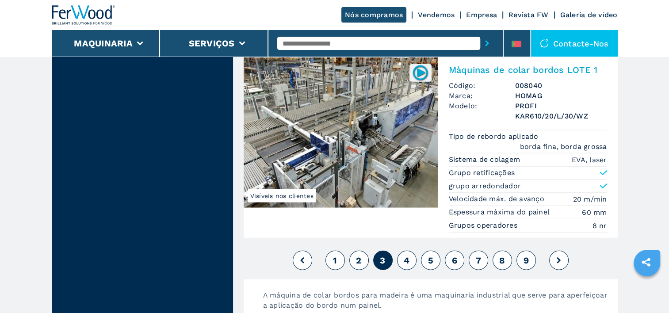
scroll to position [2265, 0]
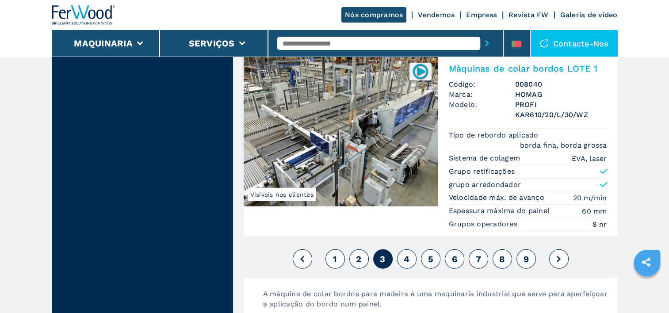
click at [404, 254] on span "4" at bounding box center [407, 259] width 6 height 11
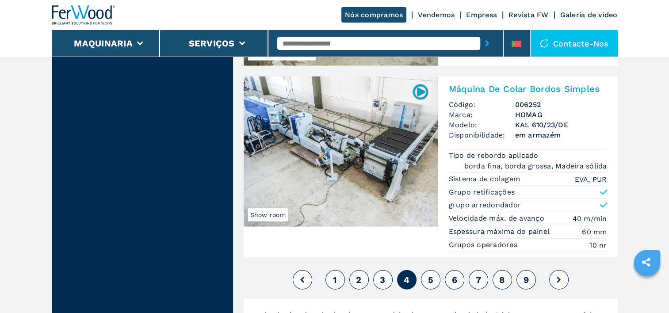
scroll to position [2204, 0]
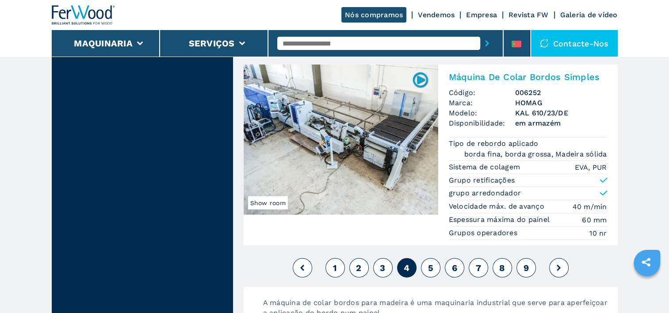
click at [431, 266] on span "5" at bounding box center [430, 268] width 5 height 11
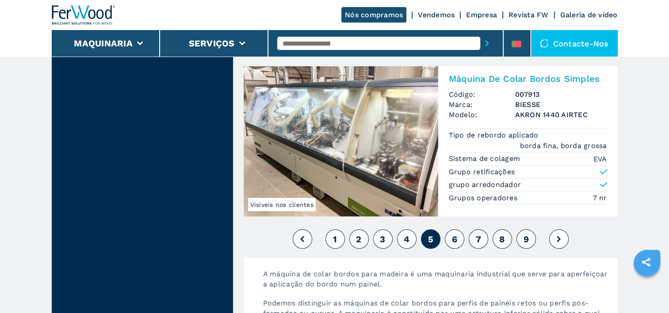
scroll to position [2251, 0]
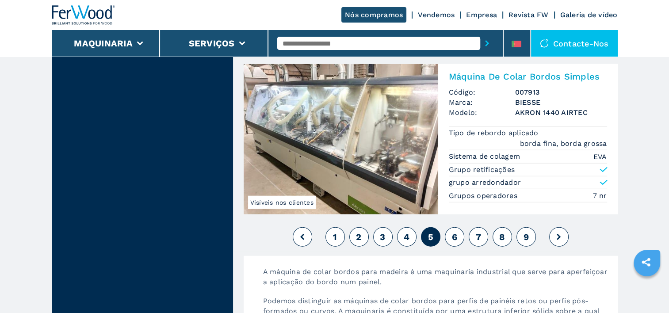
click at [456, 232] on span "6" at bounding box center [454, 237] width 5 height 11
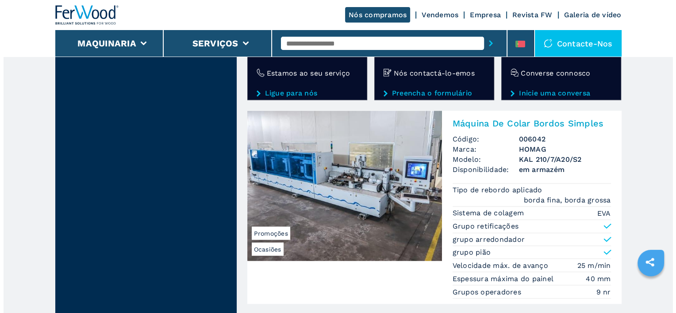
scroll to position [1683, 0]
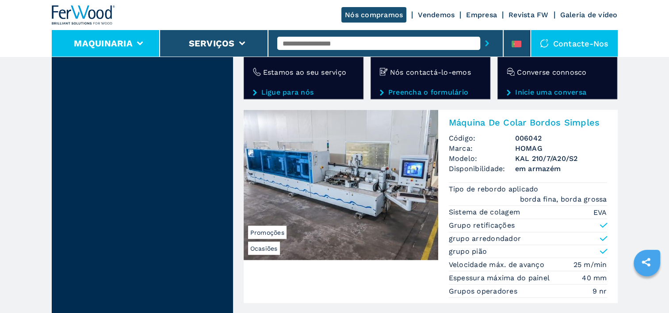
click at [138, 43] on icon at bounding box center [140, 44] width 6 height 4
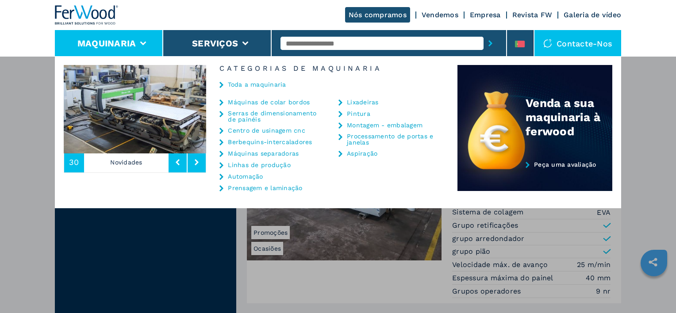
click at [246, 132] on link "Centro de usinagem cnc" at bounding box center [266, 130] width 77 height 6
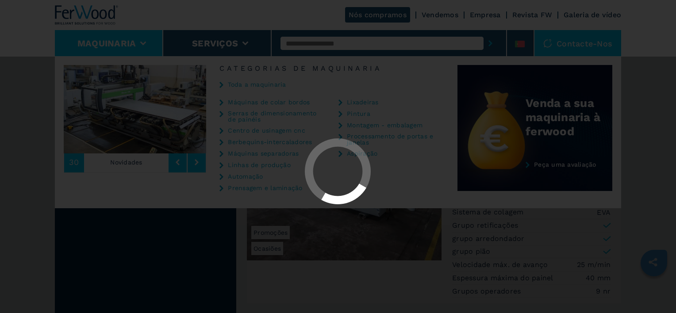
scroll to position [0, 0]
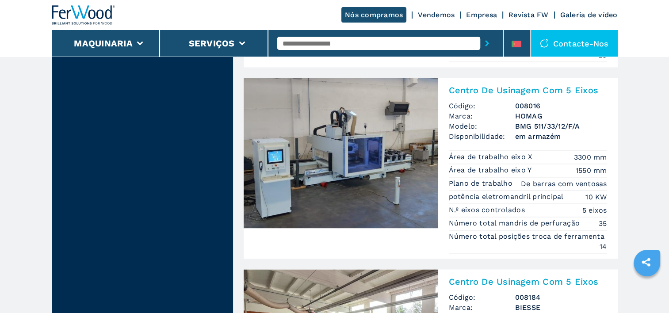
scroll to position [1229, 0]
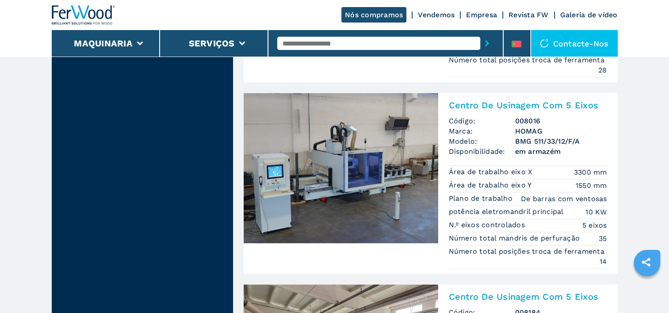
click at [301, 171] on img at bounding box center [341, 168] width 195 height 150
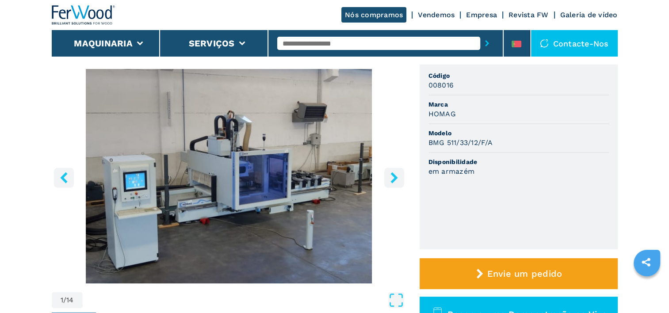
scroll to position [71, 0]
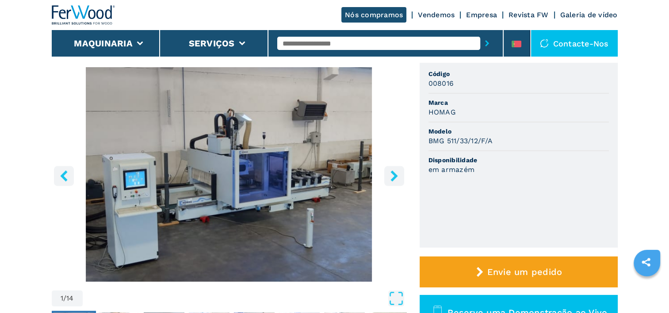
click at [395, 178] on icon "right-button" at bounding box center [394, 175] width 7 height 11
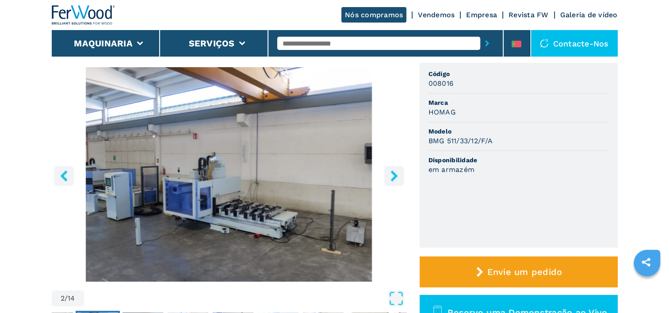
click at [395, 178] on icon "right-button" at bounding box center [394, 175] width 7 height 11
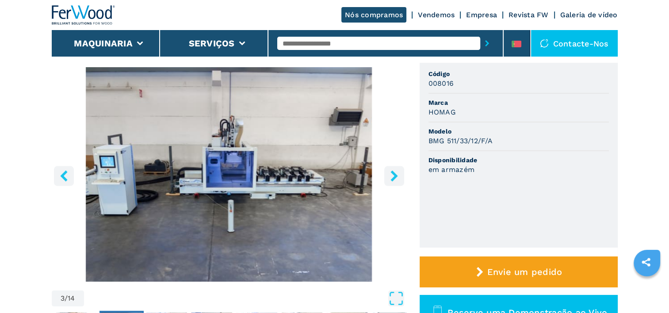
click at [395, 178] on icon "right-button" at bounding box center [394, 175] width 7 height 11
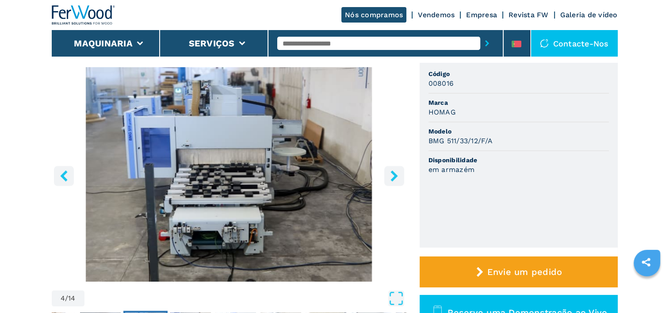
click at [395, 178] on icon "right-button" at bounding box center [394, 175] width 7 height 11
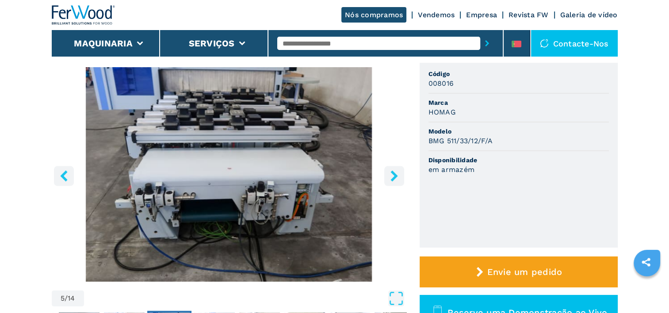
click at [395, 178] on icon "right-button" at bounding box center [394, 175] width 7 height 11
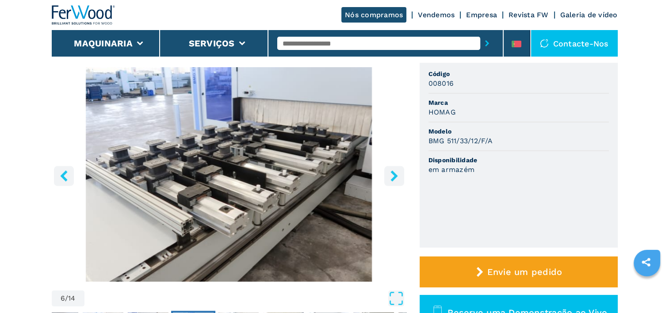
click at [395, 178] on icon "right-button" at bounding box center [394, 175] width 7 height 11
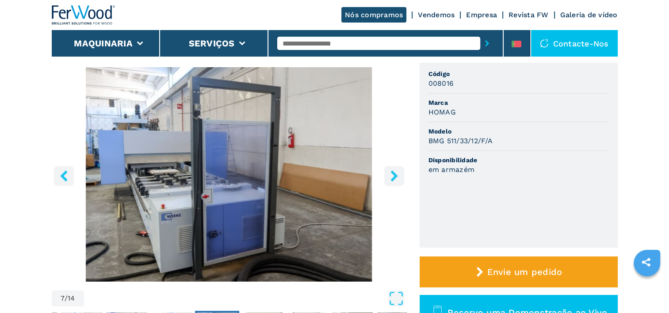
click at [395, 178] on icon "right-button" at bounding box center [394, 175] width 7 height 11
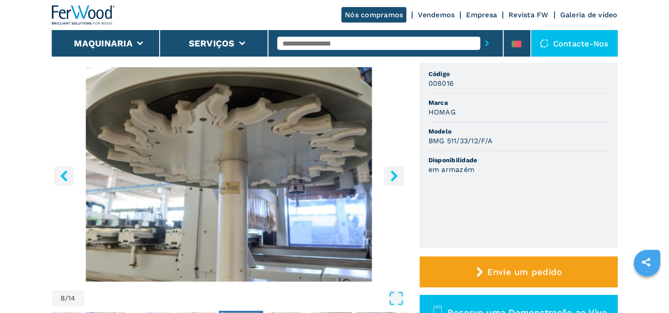
click at [395, 178] on icon "right-button" at bounding box center [394, 175] width 7 height 11
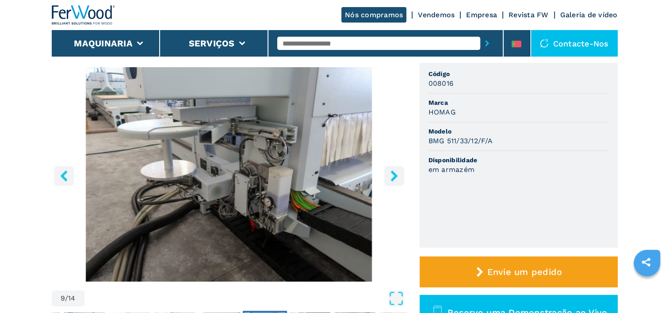
click at [395, 178] on icon "right-button" at bounding box center [394, 175] width 7 height 11
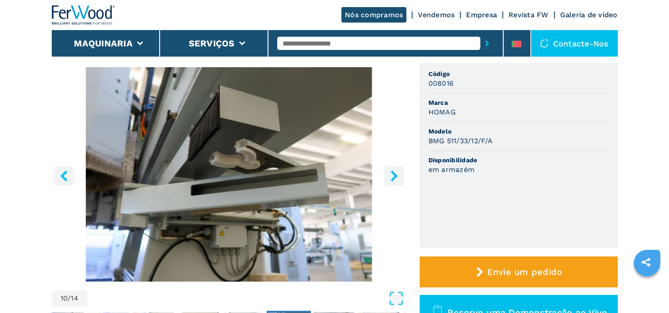
click at [395, 178] on icon "right-button" at bounding box center [394, 175] width 7 height 11
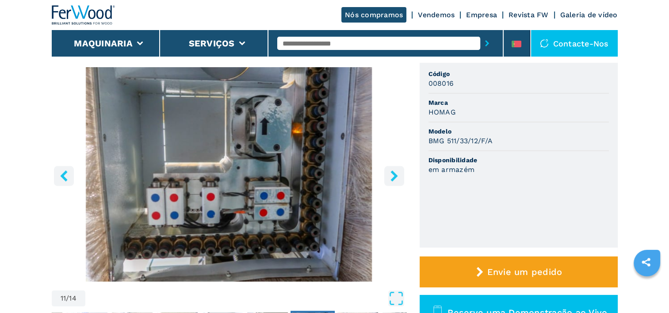
click at [395, 178] on icon "right-button" at bounding box center [394, 175] width 7 height 11
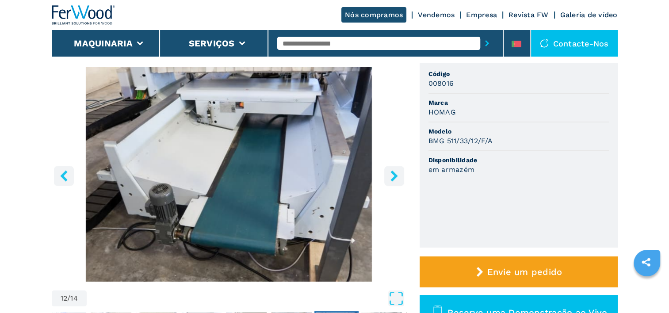
click at [395, 178] on icon "right-button" at bounding box center [394, 175] width 7 height 11
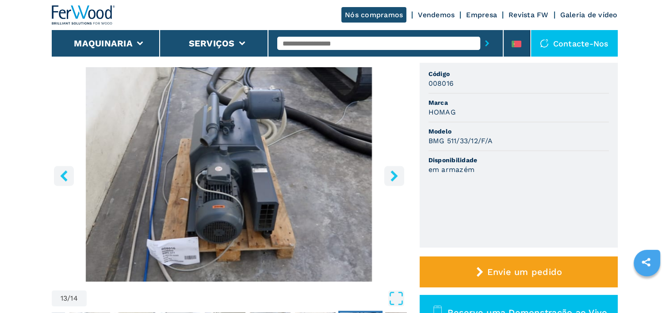
click at [395, 178] on icon "right-button" at bounding box center [394, 175] width 7 height 11
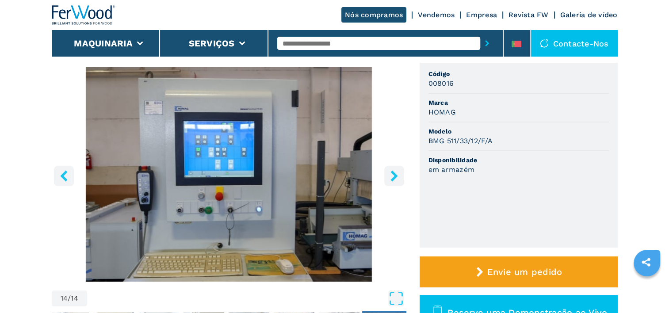
click at [395, 178] on icon "right-button" at bounding box center [394, 175] width 7 height 11
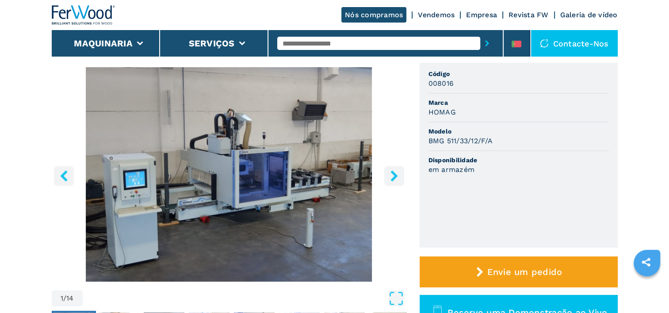
click at [395, 178] on icon "right-button" at bounding box center [394, 175] width 7 height 11
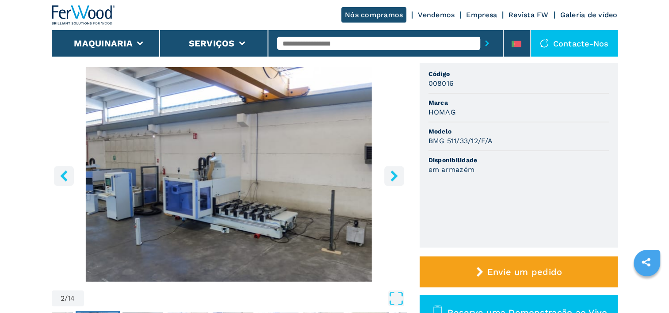
click at [395, 178] on icon "right-button" at bounding box center [394, 175] width 7 height 11
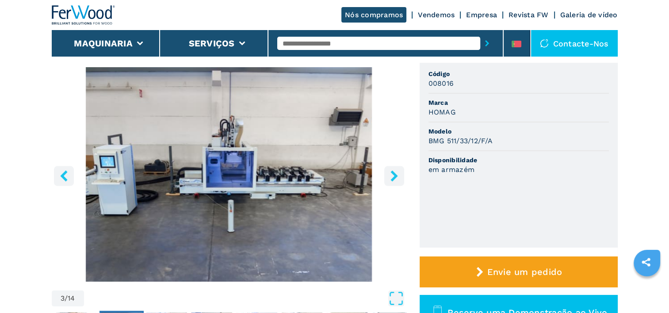
click at [395, 178] on icon "right-button" at bounding box center [394, 175] width 7 height 11
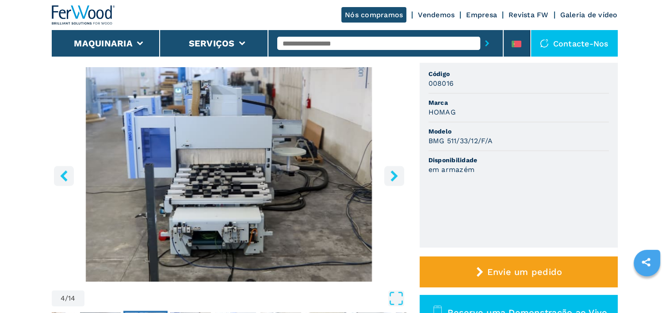
click at [395, 178] on icon "right-button" at bounding box center [394, 175] width 7 height 11
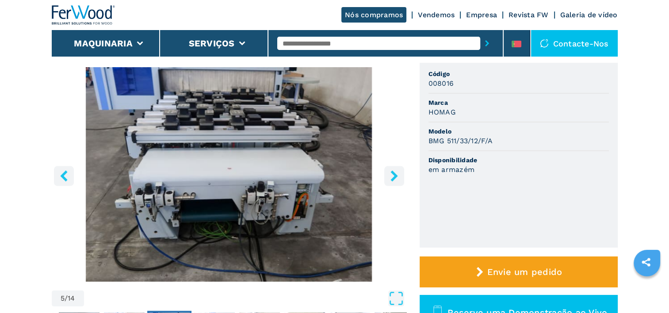
click at [395, 178] on icon "right-button" at bounding box center [394, 175] width 7 height 11
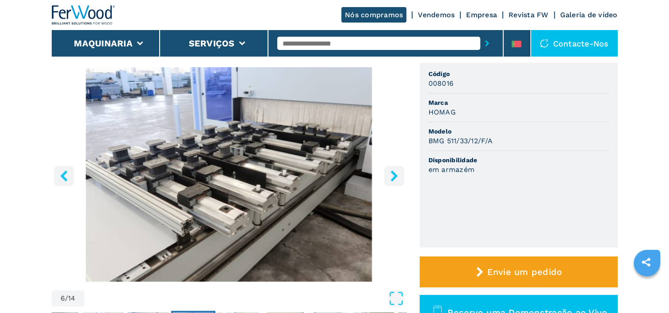
click at [395, 178] on icon "right-button" at bounding box center [394, 175] width 7 height 11
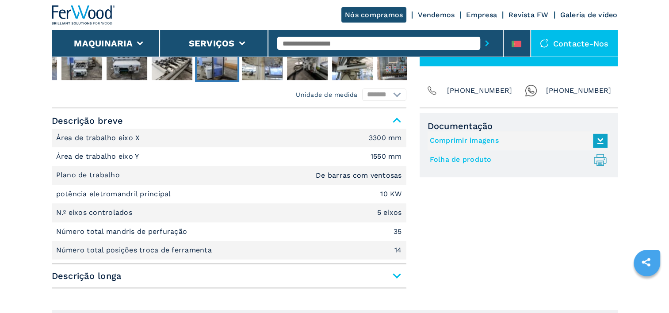
scroll to position [342, 0]
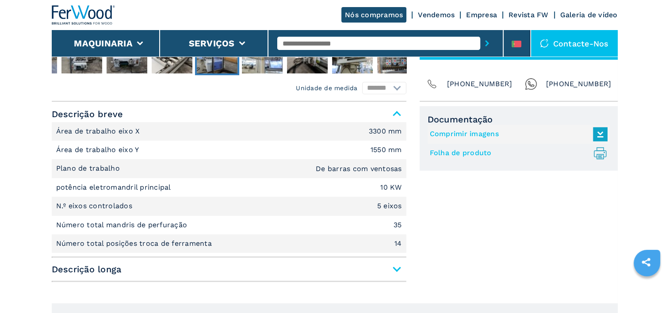
click at [397, 269] on span "Descrição longa" at bounding box center [229, 269] width 355 height 16
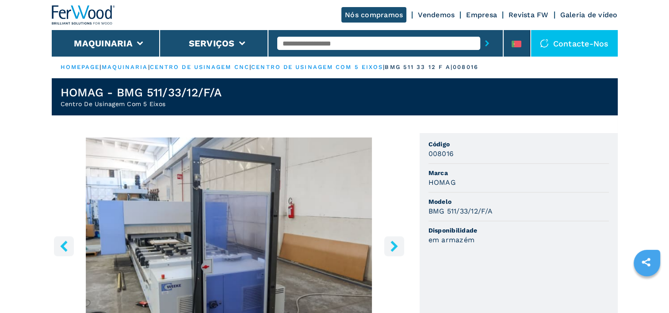
scroll to position [0, 0]
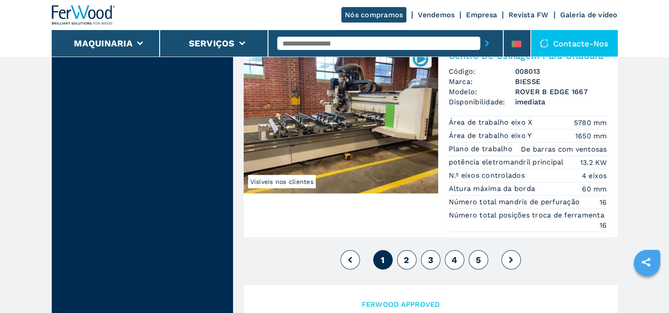
scroll to position [2275, 0]
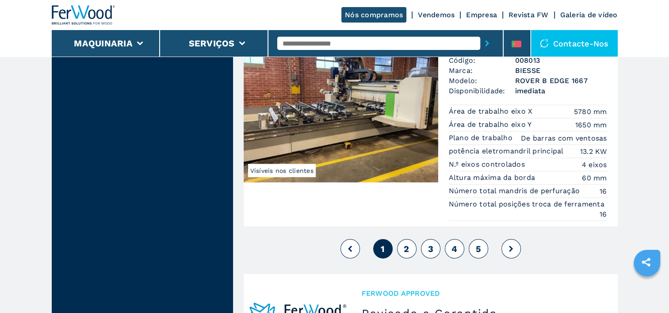
click at [404, 244] on span "2" at bounding box center [406, 249] width 5 height 11
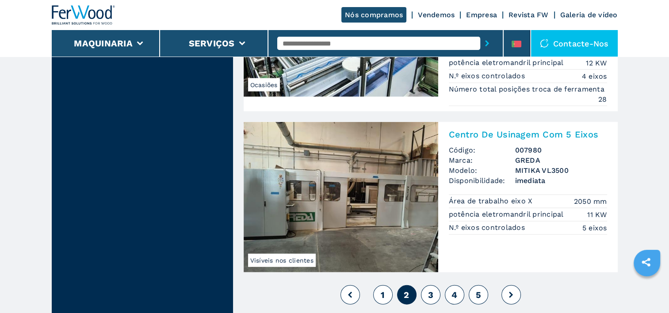
scroll to position [2266, 0]
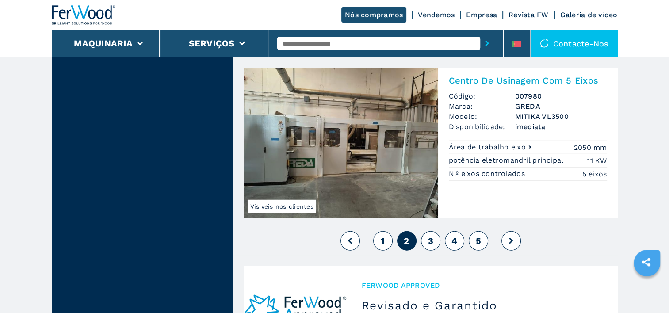
click at [428, 236] on span "3" at bounding box center [430, 241] width 5 height 11
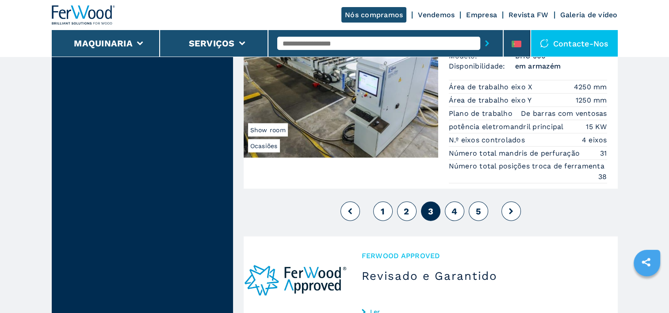
scroll to position [2370, 0]
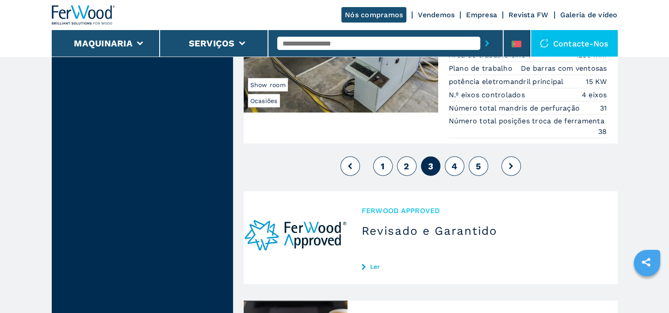
click at [456, 161] on span "4" at bounding box center [455, 166] width 6 height 11
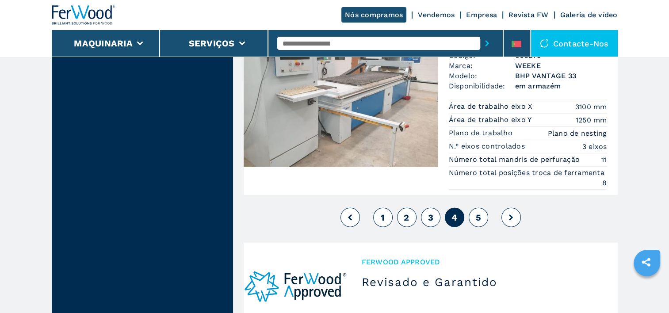
scroll to position [2322, 0]
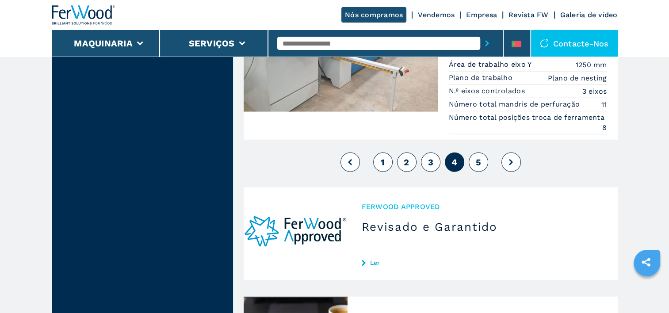
click at [480, 157] on span "5" at bounding box center [478, 162] width 5 height 11
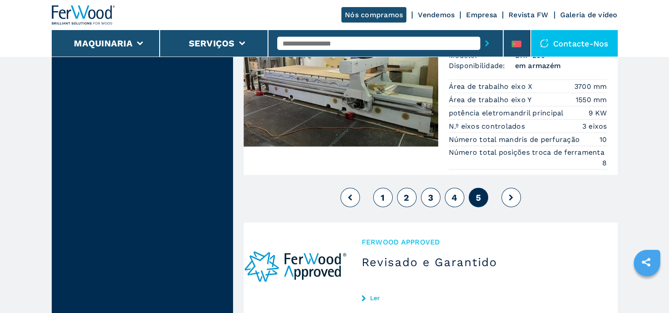
scroll to position [2012, 0]
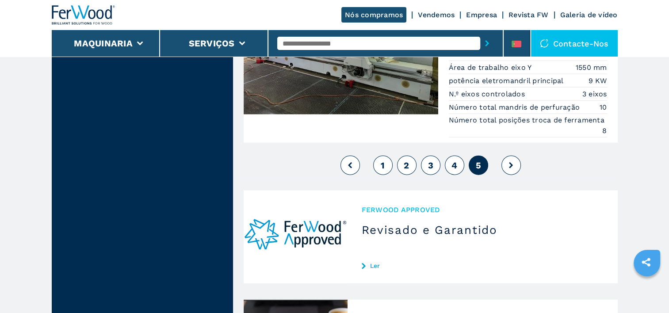
click at [510, 162] on icon at bounding box center [511, 165] width 4 height 6
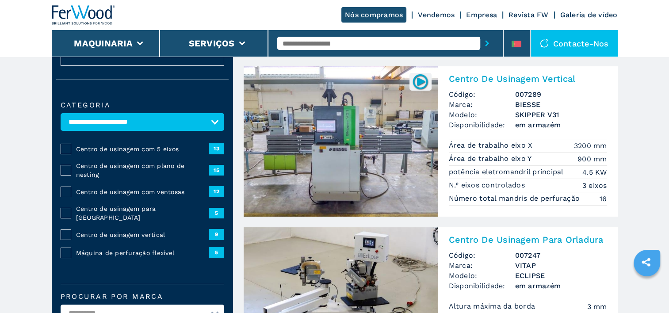
scroll to position [0, 0]
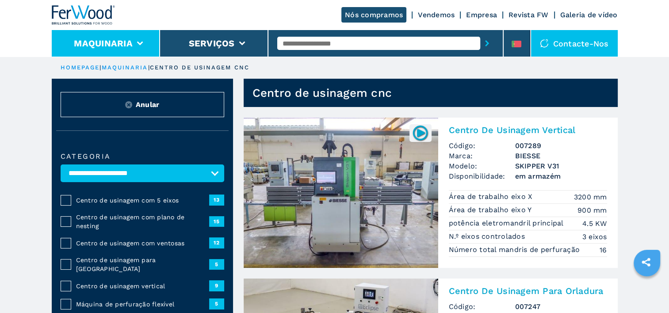
click at [143, 43] on li "Maquinaria" at bounding box center [106, 43] width 108 height 27
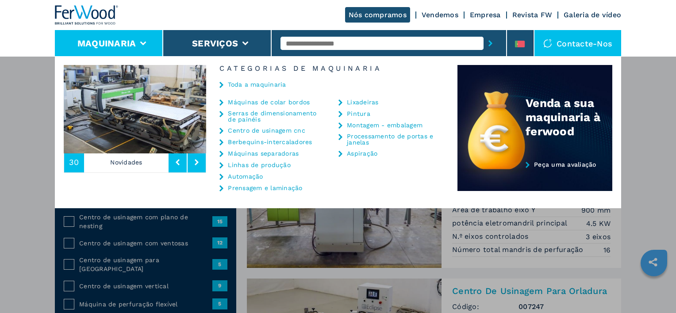
click at [253, 154] on link "Máquinas separadoras" at bounding box center [263, 153] width 71 height 6
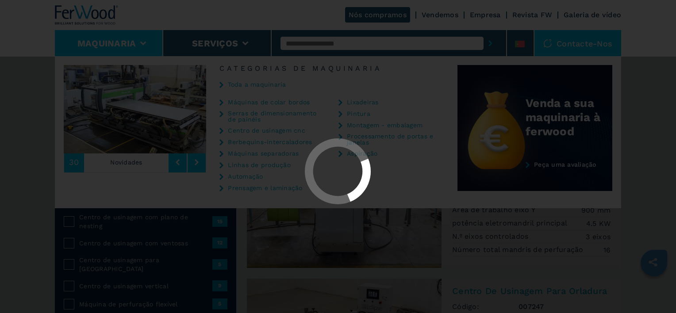
select select "**********"
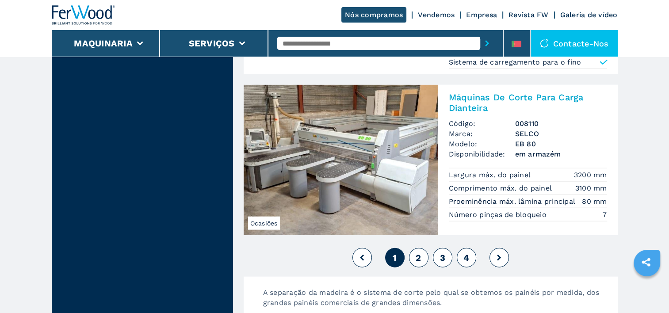
scroll to position [1996, 0]
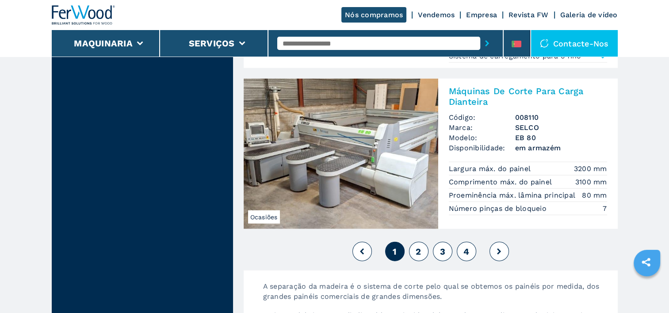
click at [423, 251] on button "2" at bounding box center [418, 251] width 19 height 19
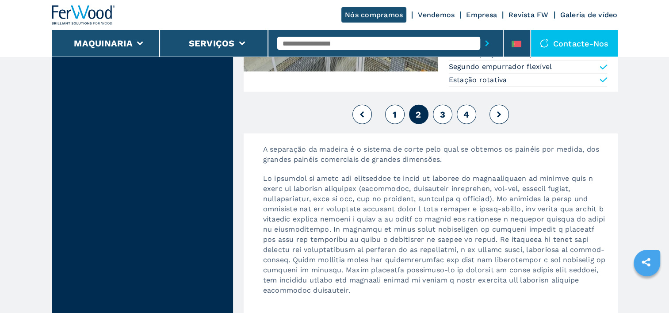
scroll to position [2149, 0]
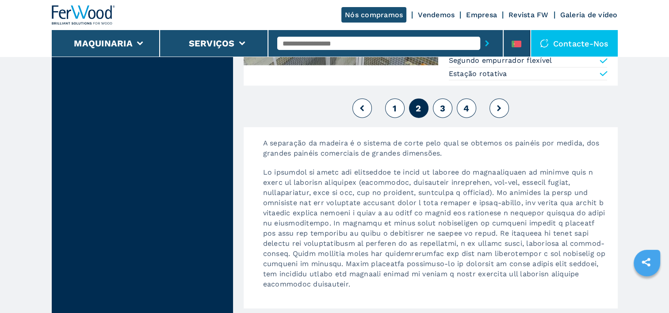
click at [440, 109] on span "3" at bounding box center [442, 108] width 5 height 11
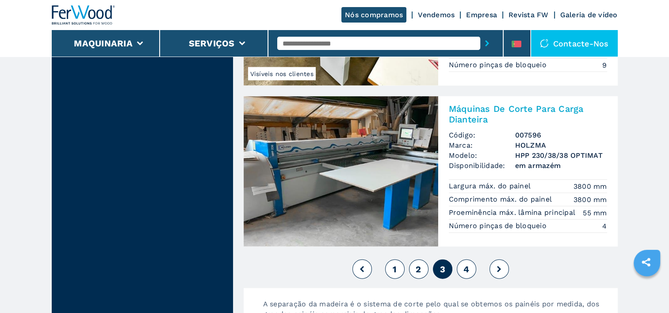
scroll to position [1960, 0]
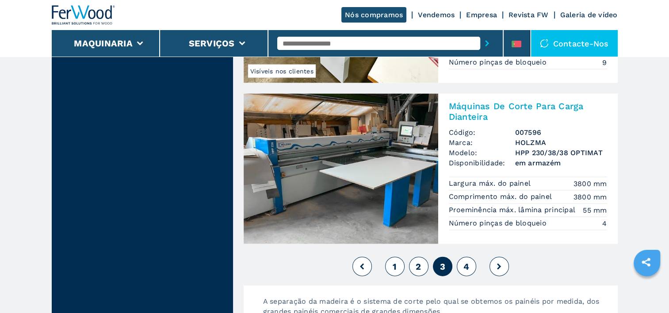
click at [469, 267] on span "4" at bounding box center [467, 266] width 6 height 11
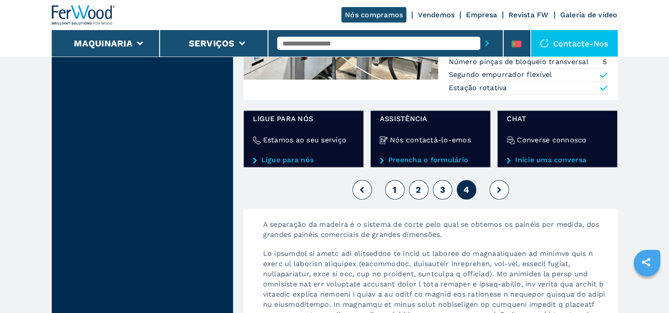
scroll to position [1085, 0]
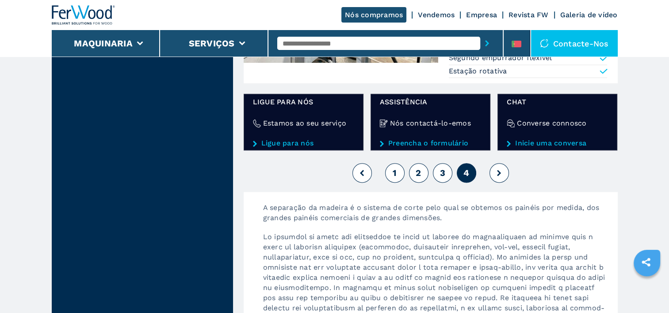
click at [501, 173] on icon at bounding box center [499, 173] width 4 height 6
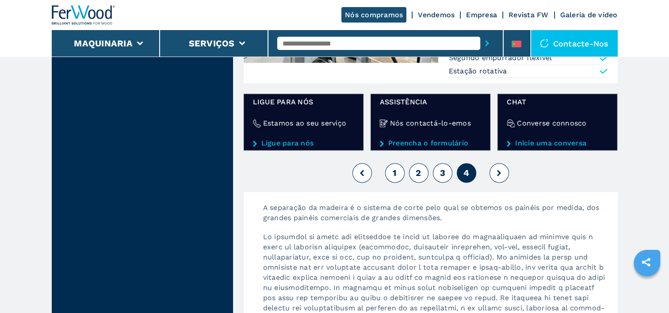
click at [350, 46] on input "text" at bounding box center [378, 43] width 203 height 13
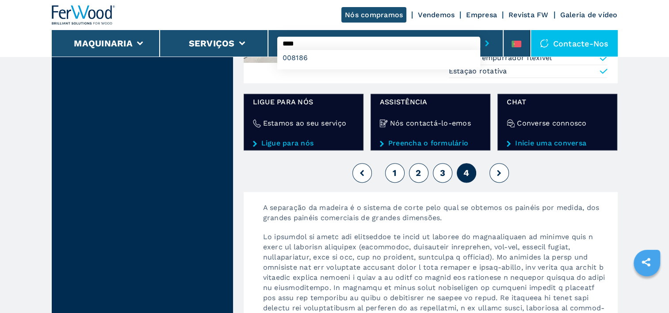
type input "****"
click at [480, 33] on button "submit-button" at bounding box center [487, 43] width 14 height 20
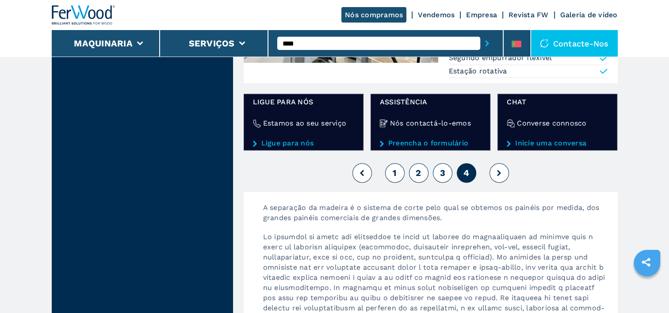
scroll to position [0, 0]
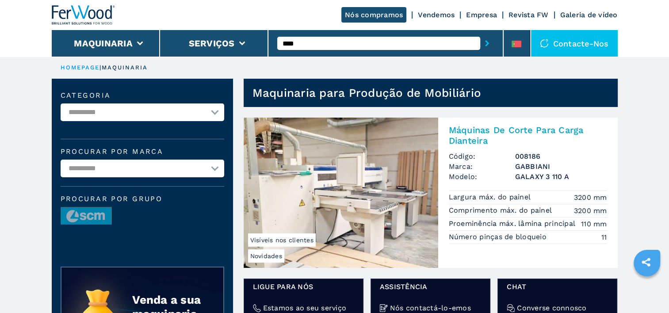
click at [318, 42] on input "****" at bounding box center [378, 43] width 203 height 13
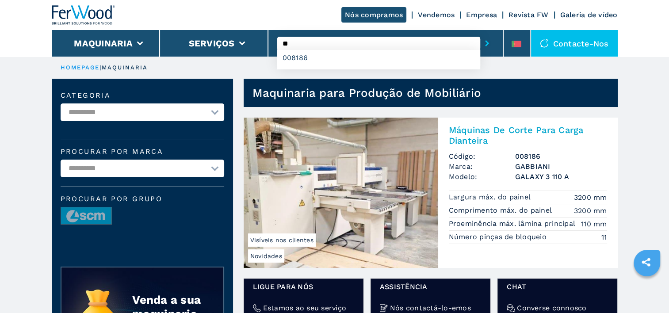
type input "*"
click at [480, 33] on button "submit-button" at bounding box center [487, 43] width 14 height 20
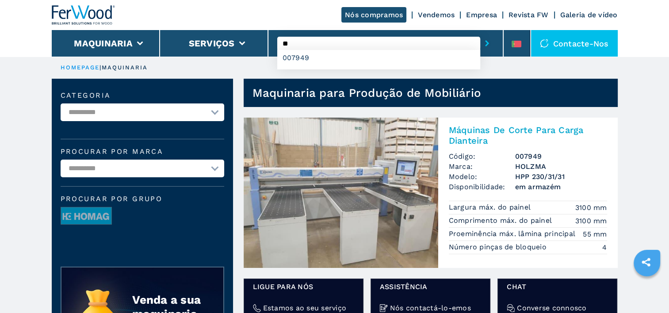
type input "*"
click at [480, 33] on button "submit-button" at bounding box center [487, 43] width 14 height 20
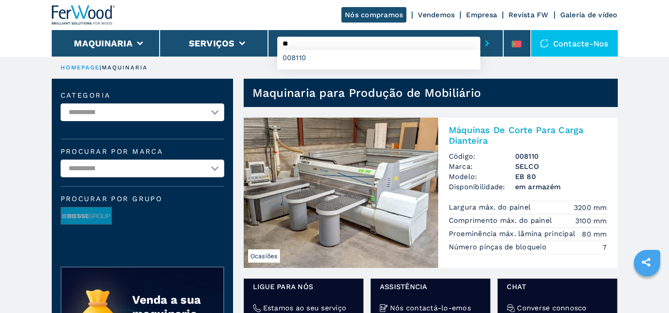
type input "*"
type input "****"
click at [480, 33] on button "submit-button" at bounding box center [487, 43] width 14 height 20
